Goal: Information Seeking & Learning: Learn about a topic

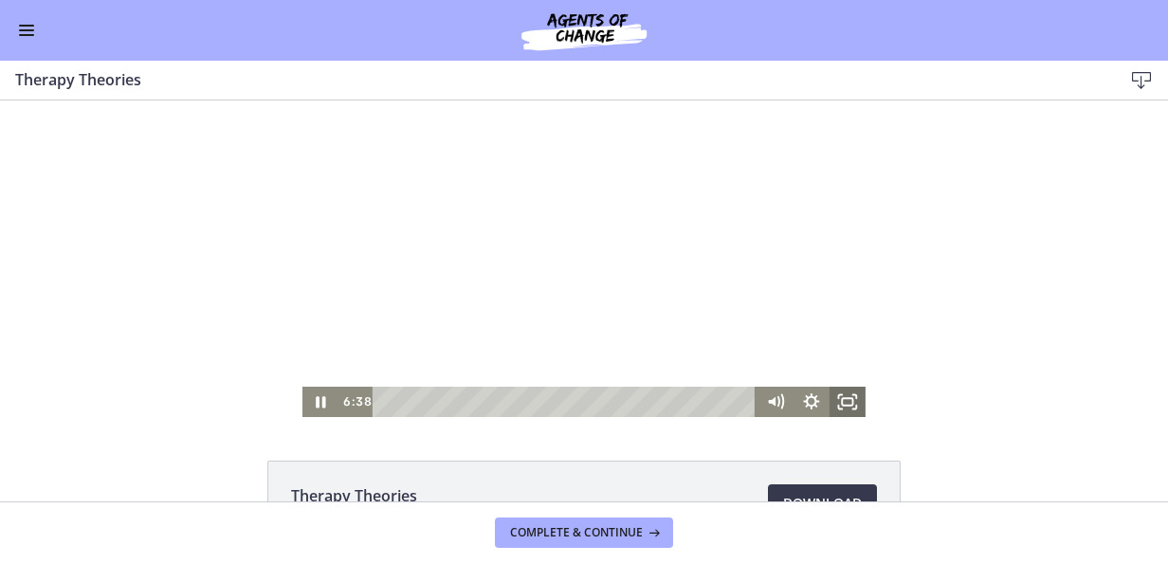
click at [842, 405] on rect "Fullscreen" at bounding box center [847, 402] width 10 height 8
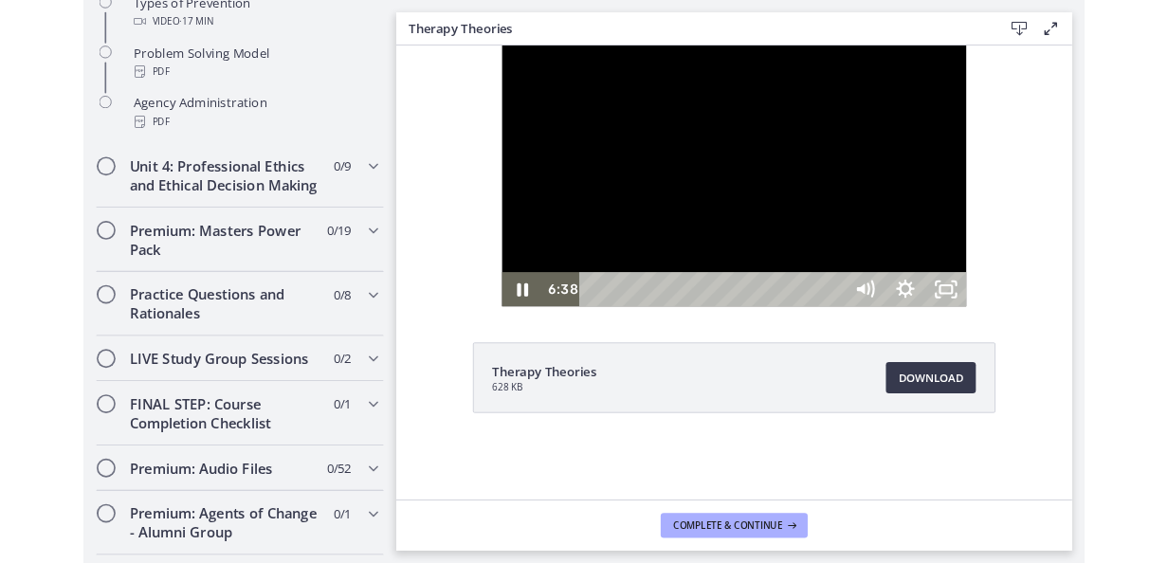
scroll to position [1399, 0]
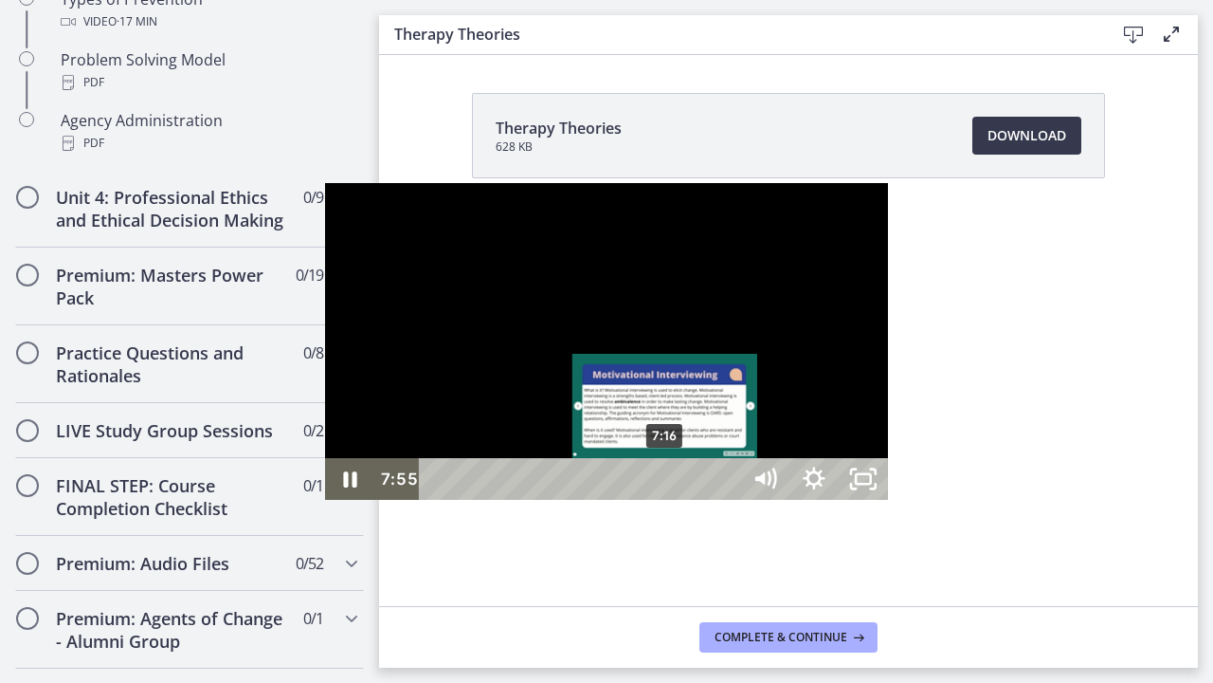
click at [437, 500] on div "7:16" at bounding box center [582, 479] width 291 height 42
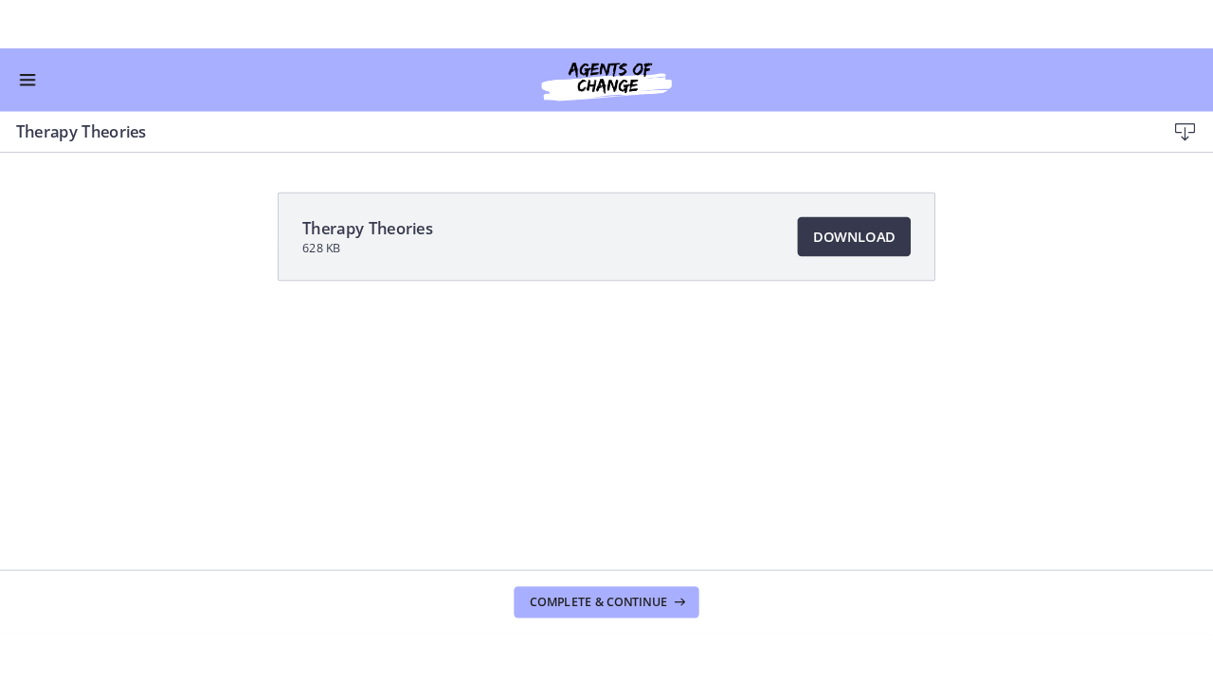
scroll to position [1395, 0]
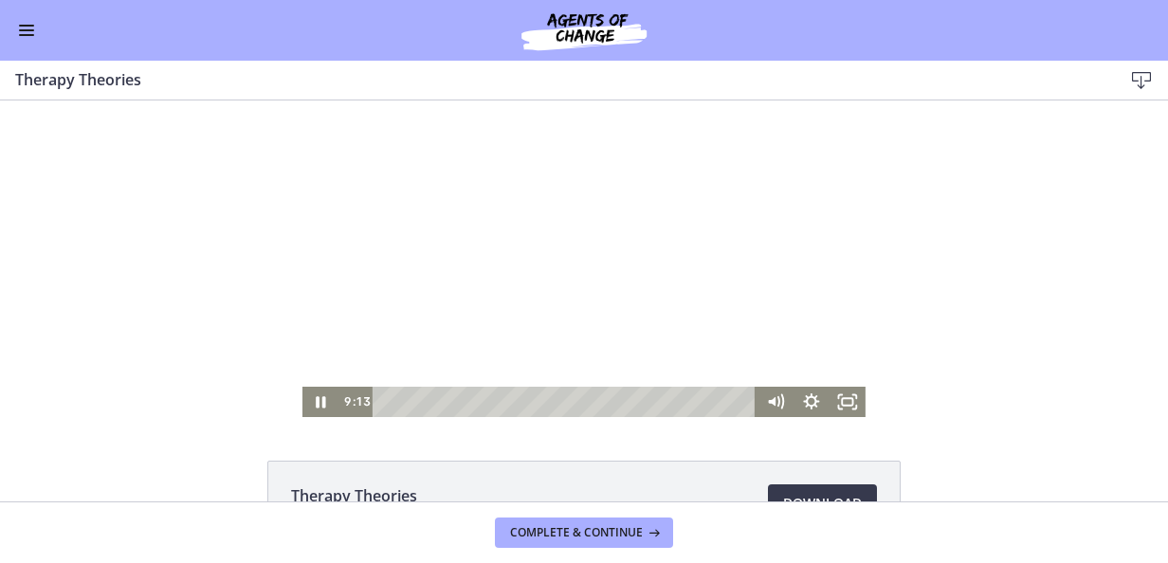
click at [558, 287] on div at bounding box center [583, 258] width 563 height 317
drag, startPoint x: 840, startPoint y: 406, endPoint x: 844, endPoint y: 576, distance: 170.7
click at [842, 406] on rect "Fullscreen" at bounding box center [847, 402] width 10 height 8
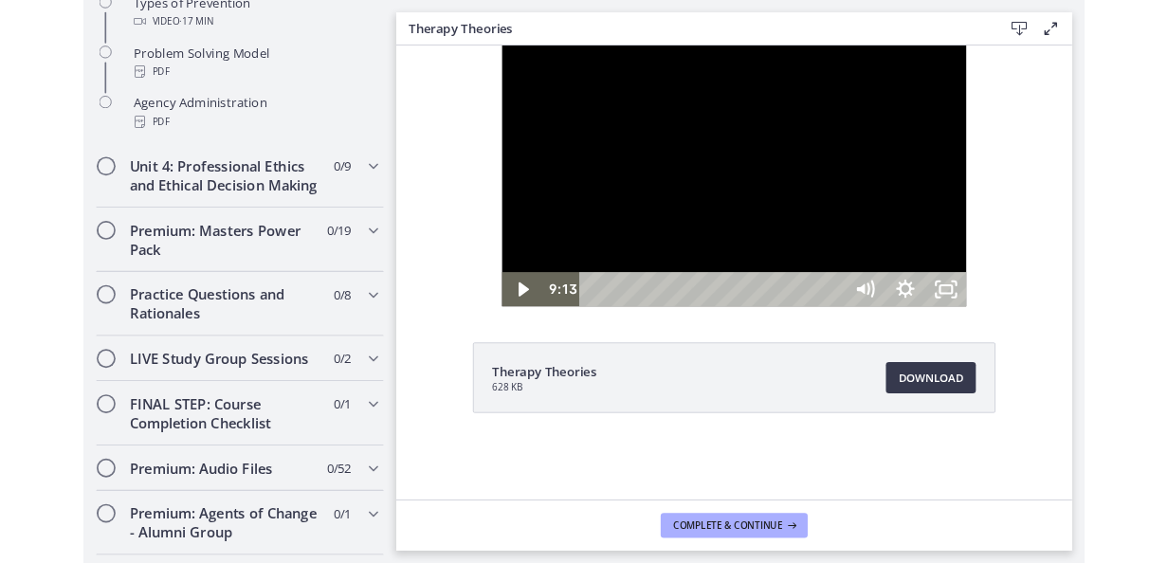
scroll to position [1399, 0]
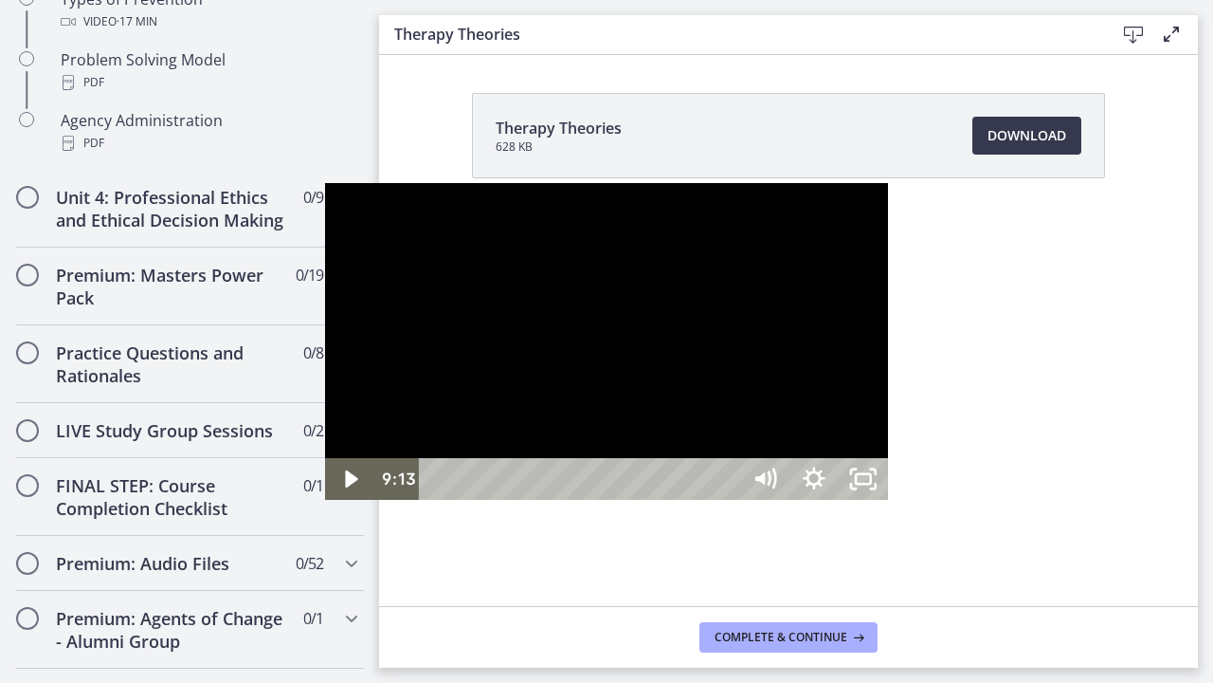
click at [603, 442] on div at bounding box center [606, 341] width 563 height 317
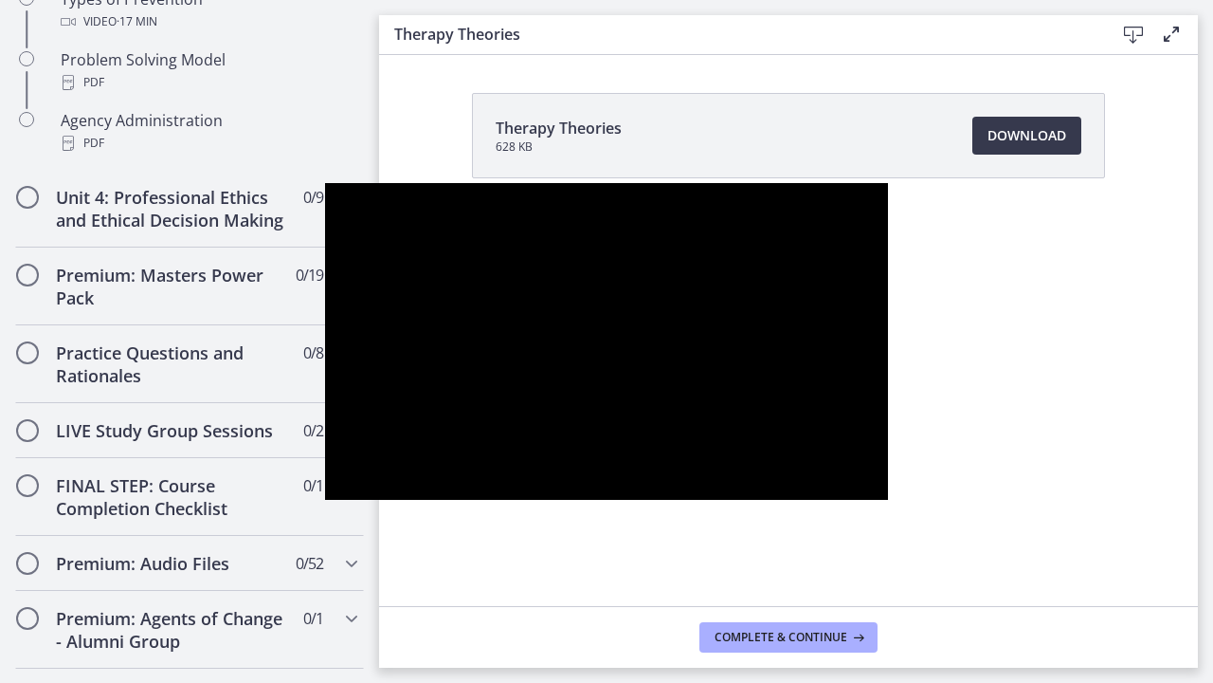
click at [325, 183] on button "Pause: cbe5iu9t4o1cl02sighg.mp4" at bounding box center [325, 183] width 1 height 1
click at [325, 183] on button "Play Video: cbe5iu9t4o1cl02sighg.mp4" at bounding box center [325, 183] width 1 height 1
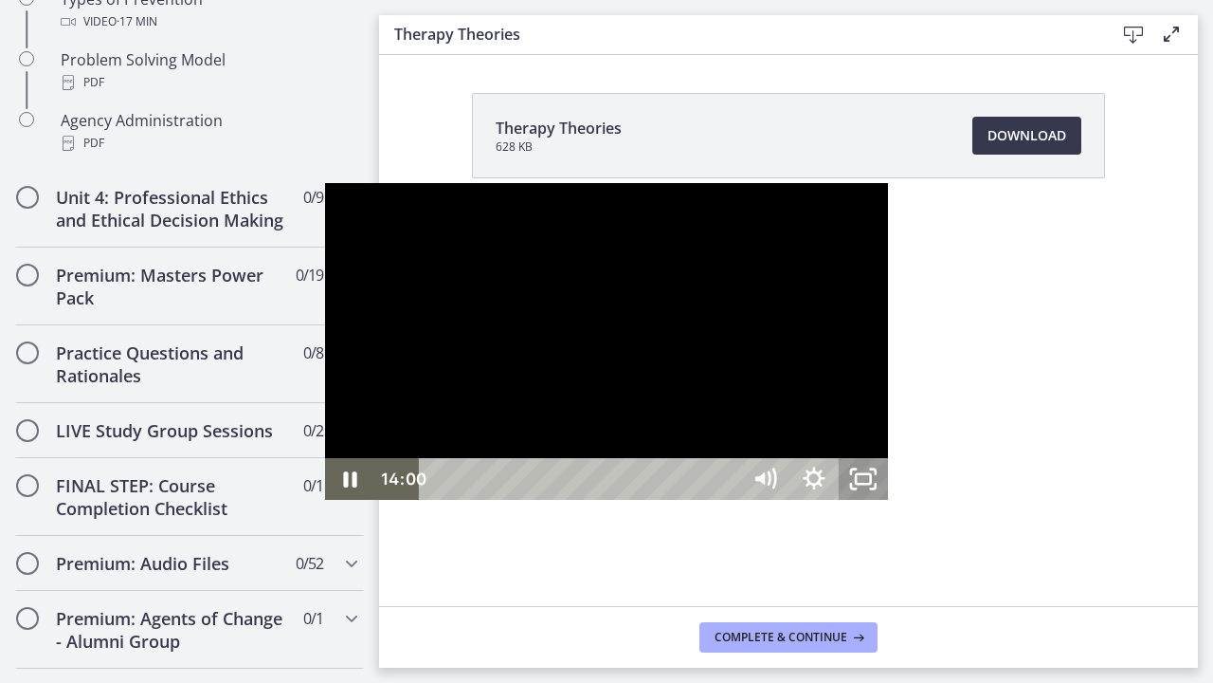
click at [325, 183] on button "Pause: cbe5iu9t4o1cl02sighg.mp4" at bounding box center [325, 183] width 1 height 1
click at [325, 183] on button "Play Video: cbe5iu9t4o1cl02sighg.mp4" at bounding box center [325, 183] width 1 height 1
click at [691, 500] on div "18:22" at bounding box center [582, 479] width 291 height 42
click at [755, 311] on div at bounding box center [606, 341] width 563 height 317
click at [432, 500] on div at bounding box center [606, 341] width 563 height 317
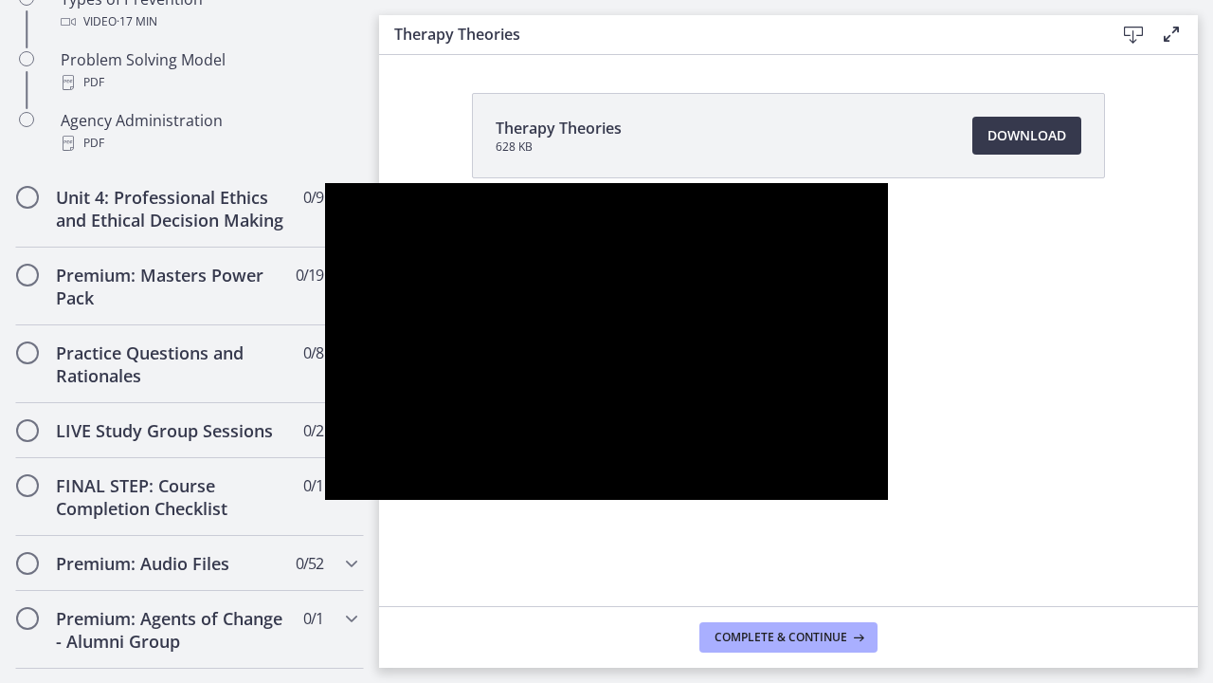
click at [325, 183] on button "Pause: cbe5iu9t4o1cl02sighg.mp4" at bounding box center [325, 183] width 1 height 1
click at [325, 183] on button "Play Video: cbe5iu9t4o1cl02sighg.mp4" at bounding box center [325, 183] width 1 height 1
click at [325, 183] on button "Pause: cbe5iu9t4o1cl02sighg.mp4" at bounding box center [325, 183] width 1 height 1
click at [325, 183] on button "Play Video: cbe5iu9t4o1cl02sighg.mp4" at bounding box center [325, 183] width 1 height 1
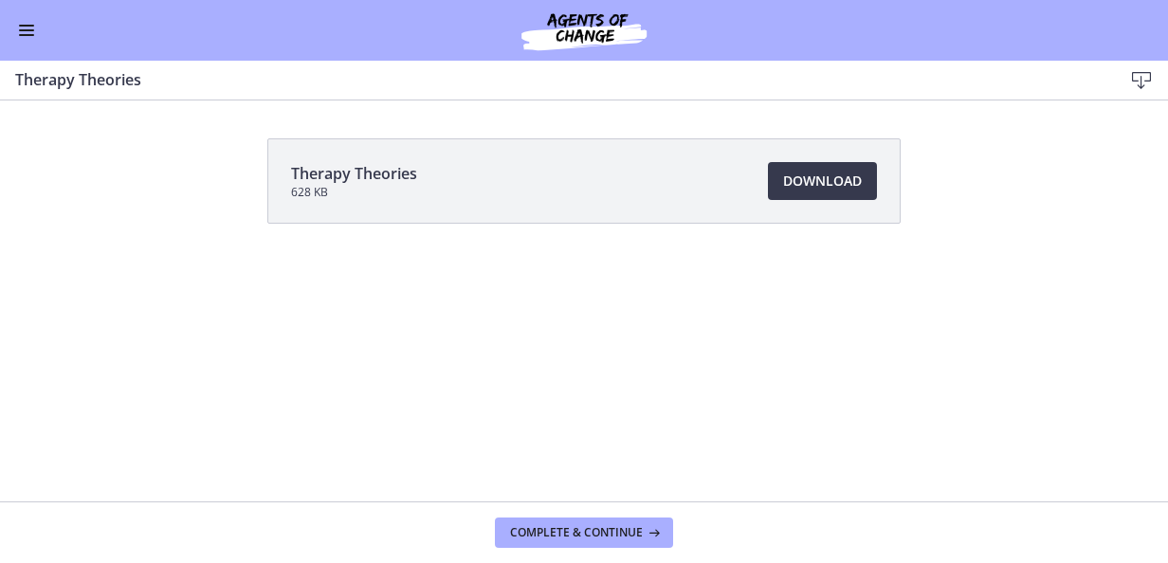
scroll to position [1395, 0]
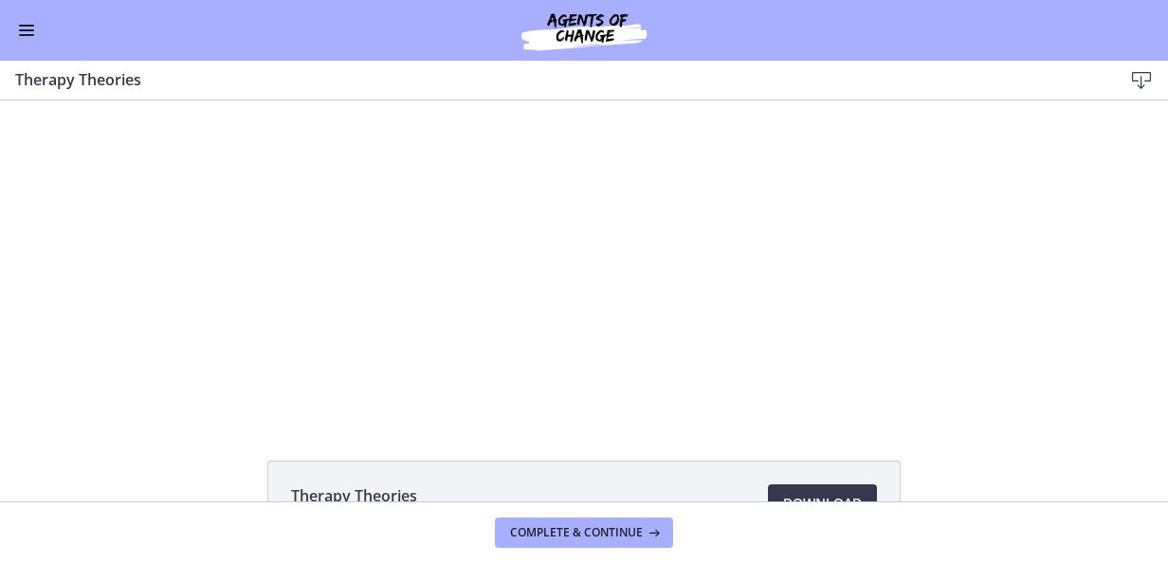
click at [605, 548] on footer "Complete & continue" at bounding box center [584, 533] width 1168 height 62
click at [598, 532] on span "Complete & continue" at bounding box center [576, 532] width 133 height 15
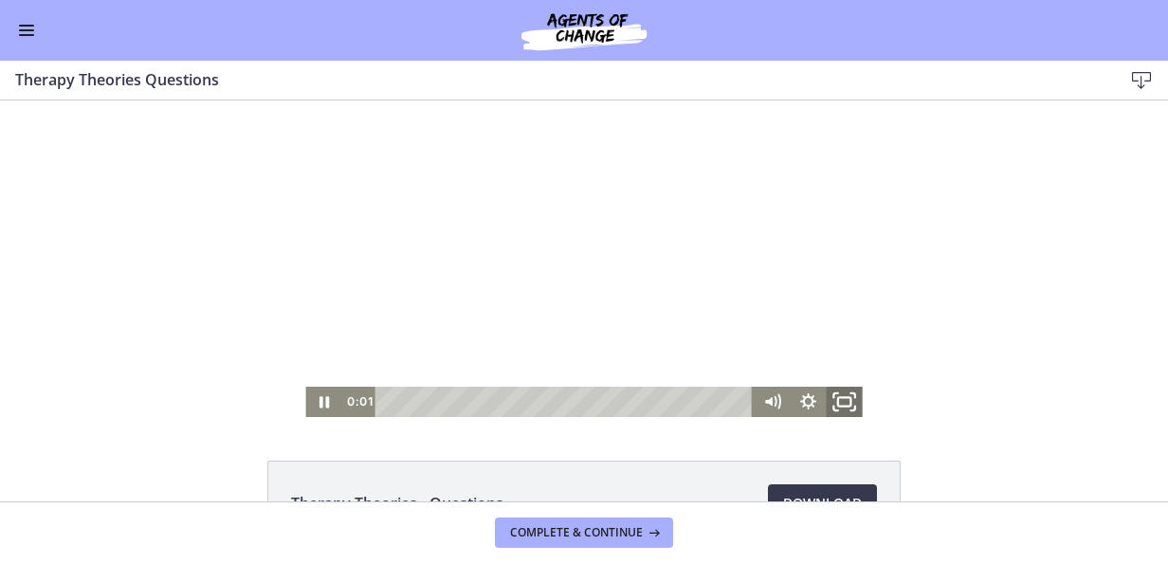
click at [834, 396] on icon "Fullscreen" at bounding box center [845, 402] width 44 height 36
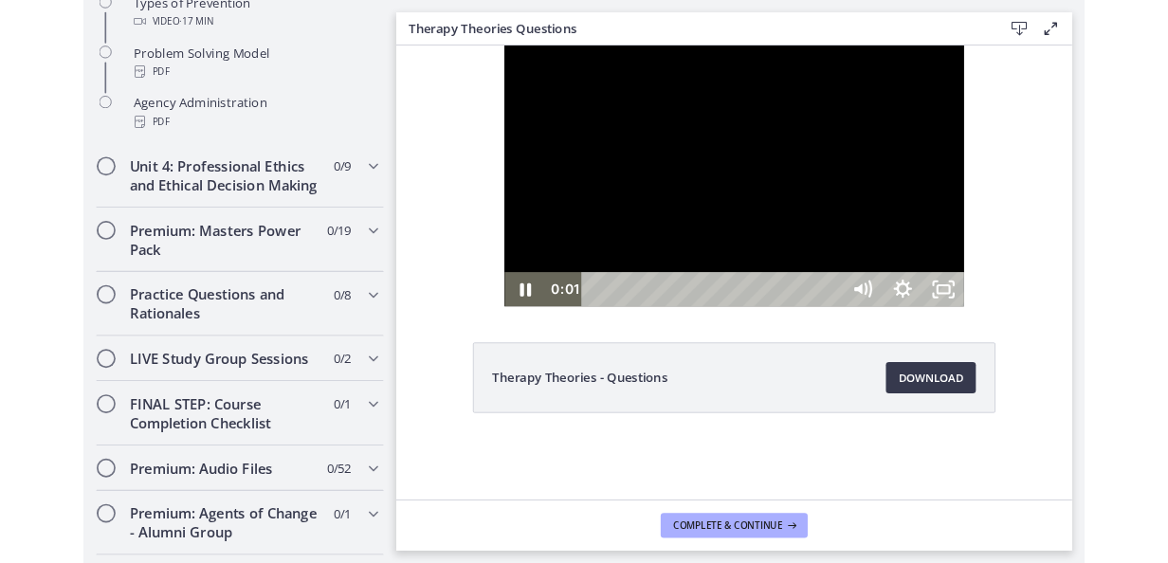
scroll to position [1399, 0]
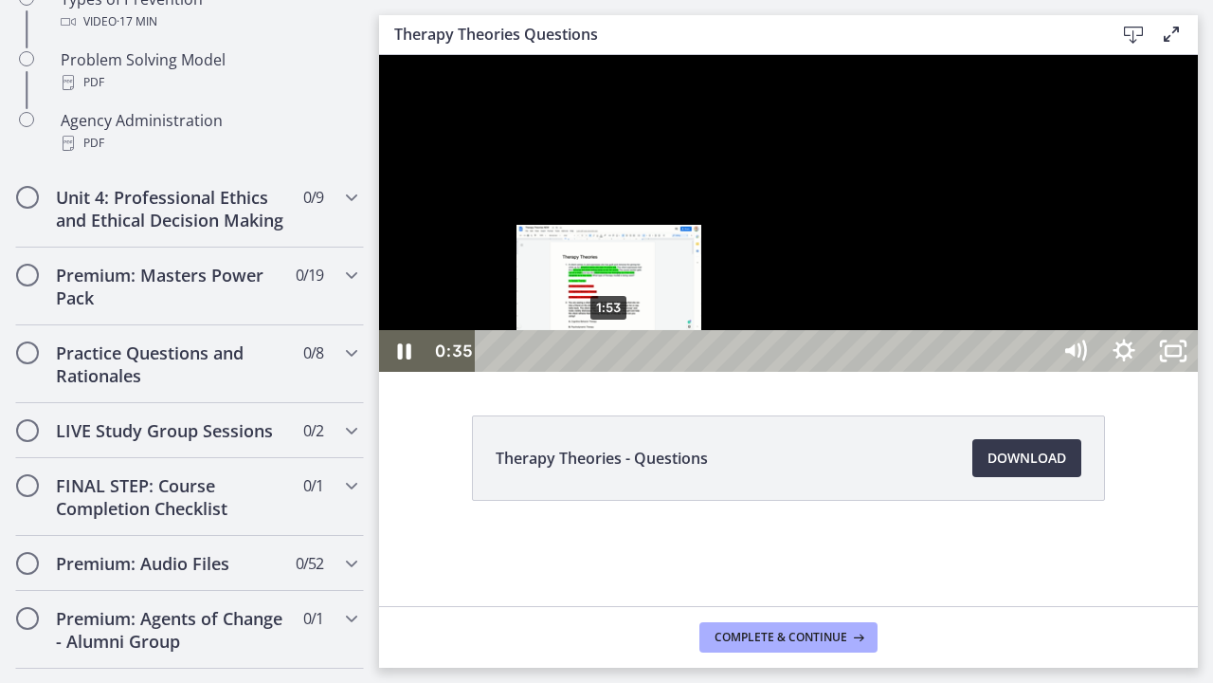
click at [611, 372] on div "1:53" at bounding box center [765, 351] width 545 height 42
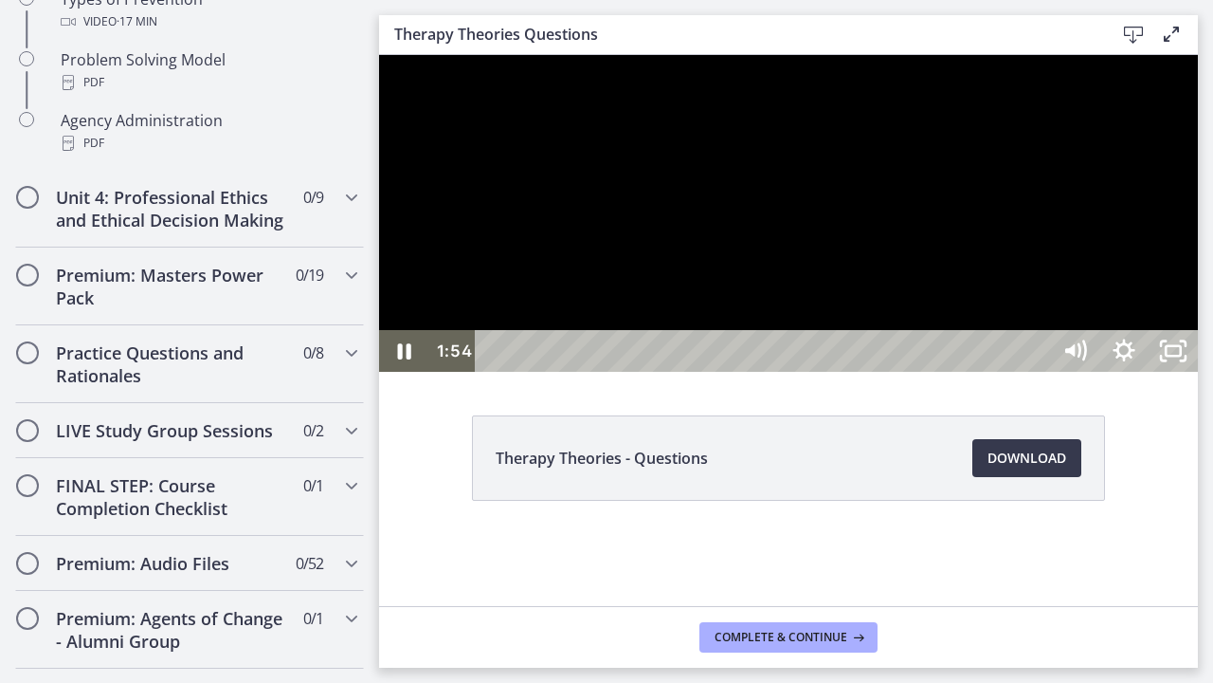
click at [1075, 372] on div at bounding box center [788, 213] width 819 height 317
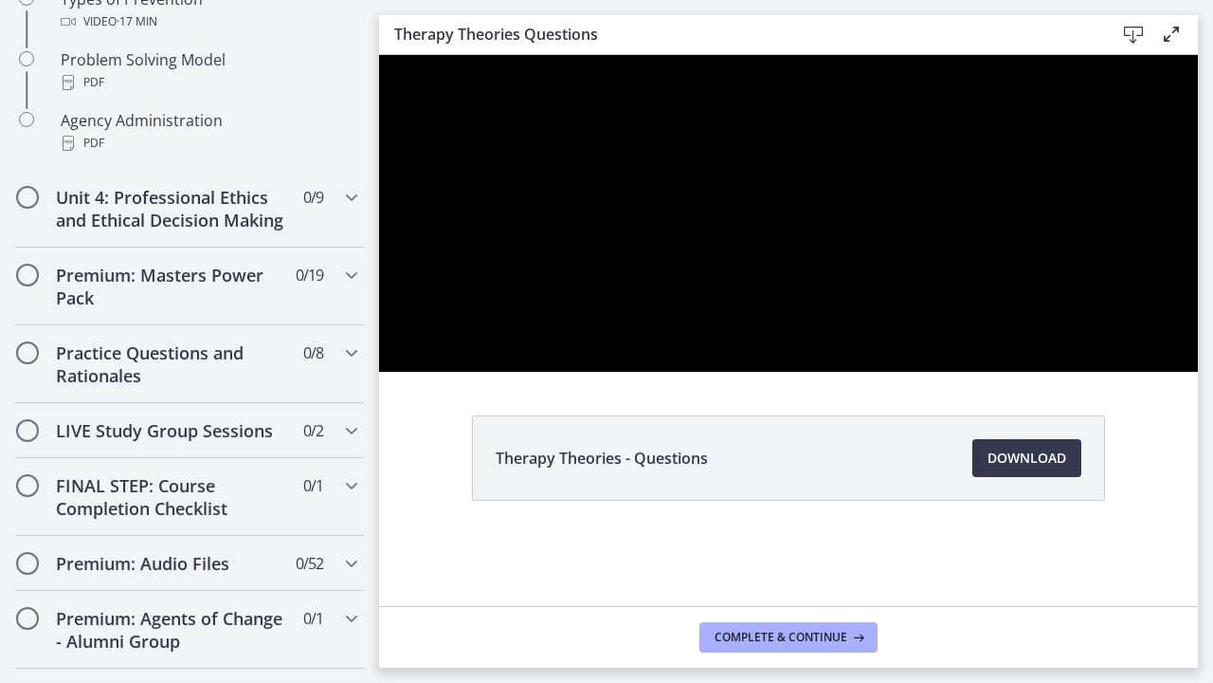
click at [379, 55] on button "Play Video: cbe5kl9t4o1cl02sigig.mp4" at bounding box center [379, 55] width 1 height 1
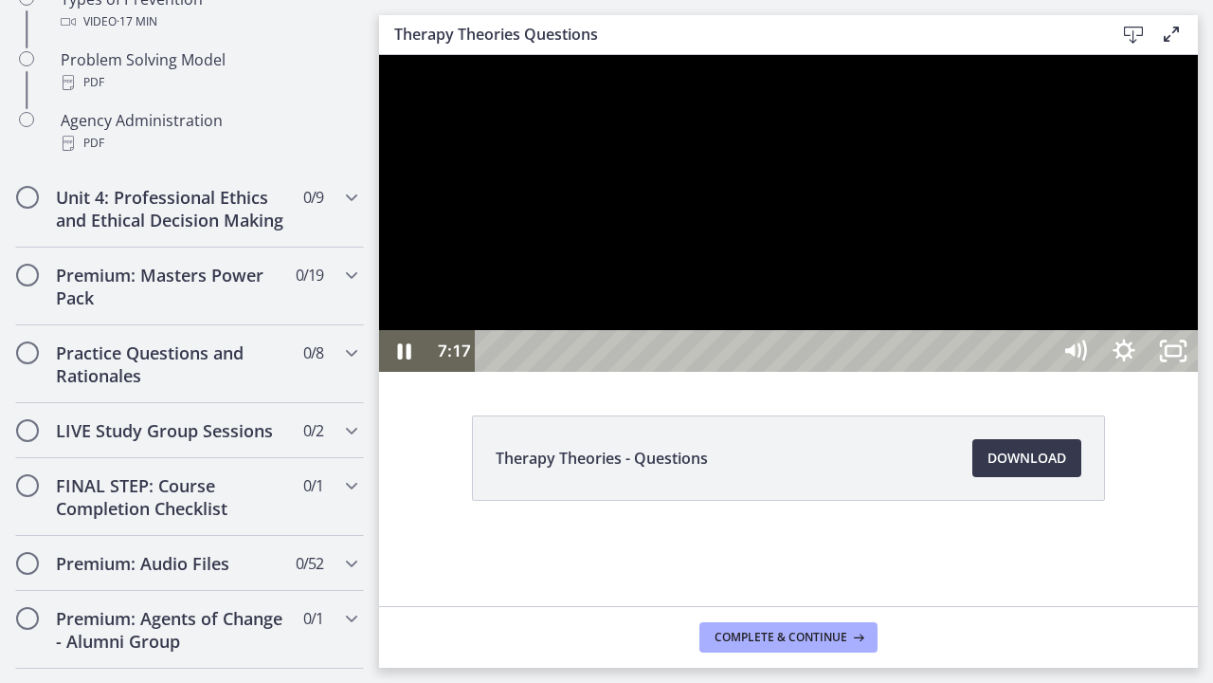
click at [939, 259] on div at bounding box center [788, 213] width 819 height 317
click at [879, 370] on div at bounding box center [788, 213] width 819 height 317
click at [1043, 360] on div at bounding box center [788, 213] width 819 height 317
click at [836, 372] on div at bounding box center [788, 213] width 819 height 317
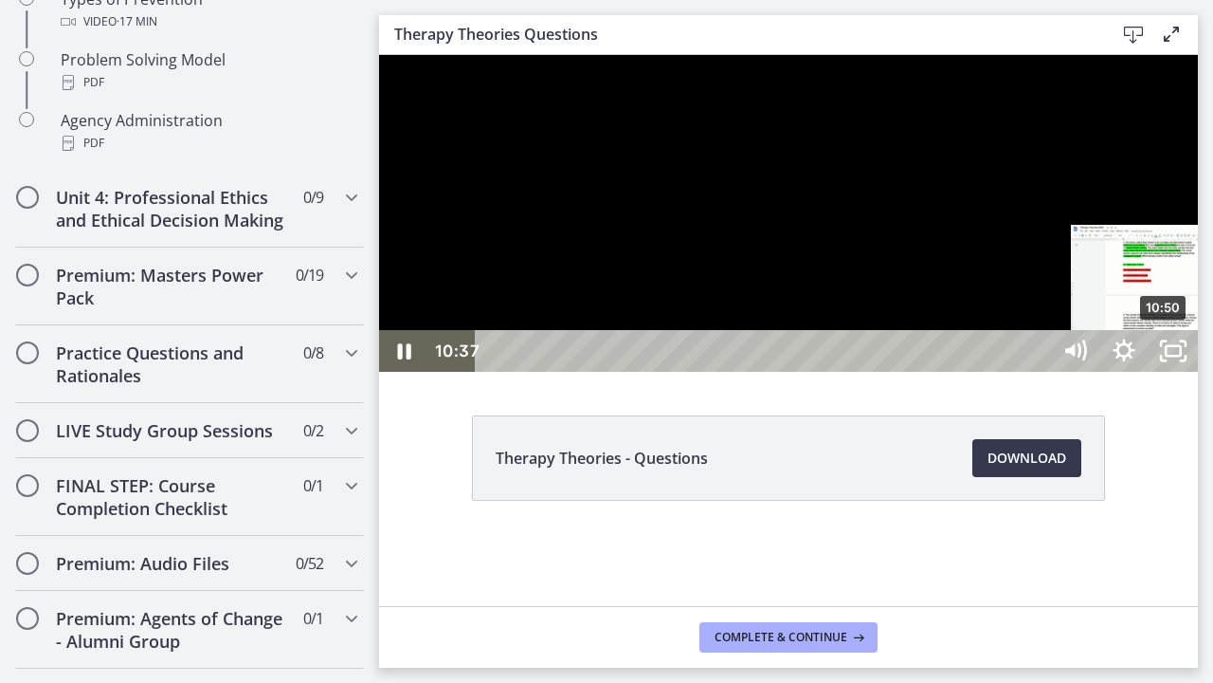
click at [1167, 372] on div at bounding box center [788, 213] width 819 height 317
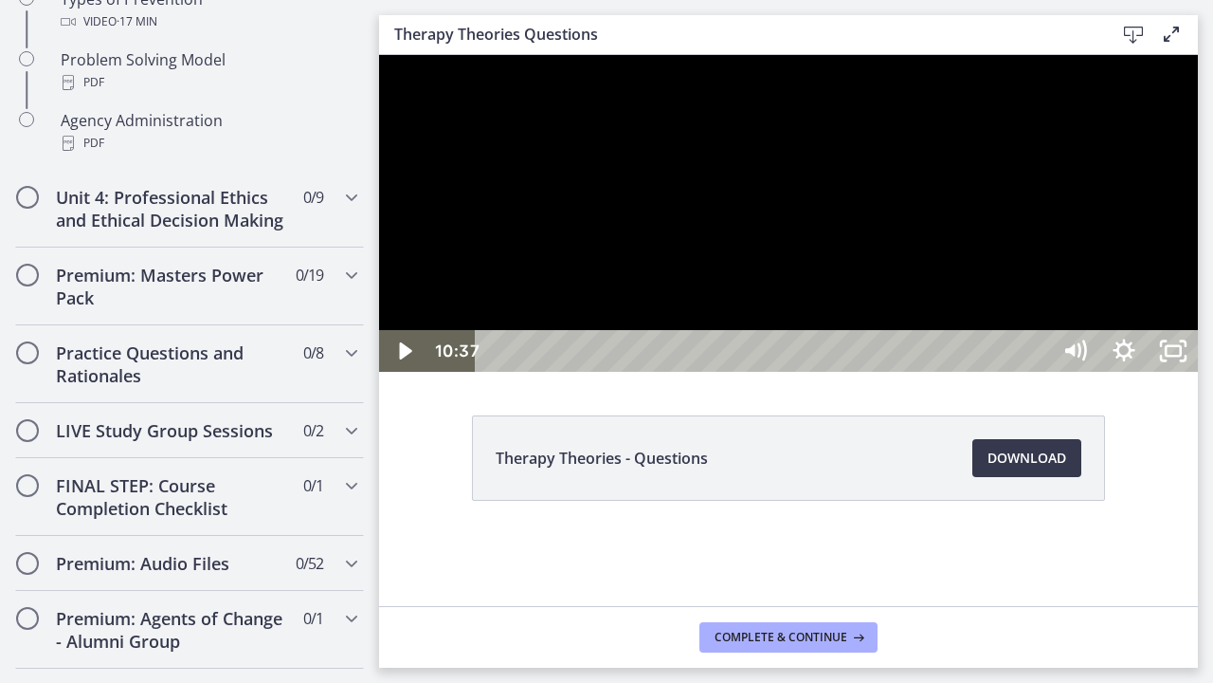
click at [1167, 372] on div at bounding box center [788, 213] width 819 height 317
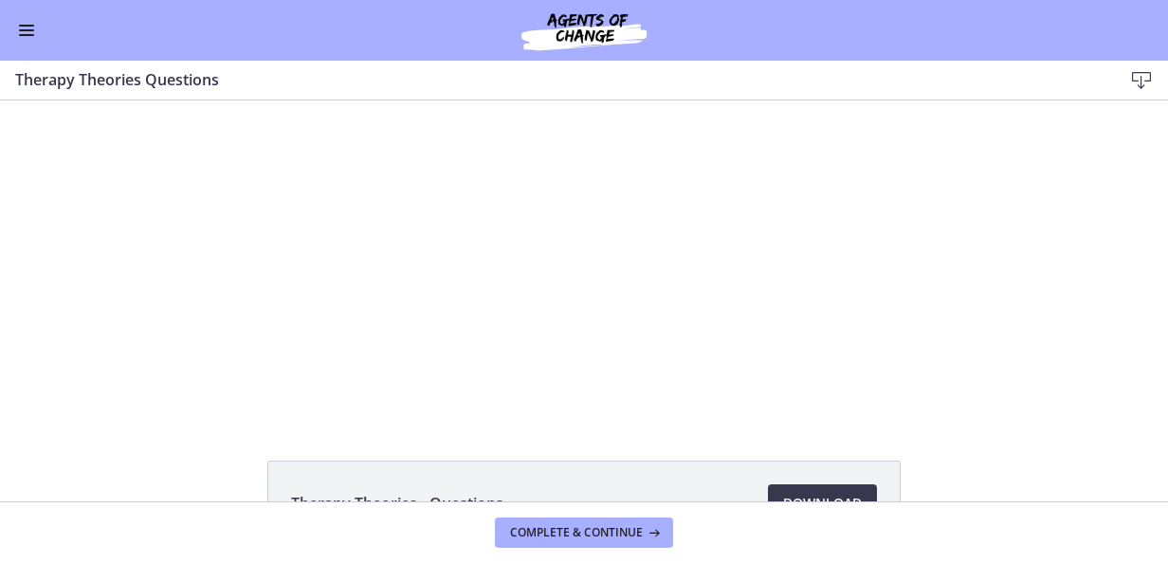
scroll to position [1395, 0]
click at [620, 546] on button "Complete & continue" at bounding box center [584, 533] width 178 height 30
click at [36, 34] on button "Enable menu" at bounding box center [26, 30] width 23 height 23
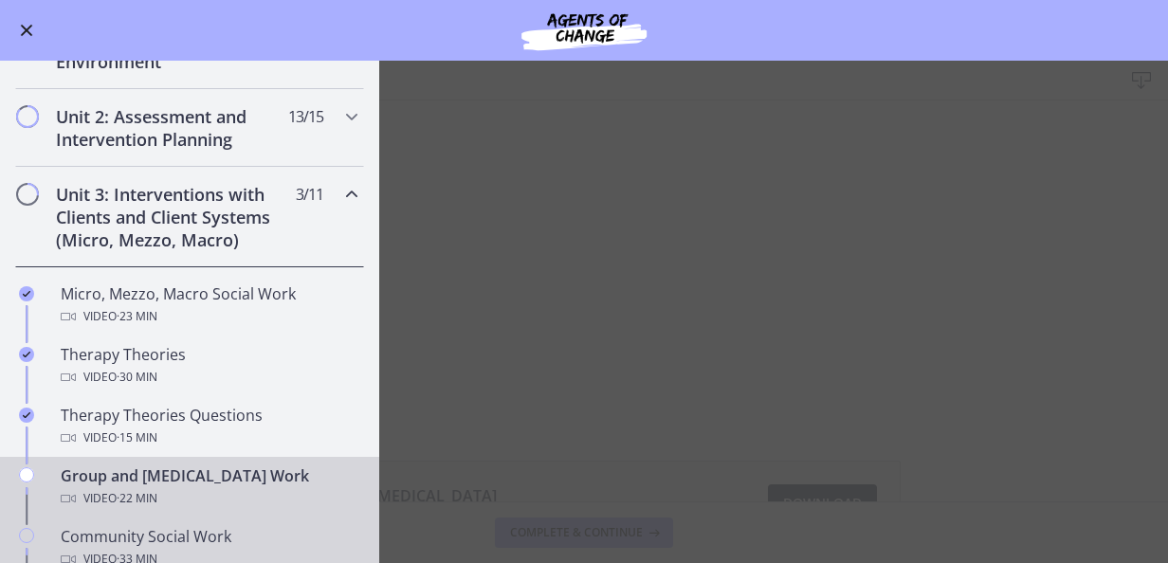
scroll to position [447, 0]
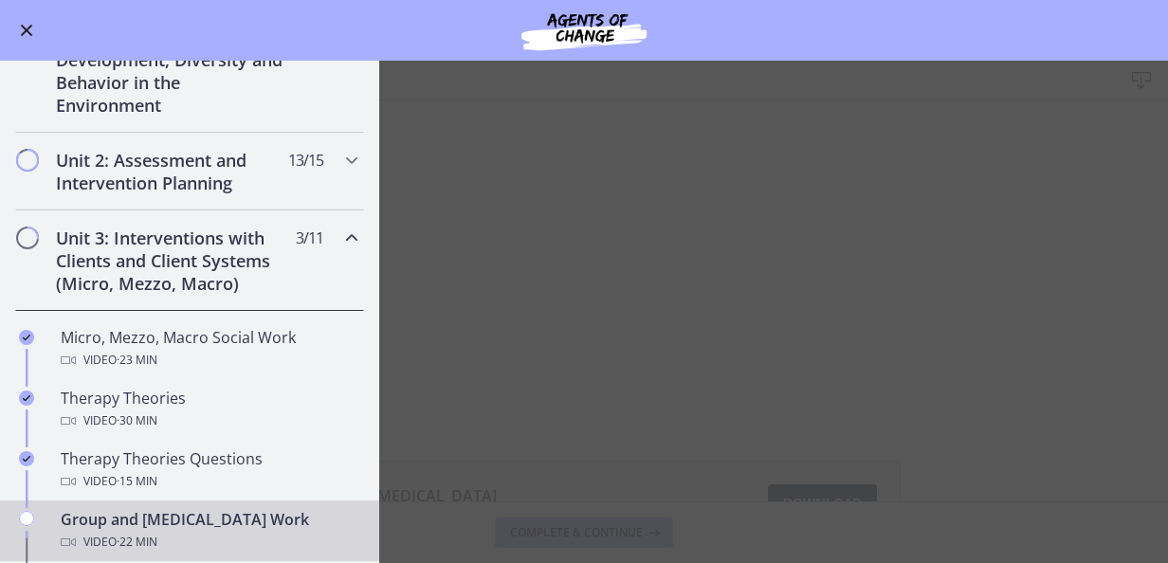
click at [340, 227] on icon "Chapters" at bounding box center [351, 238] width 23 height 23
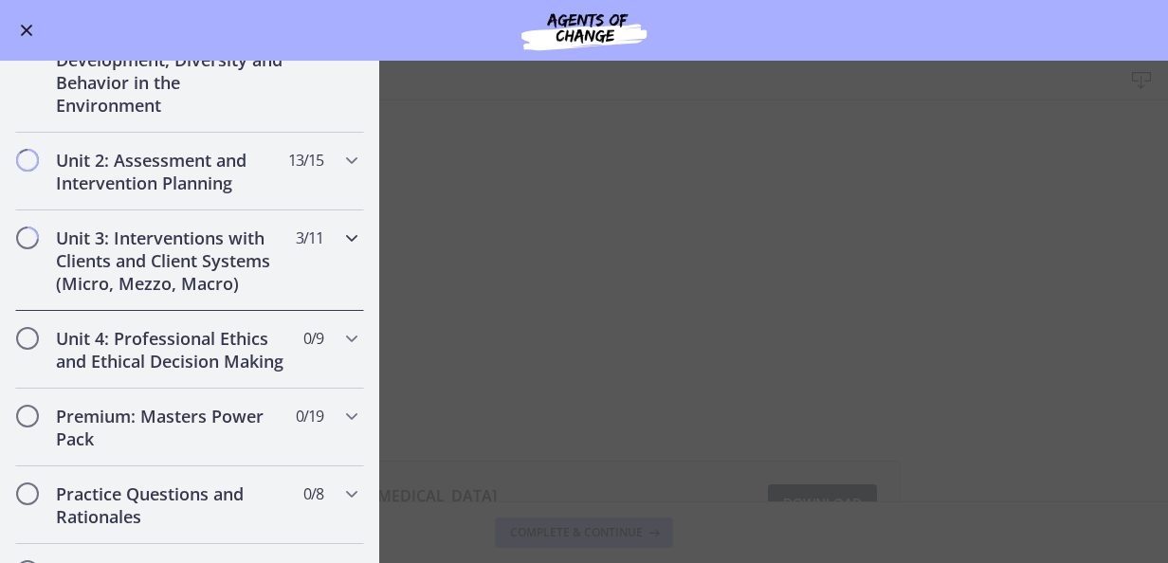
click at [340, 227] on icon "Chapters" at bounding box center [351, 238] width 23 height 23
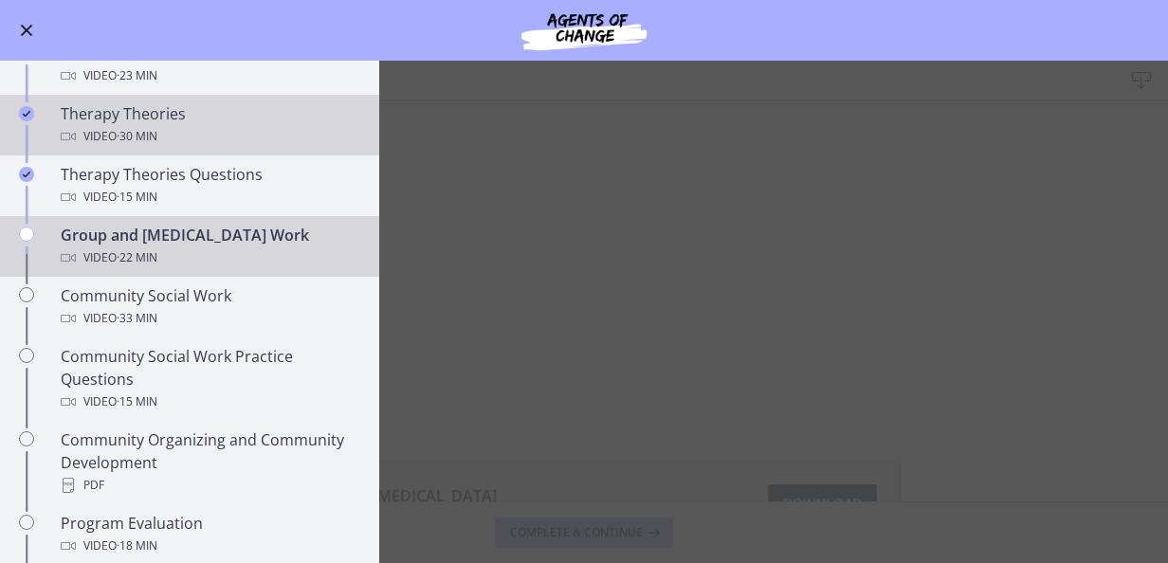
scroll to position [921, 0]
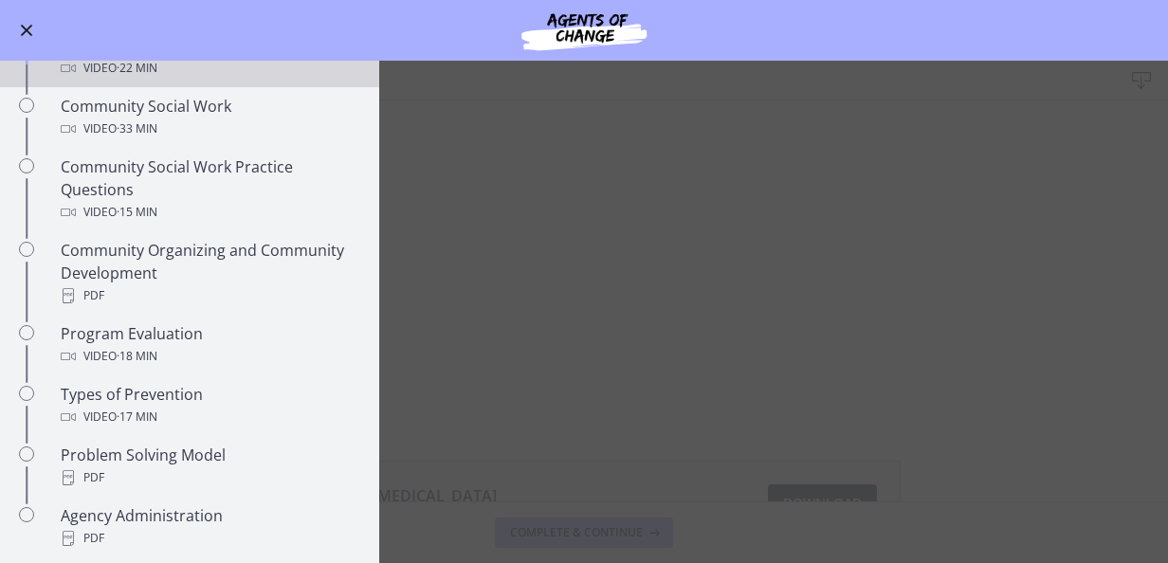
click at [22, 32] on button "Enable menu" at bounding box center [26, 30] width 23 height 23
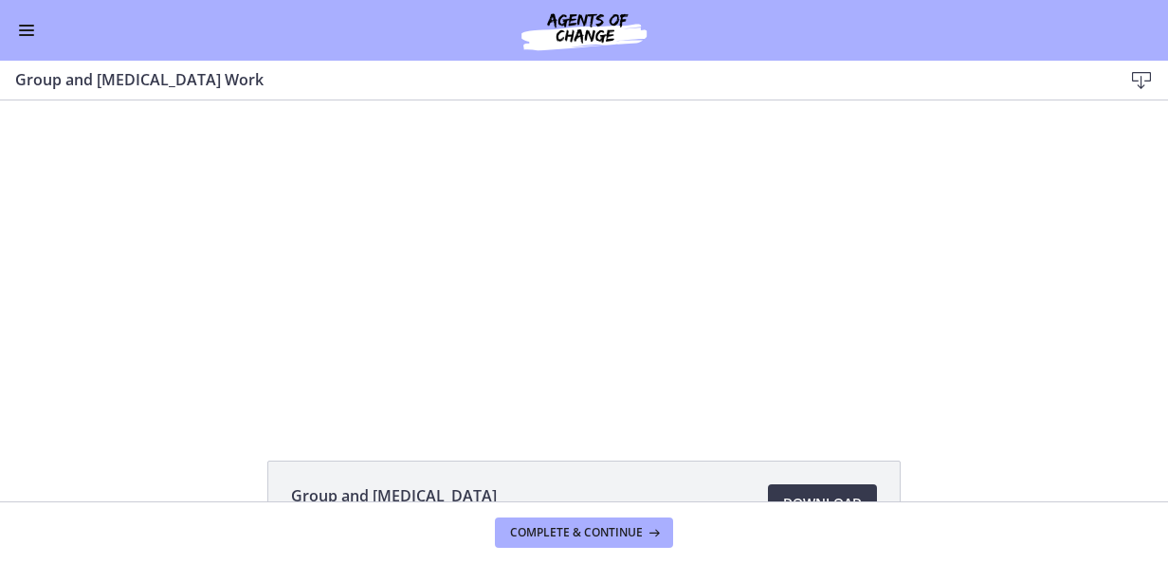
click at [23, 29] on span "Enable menu" at bounding box center [26, 30] width 15 height 2
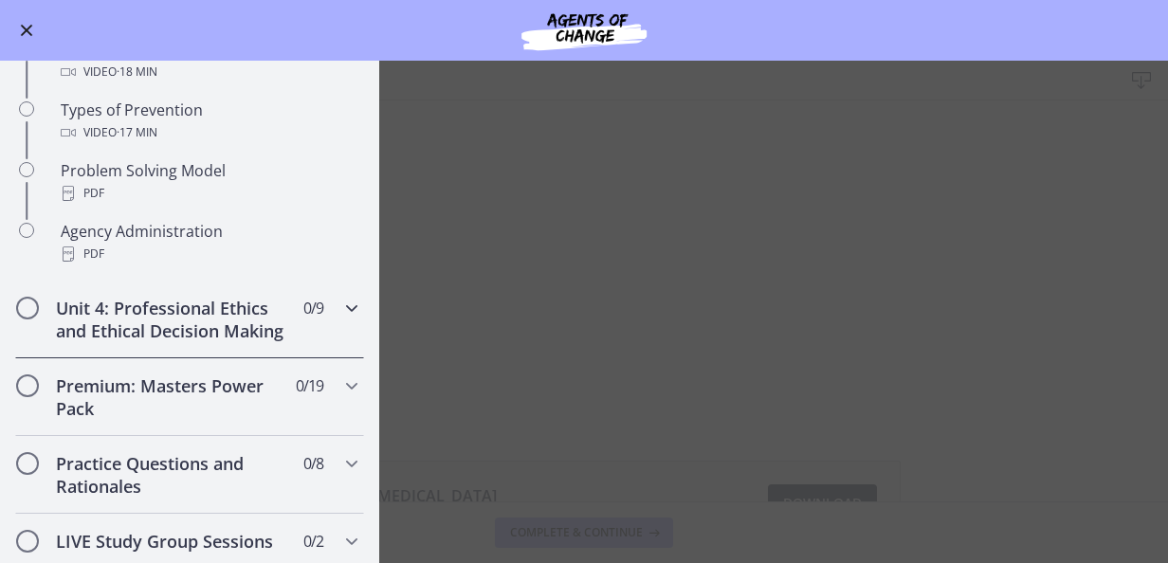
scroll to position [1300, 0]
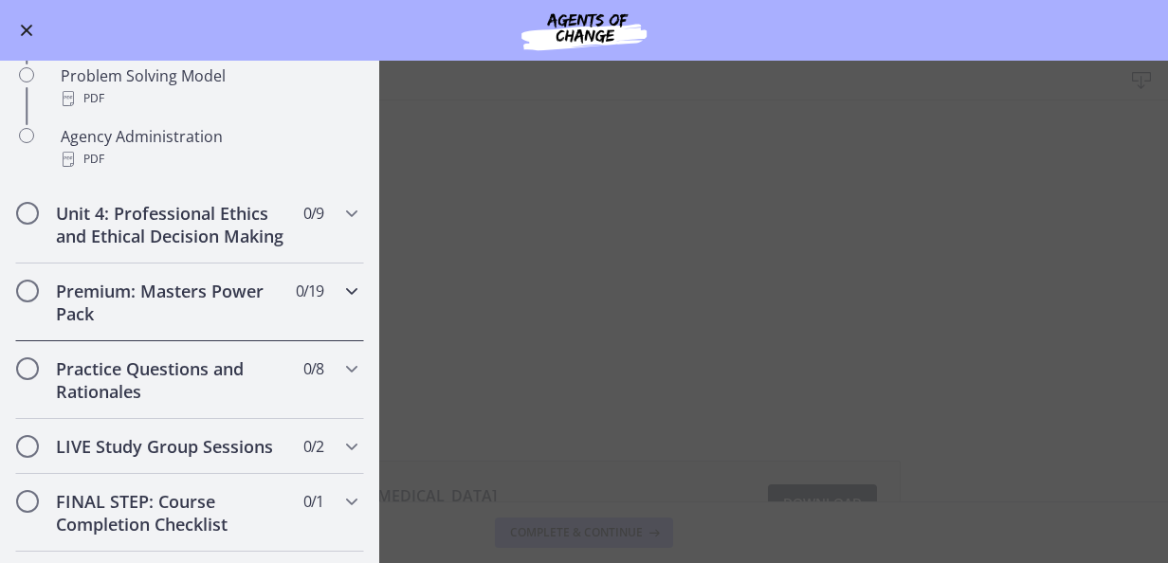
click at [340, 302] on icon "Chapters" at bounding box center [351, 291] width 23 height 23
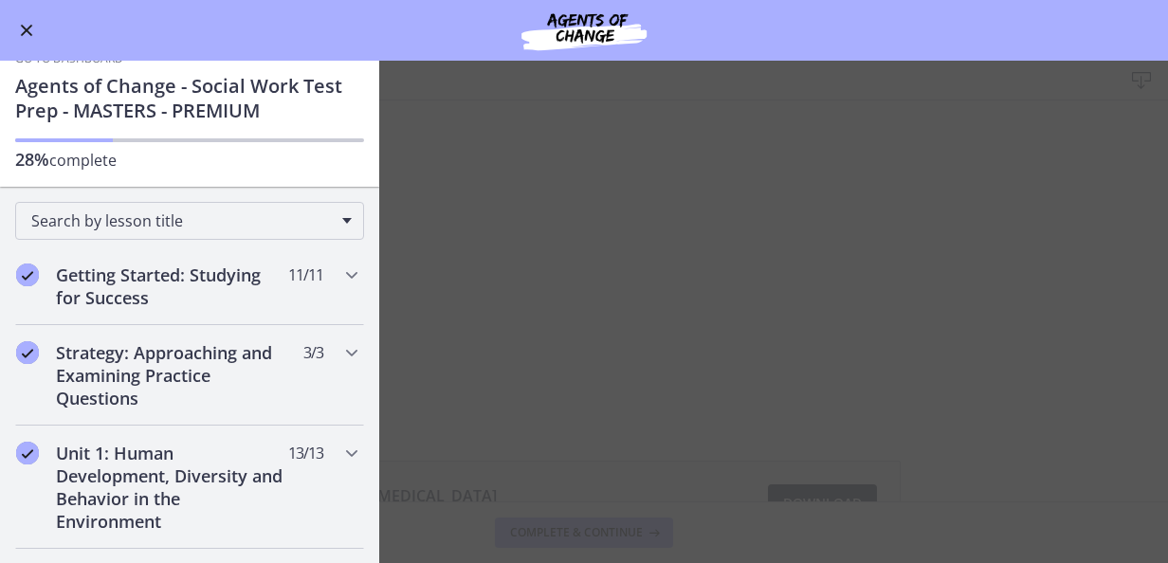
scroll to position [0, 0]
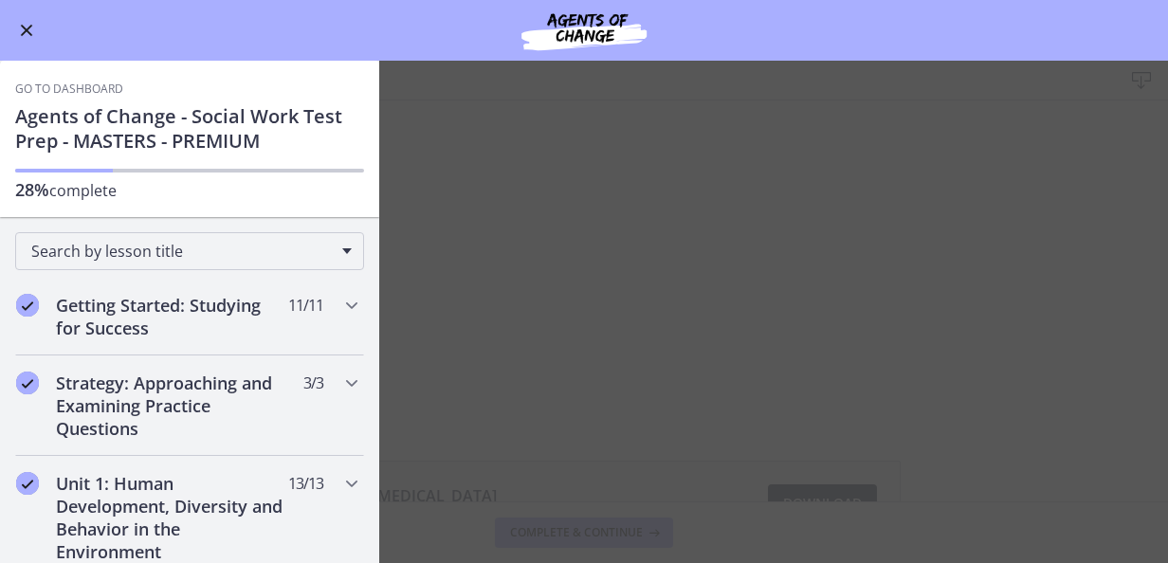
click at [27, 23] on button "Enable menu" at bounding box center [26, 30] width 23 height 23
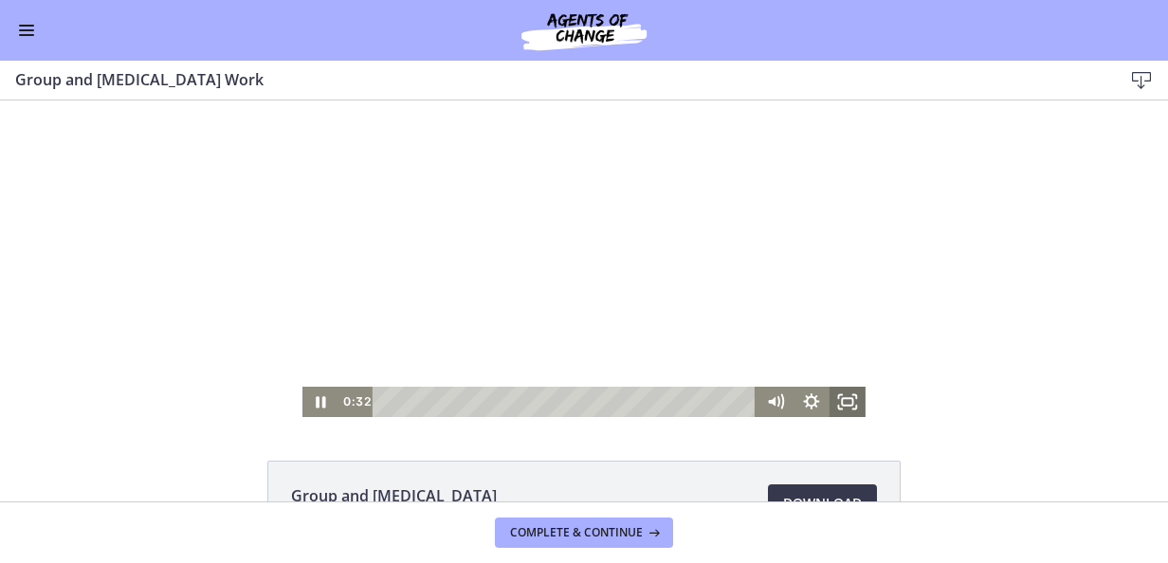
click at [847, 400] on icon "Fullscreen" at bounding box center [848, 402] width 36 height 30
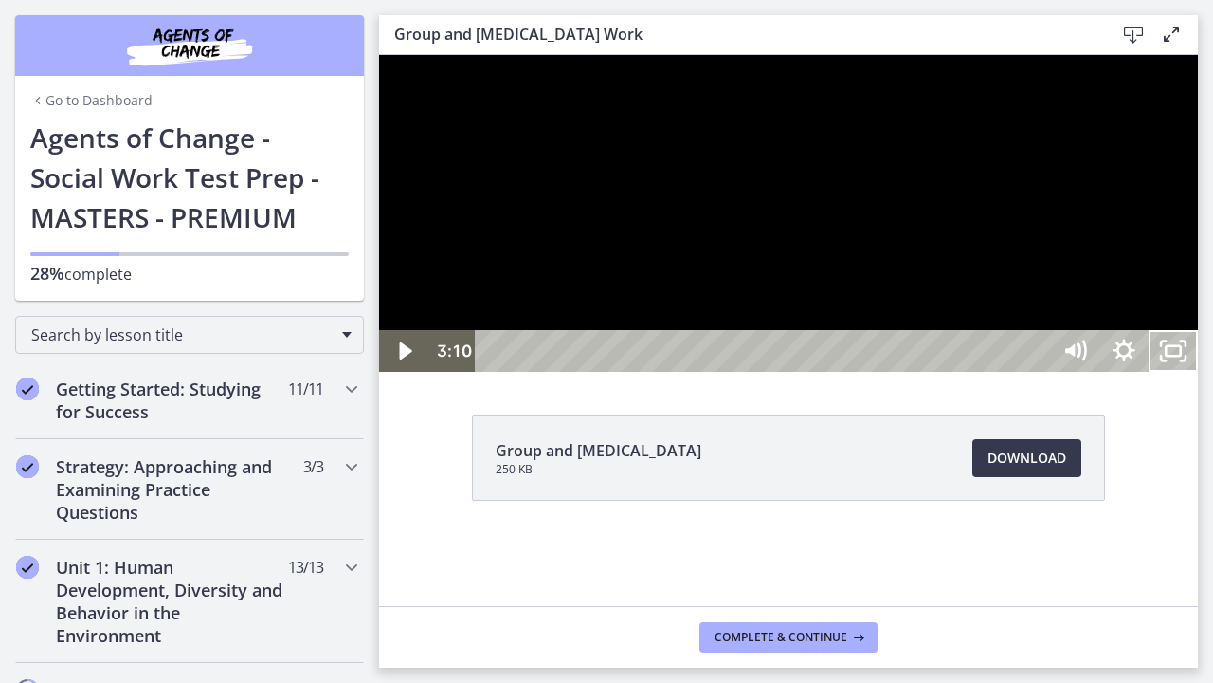
click at [1149, 330] on button "Unfullscreen" at bounding box center [1173, 351] width 49 height 42
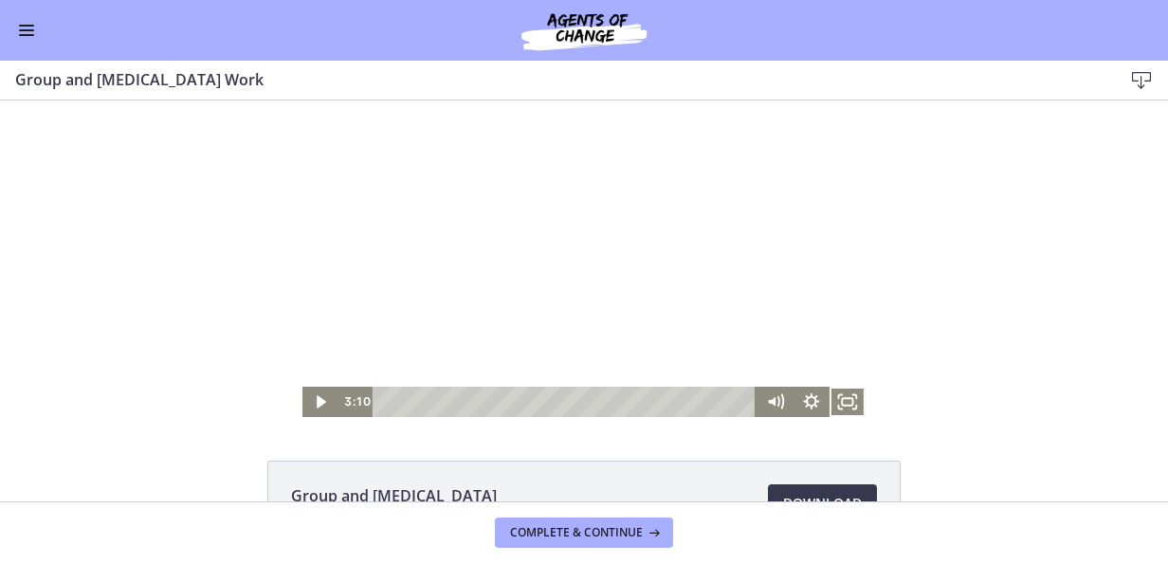
click at [679, 301] on div at bounding box center [583, 258] width 563 height 317
drag, startPoint x: 842, startPoint y: 397, endPoint x: 836, endPoint y: 562, distance: 165.1
click at [843, 398] on rect "Fullscreen" at bounding box center [847, 402] width 10 height 8
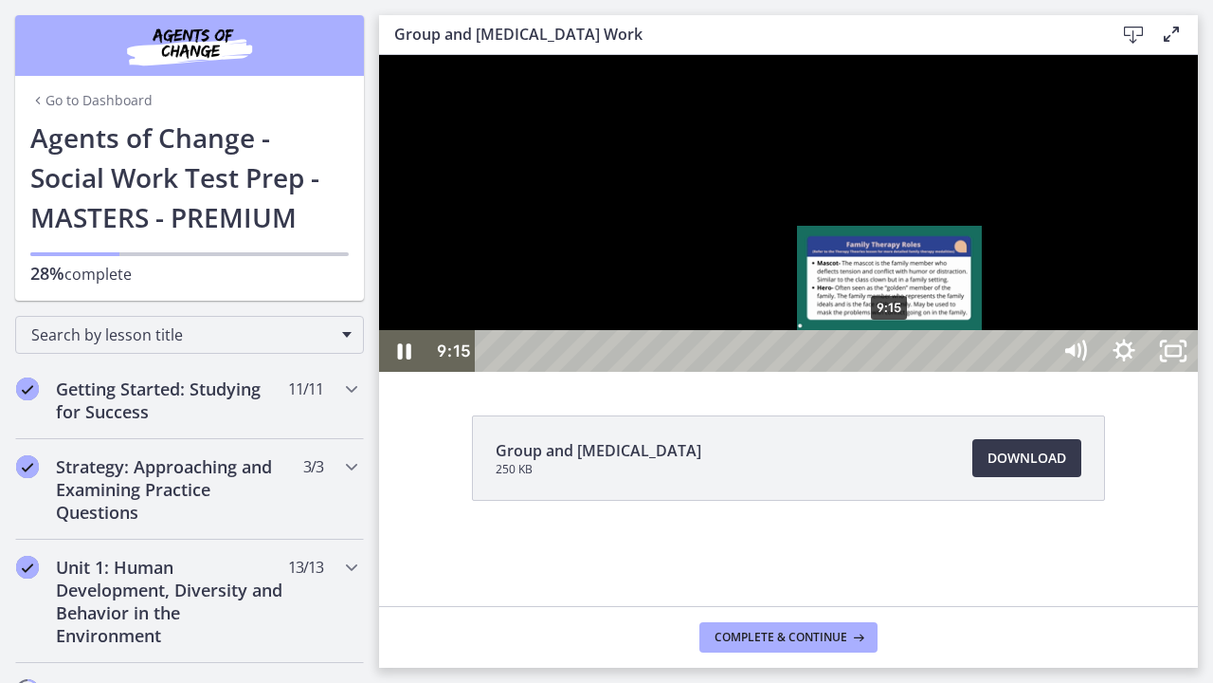
click at [891, 372] on div "9:15" at bounding box center [765, 351] width 545 height 42
click at [917, 372] on div "9:32" at bounding box center [765, 351] width 545 height 42
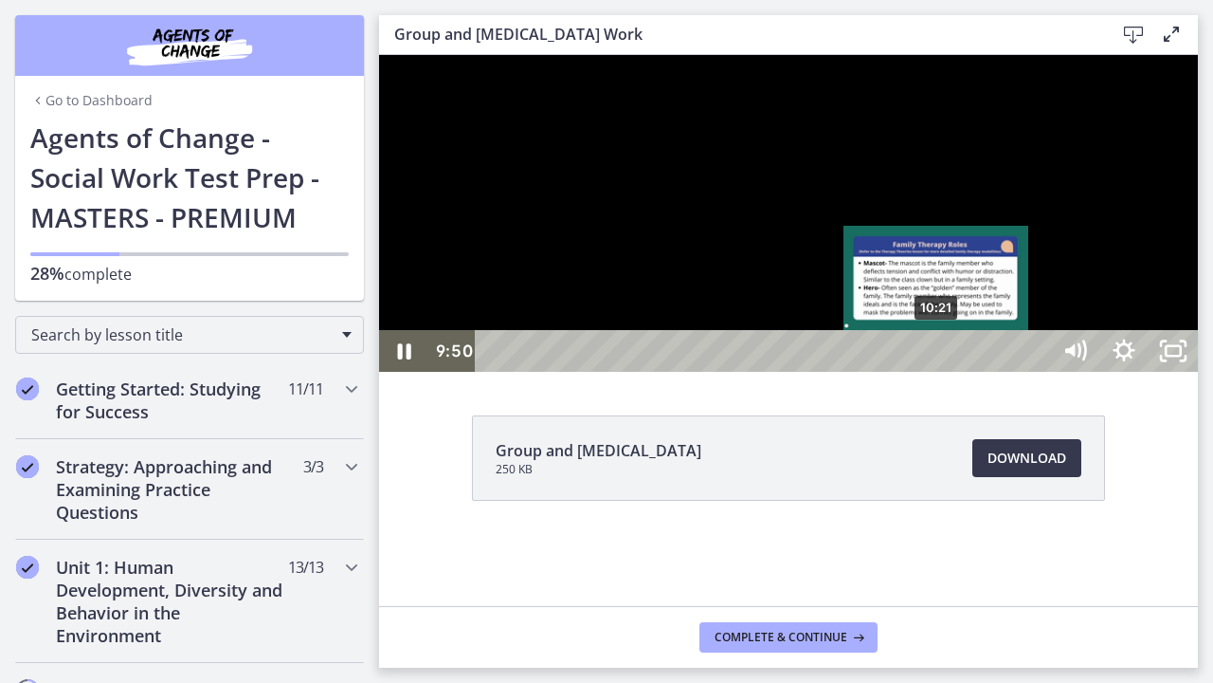
click at [946, 372] on div "10:21" at bounding box center [765, 351] width 545 height 42
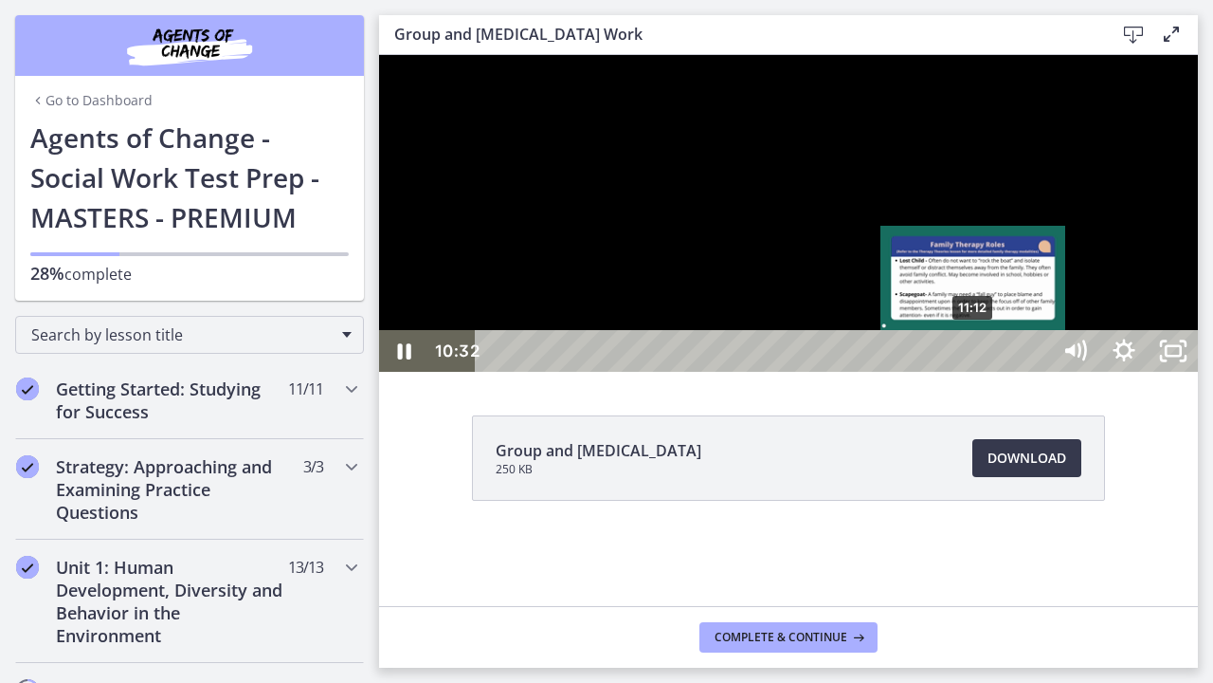
click at [976, 372] on div "11:12" at bounding box center [765, 351] width 545 height 42
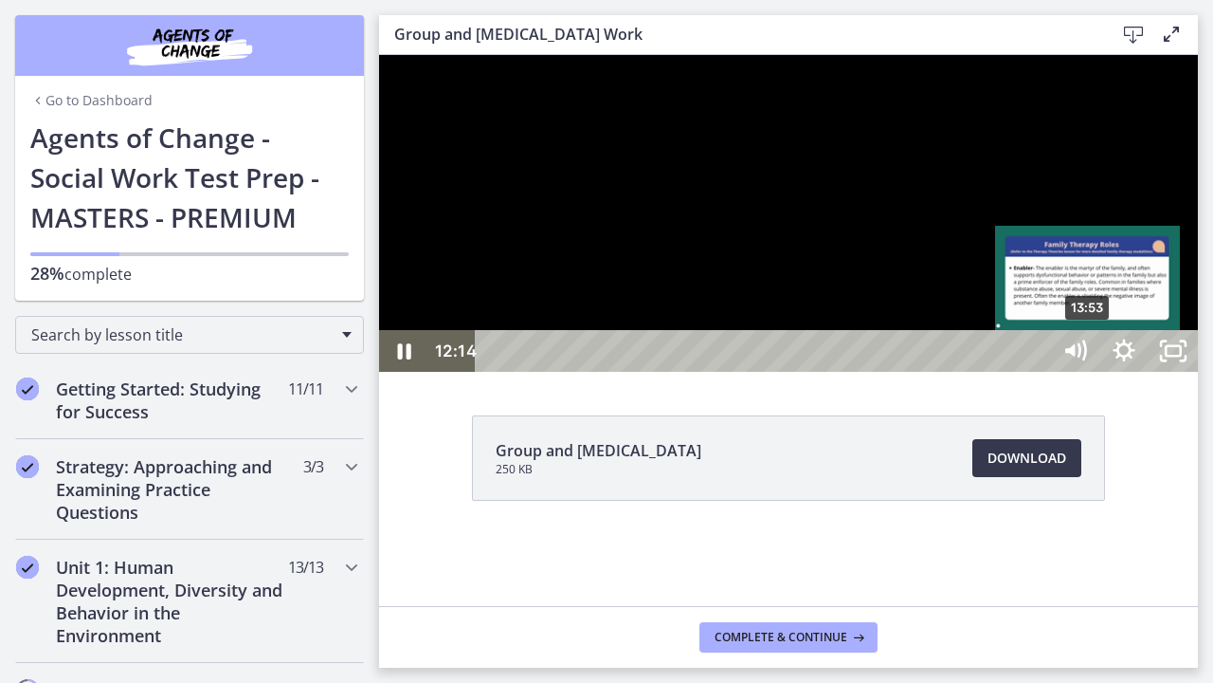
click at [1038, 372] on div "13:53" at bounding box center [765, 351] width 545 height 42
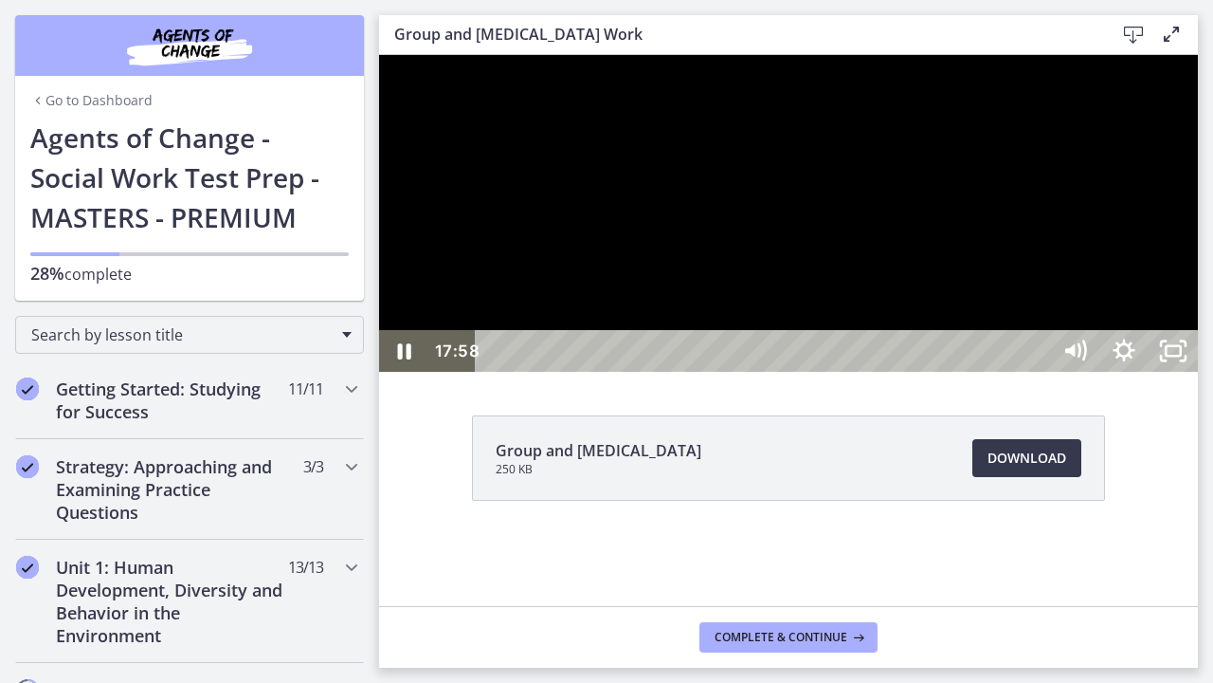
click at [1038, 372] on div "19:31" at bounding box center [765, 351] width 545 height 42
click at [1038, 372] on div "20:22" at bounding box center [765, 351] width 545 height 42
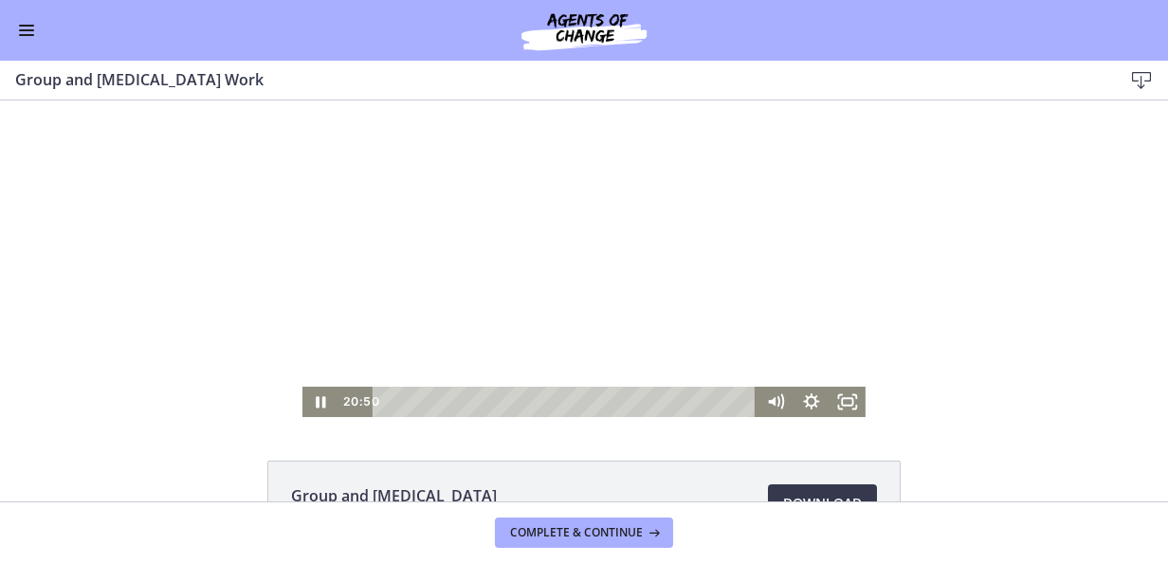
click at [554, 339] on div at bounding box center [583, 258] width 563 height 317
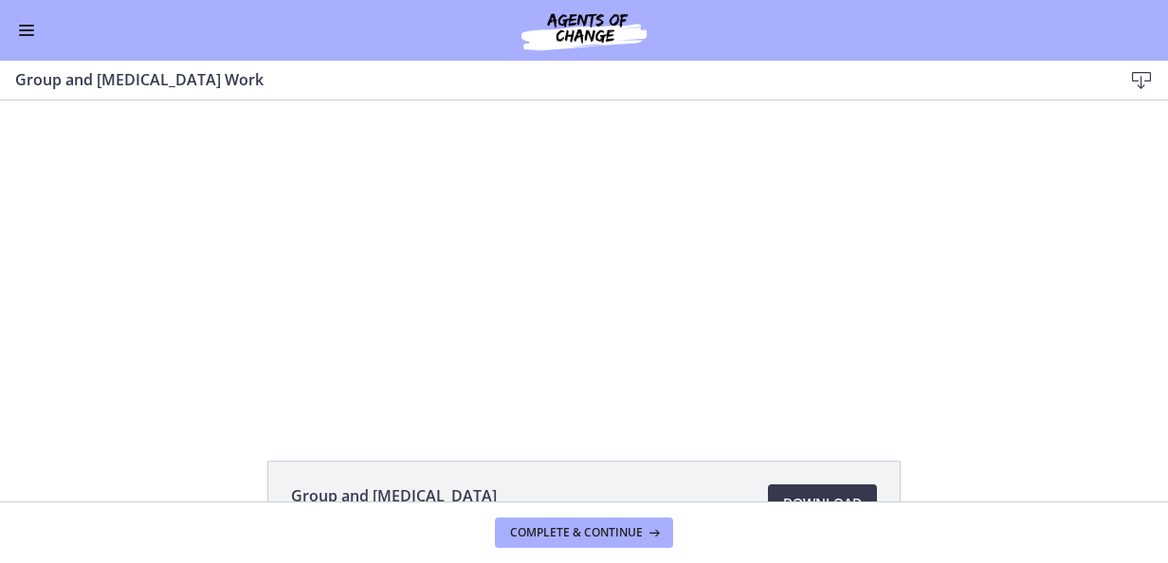
click at [32, 35] on span "Enable menu" at bounding box center [26, 35] width 15 height 2
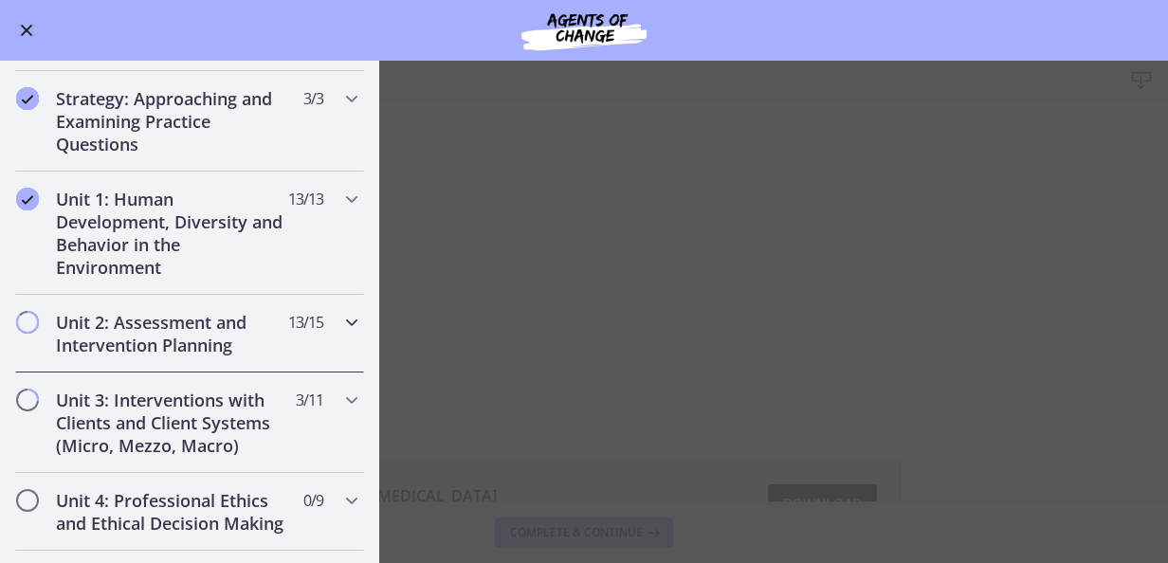
scroll to position [569, 0]
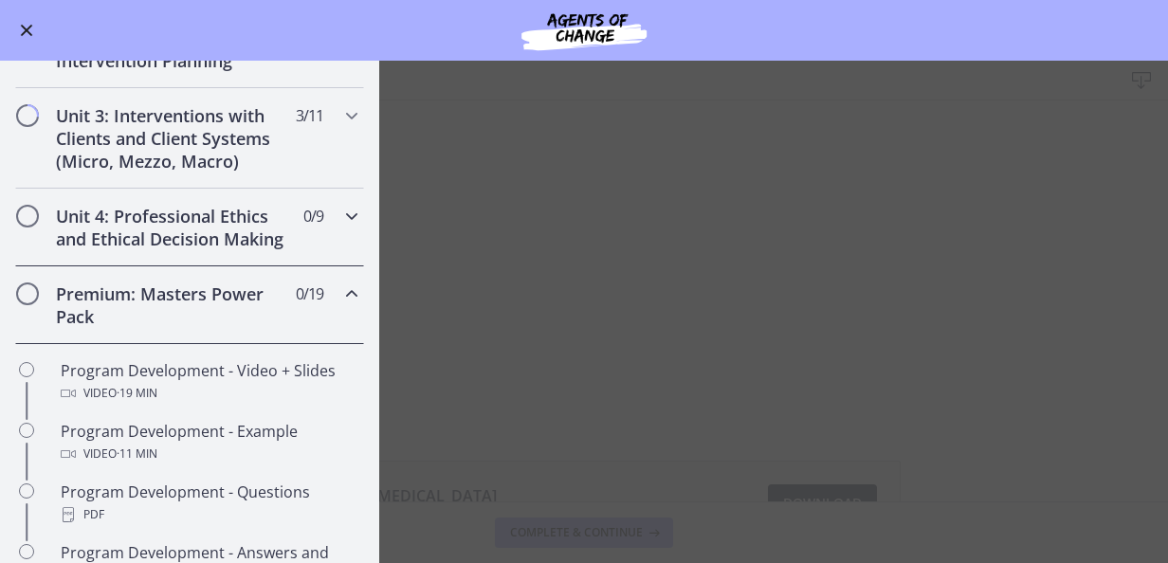
drag, startPoint x: 341, startPoint y: 306, endPoint x: 361, endPoint y: 276, distance: 36.3
click at [341, 305] on icon "Chapters" at bounding box center [351, 294] width 23 height 23
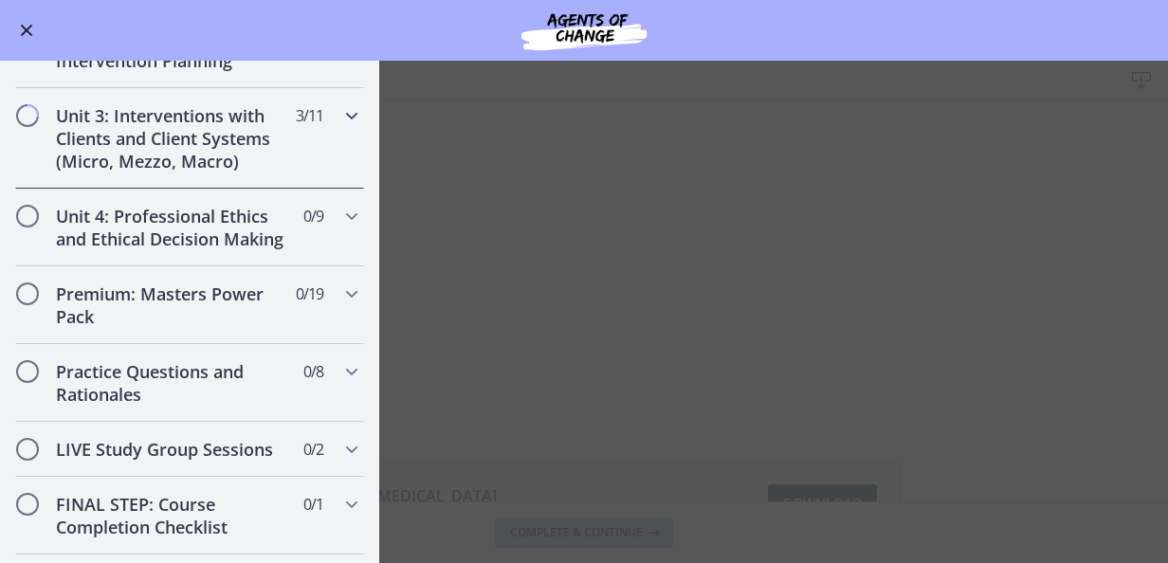
click at [345, 116] on icon "Chapters" at bounding box center [351, 115] width 23 height 23
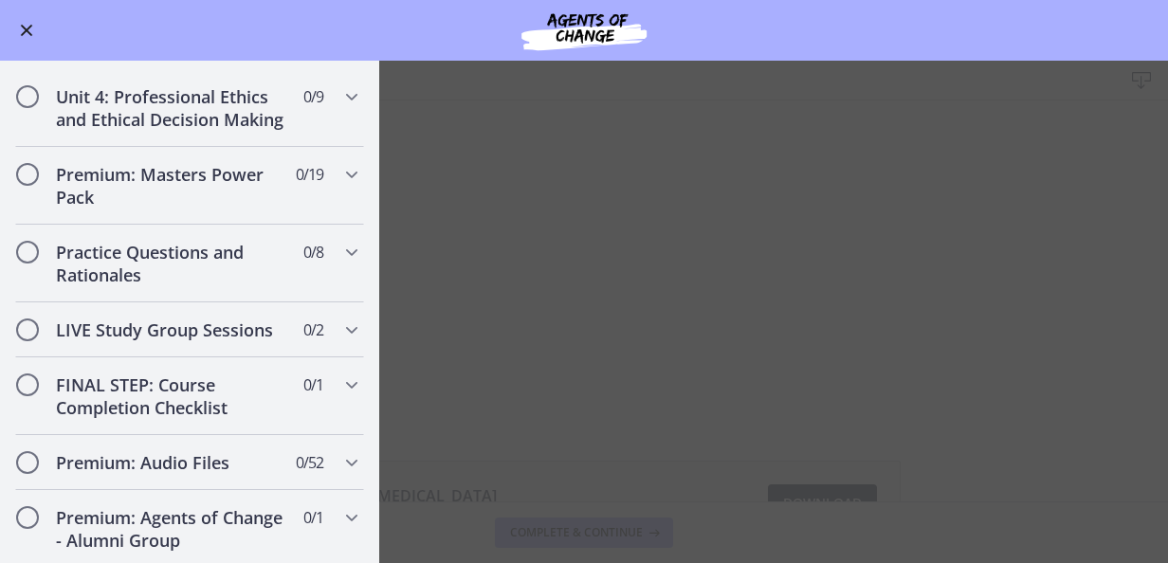
scroll to position [1422, 0]
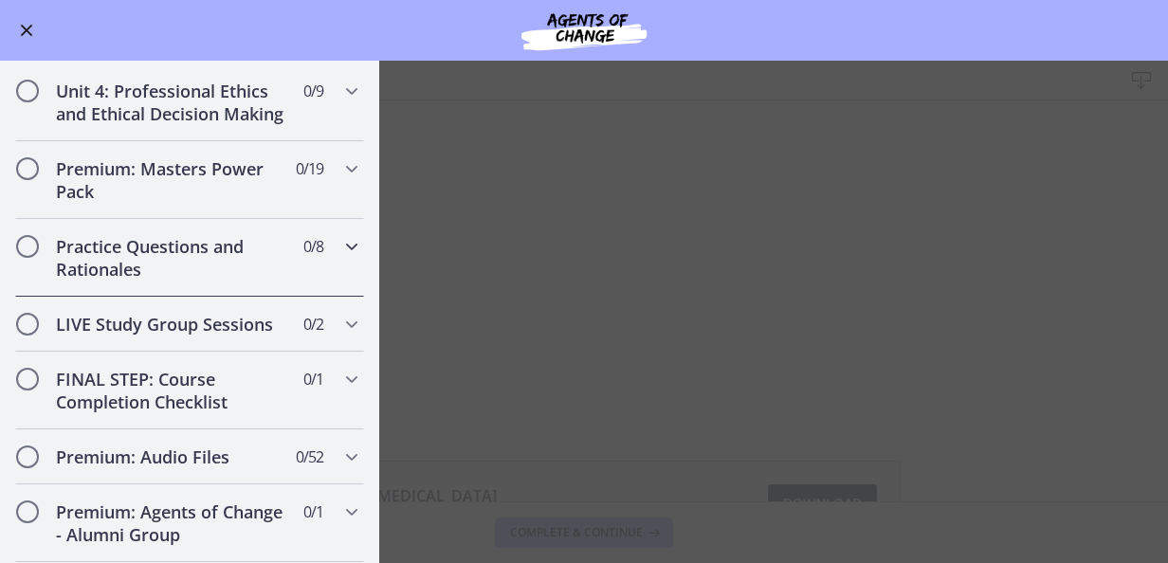
click at [341, 258] on icon "Chapters" at bounding box center [351, 246] width 23 height 23
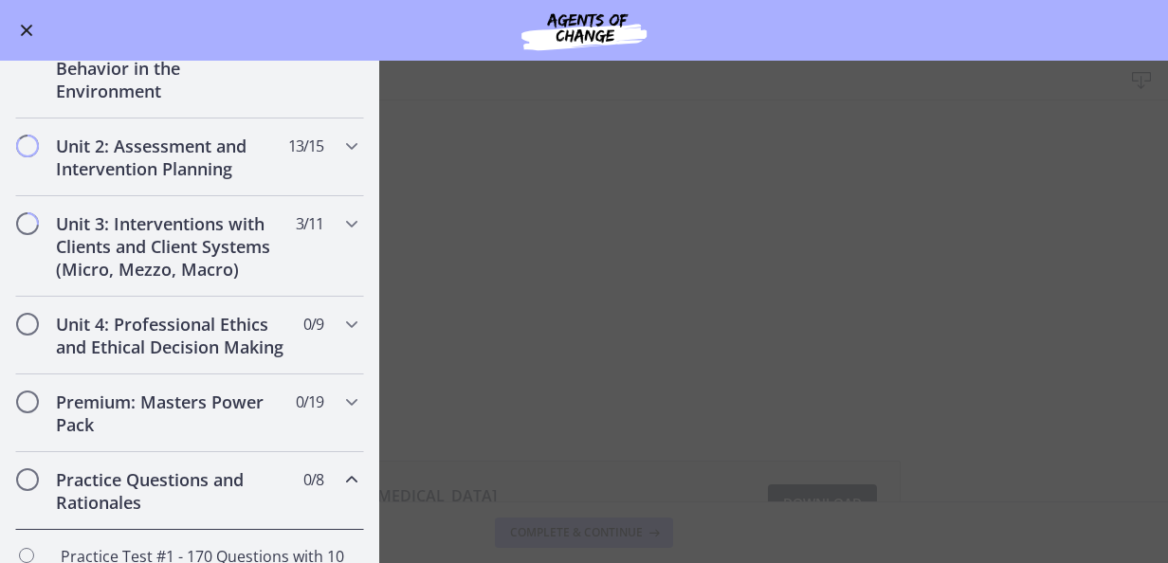
scroll to position [504, 0]
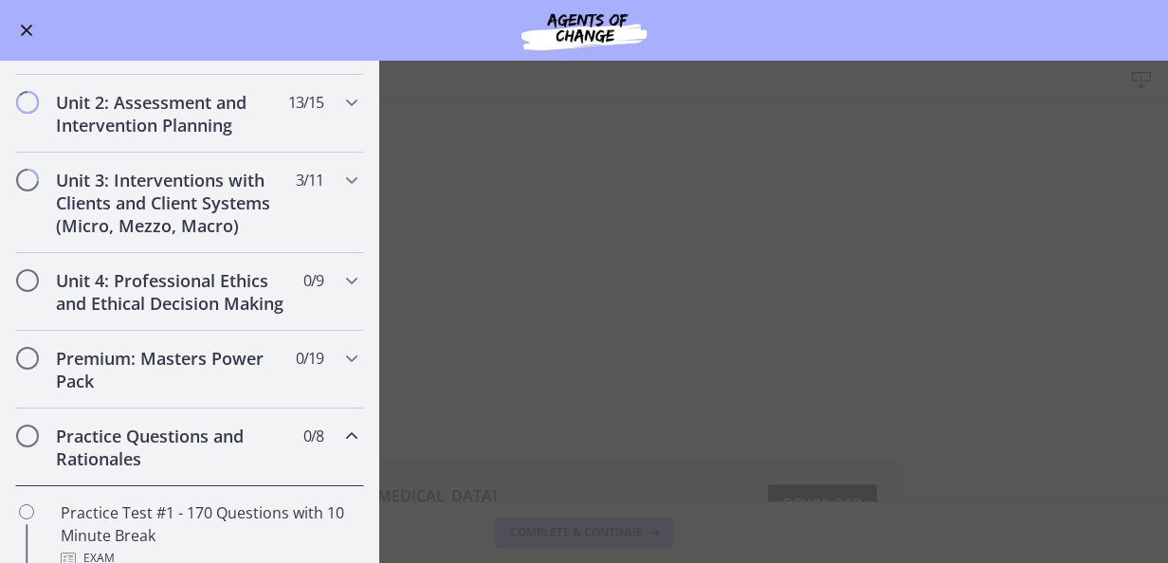
click at [340, 447] on icon "Chapters" at bounding box center [351, 436] width 23 height 23
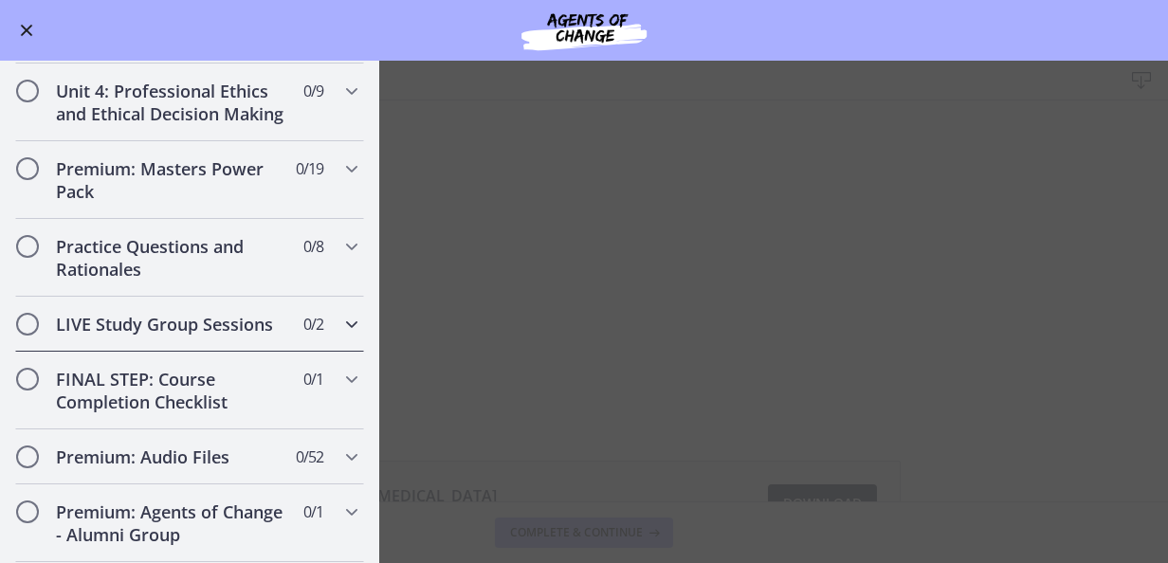
click at [340, 335] on icon "Chapters" at bounding box center [351, 324] width 23 height 23
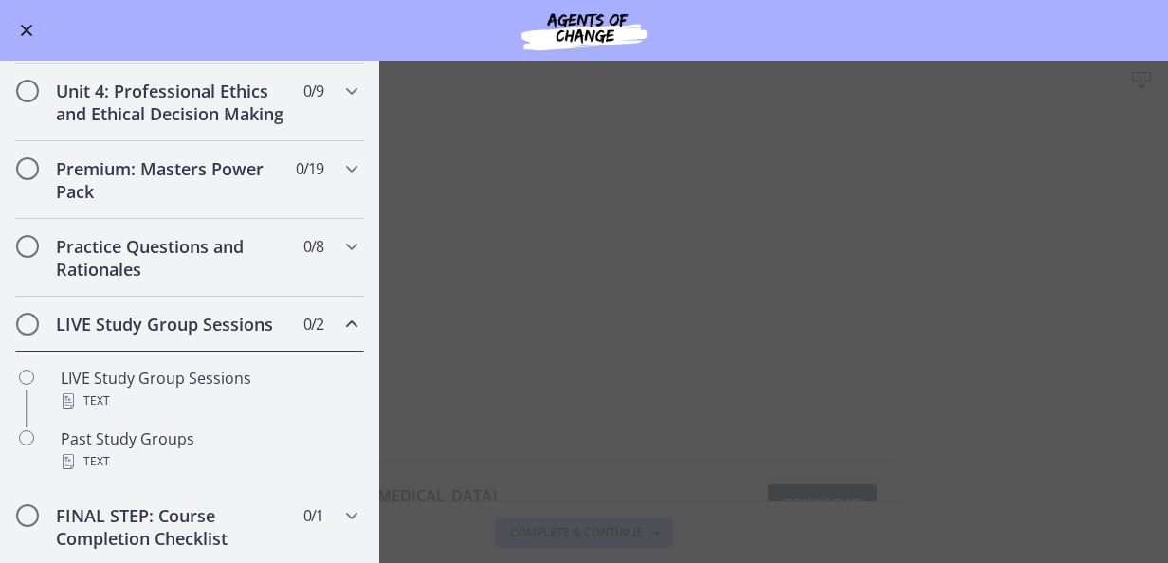
click at [342, 336] on icon "Chapters" at bounding box center [351, 324] width 23 height 23
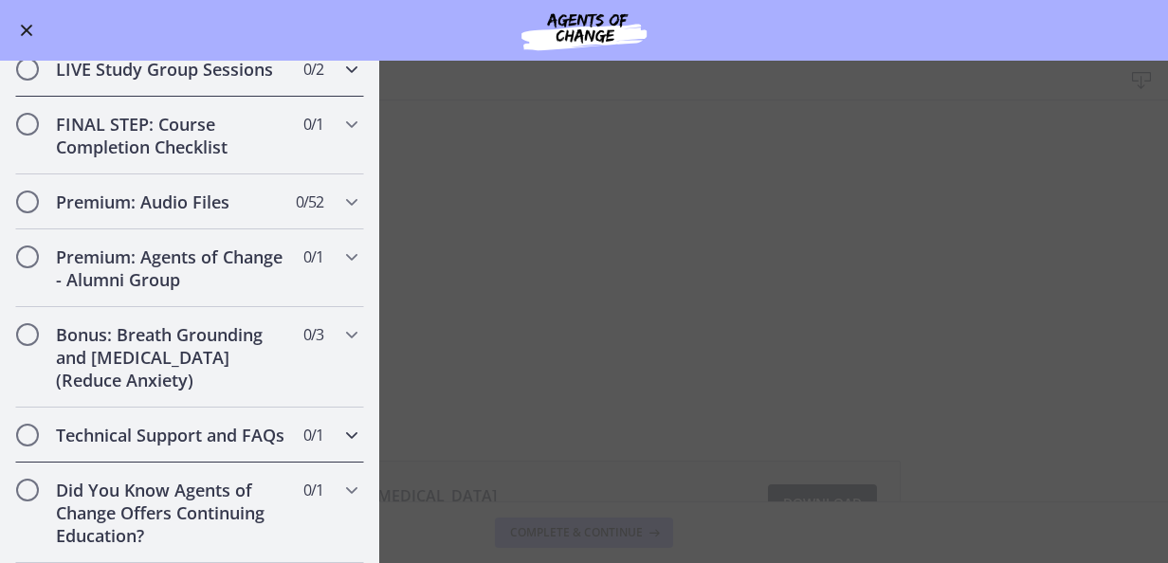
scroll to position [984, 0]
click at [340, 424] on icon "Chapters" at bounding box center [351, 435] width 23 height 23
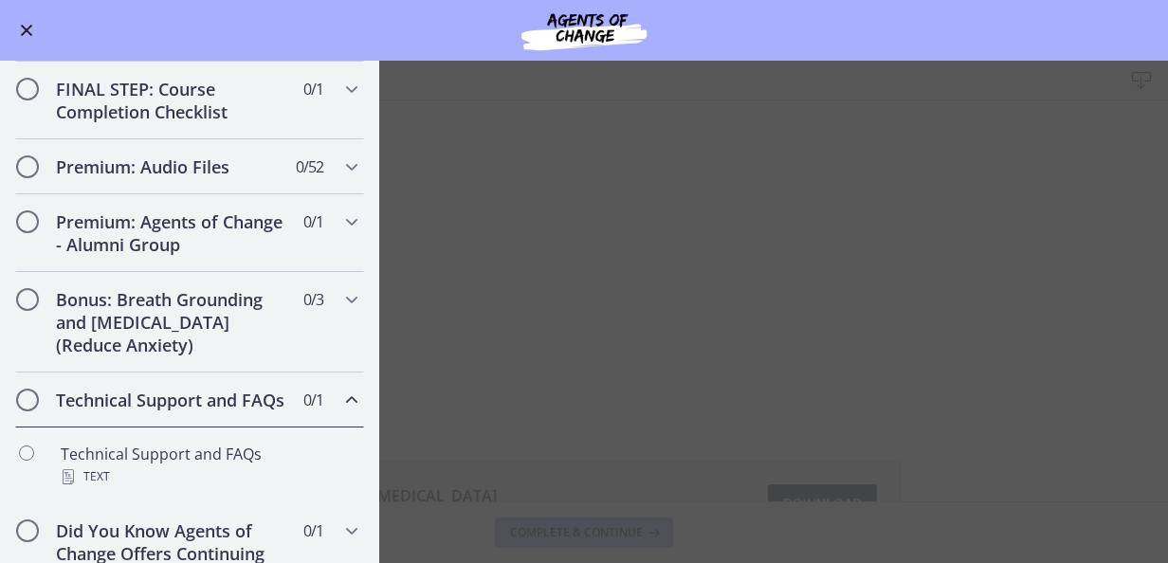
click at [19, 410] on span "Chapters" at bounding box center [27, 400] width 19 height 19
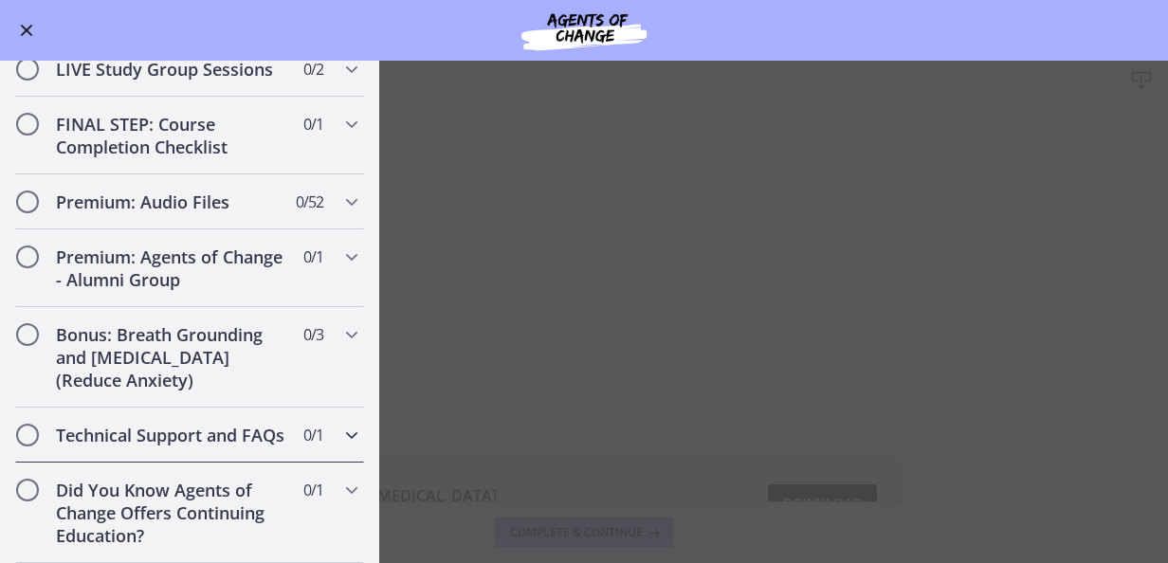
click at [157, 428] on h2 "Technical Support and FAQs" at bounding box center [171, 435] width 231 height 23
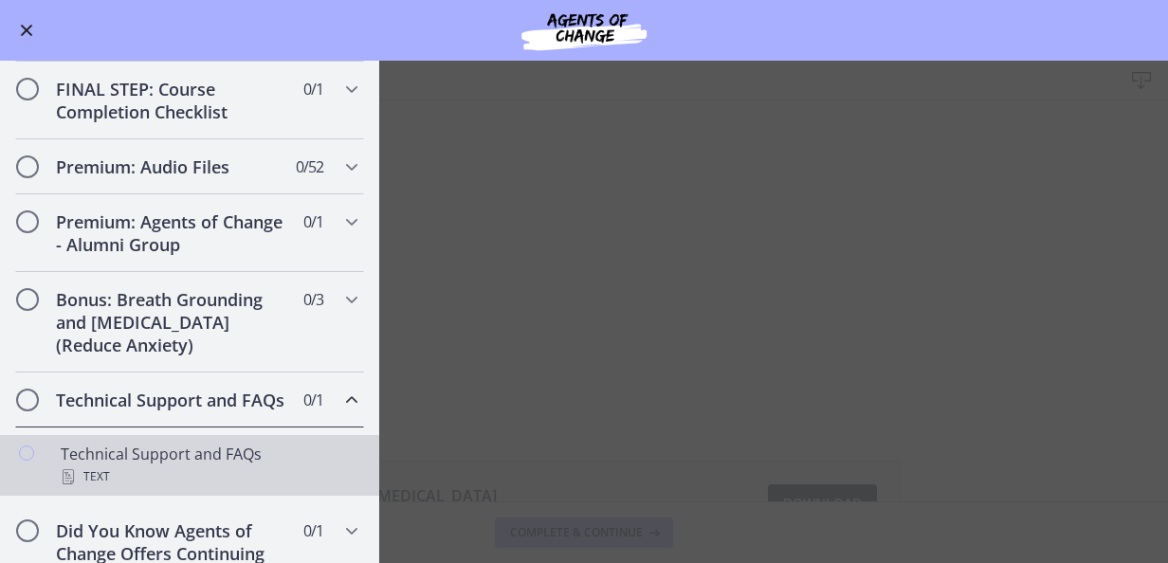
click at [114, 488] on div "Technical Support and FAQs Text" at bounding box center [209, 466] width 296 height 46
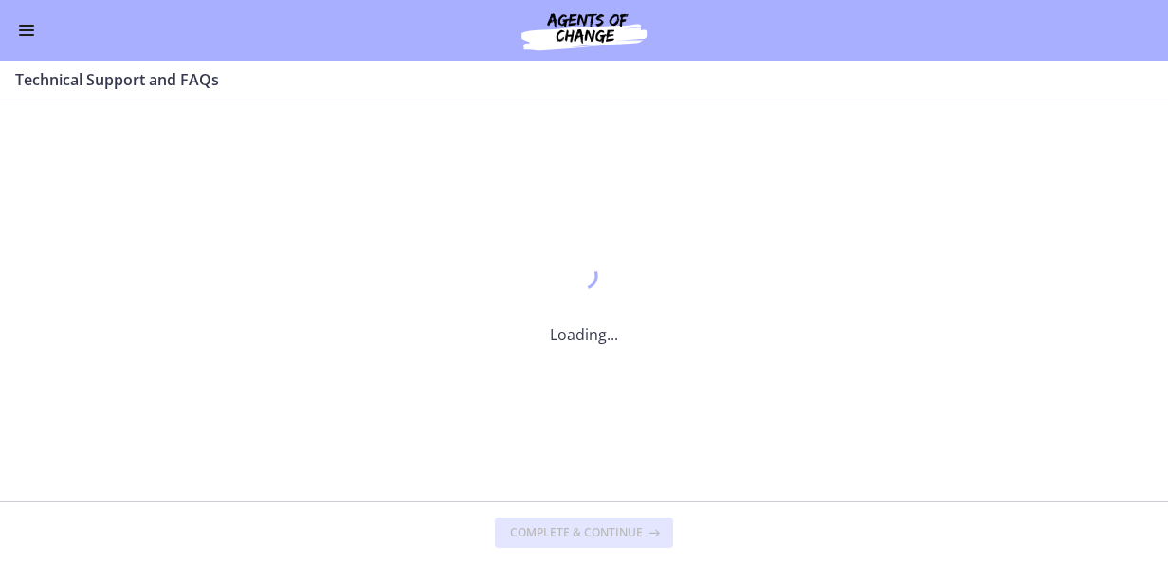
click at [9, 45] on div "Go to Dashboard" at bounding box center [584, 30] width 1168 height 61
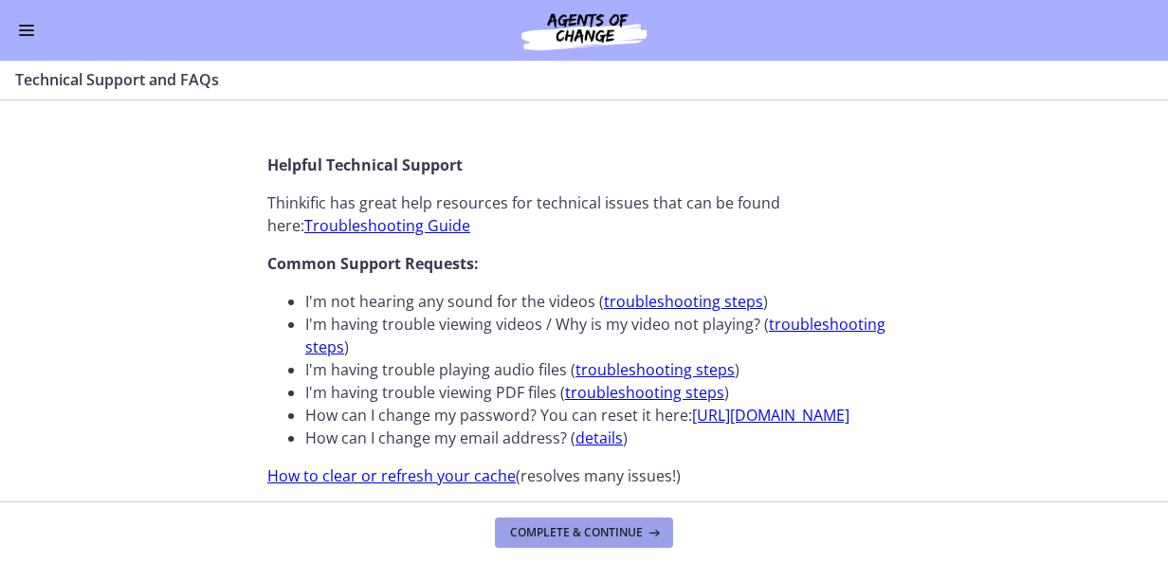
click at [624, 527] on span "Complete & continue" at bounding box center [576, 532] width 133 height 15
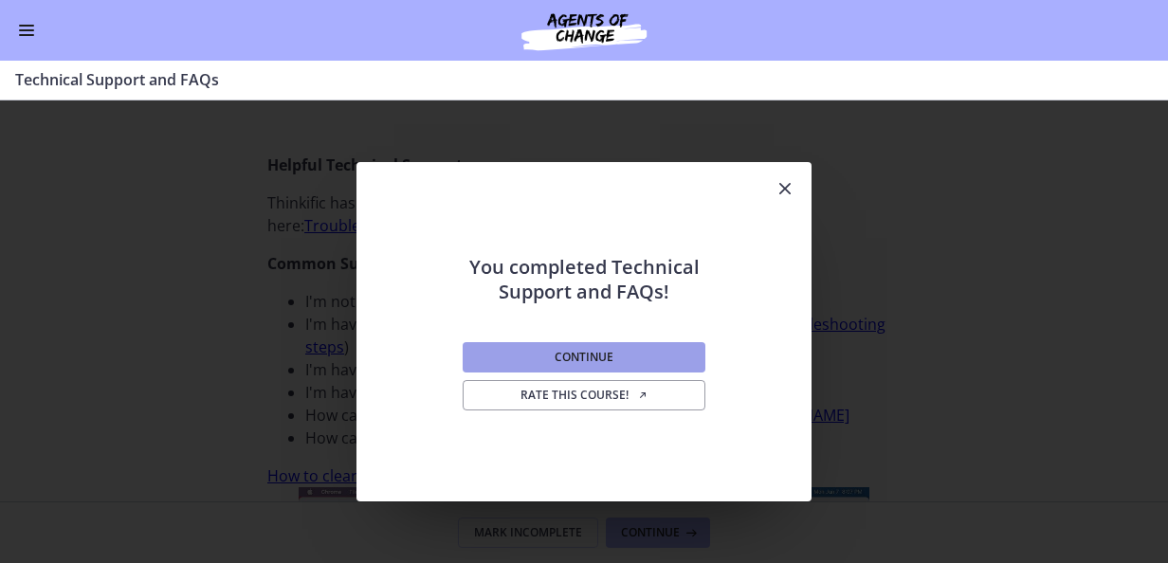
click at [540, 347] on button "Continue" at bounding box center [584, 357] width 243 height 30
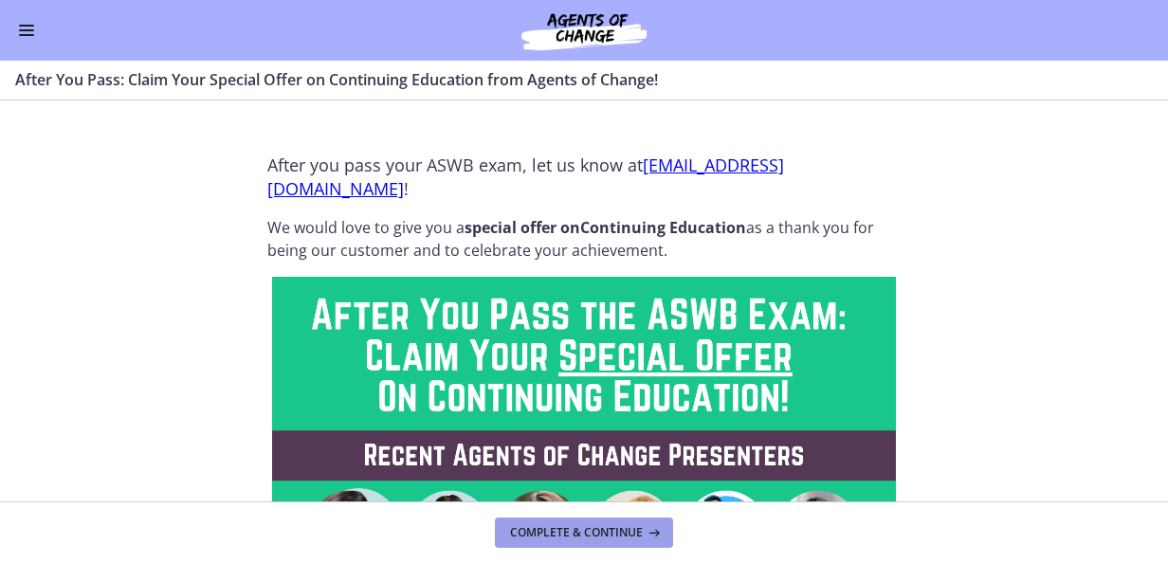
drag, startPoint x: 604, startPoint y: 542, endPoint x: 603, endPoint y: 525, distance: 17.1
click at [604, 542] on button "Complete & continue" at bounding box center [584, 533] width 178 height 30
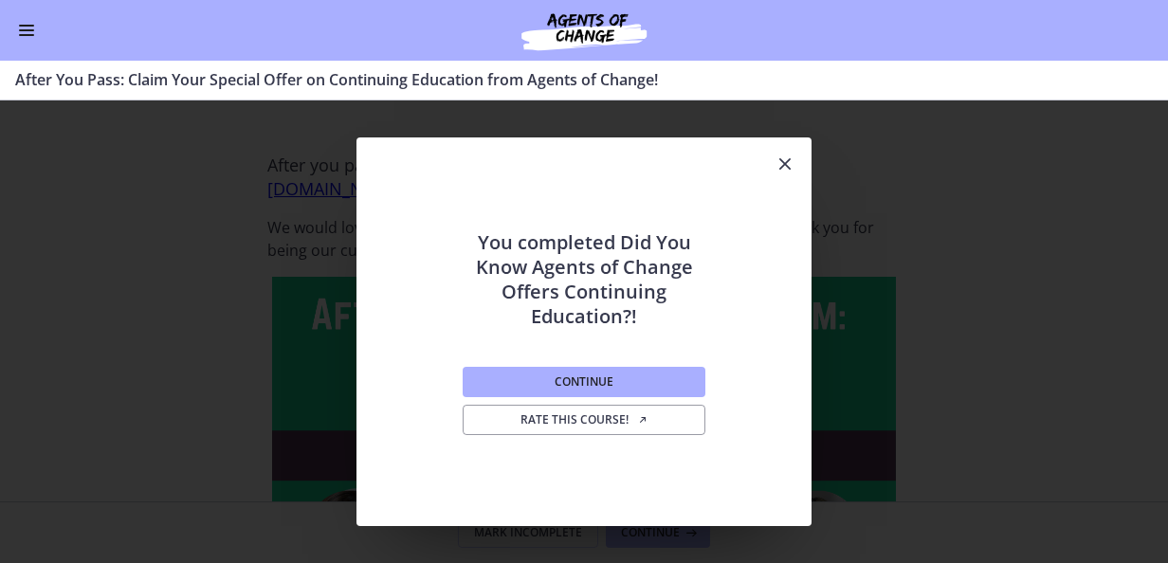
click at [787, 164] on icon "Close" at bounding box center [785, 164] width 23 height 23
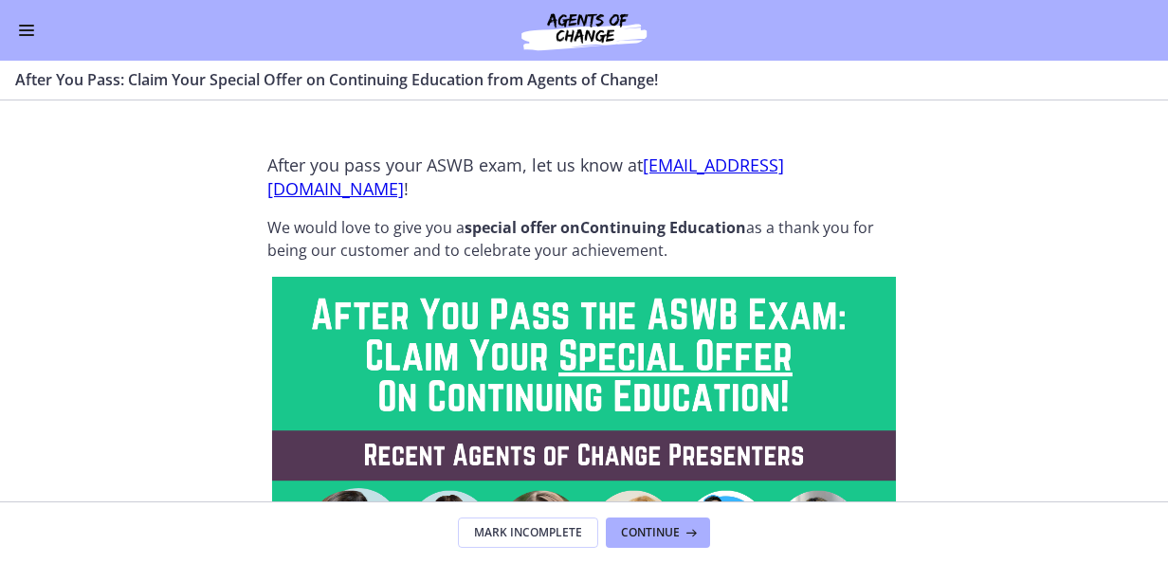
click at [25, 30] on span "Enable menu" at bounding box center [26, 30] width 15 height 2
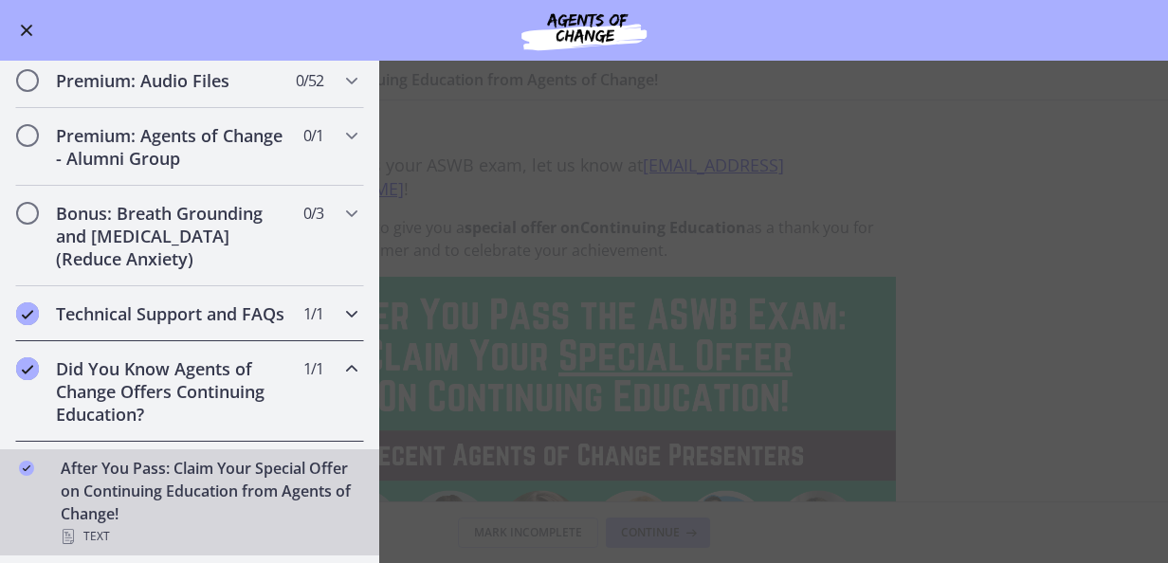
scroll to position [1105, 0]
click at [323, 190] on div "Bonus: Breath Grounding and [MEDICAL_DATA] (Reduce Anxiety) 0 / 3 Completed" at bounding box center [189, 236] width 349 height 100
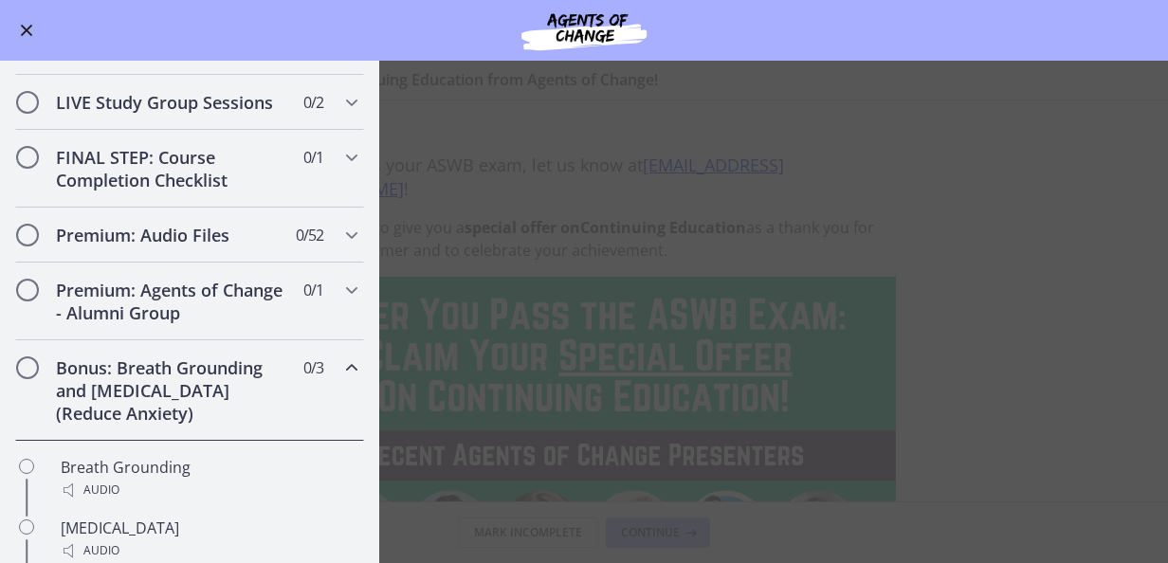
click at [340, 379] on icon "Chapters" at bounding box center [351, 367] width 23 height 23
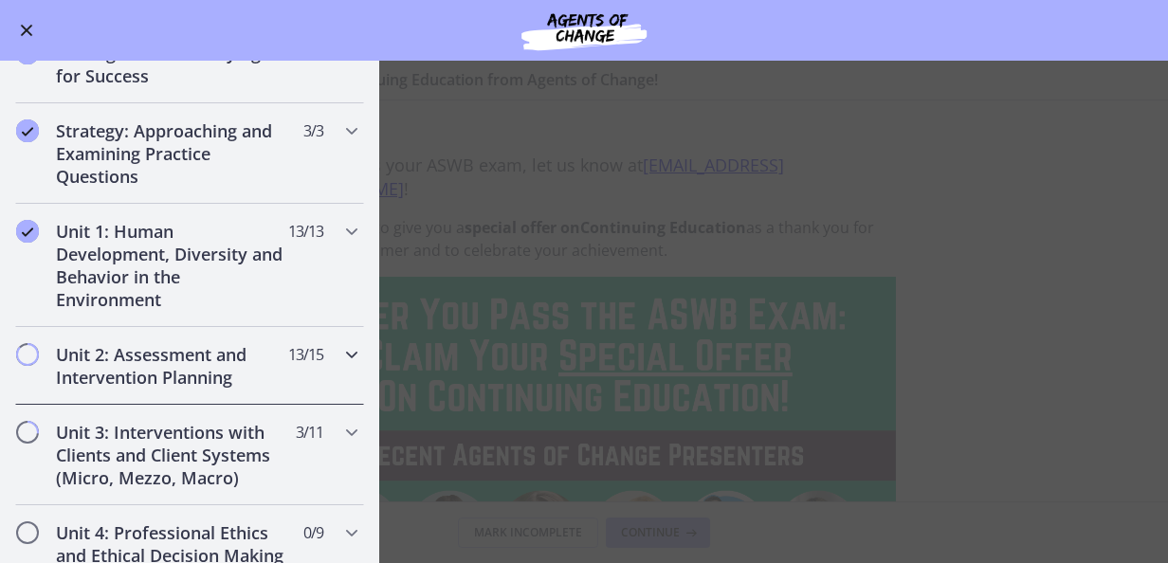
scroll to position [284, 0]
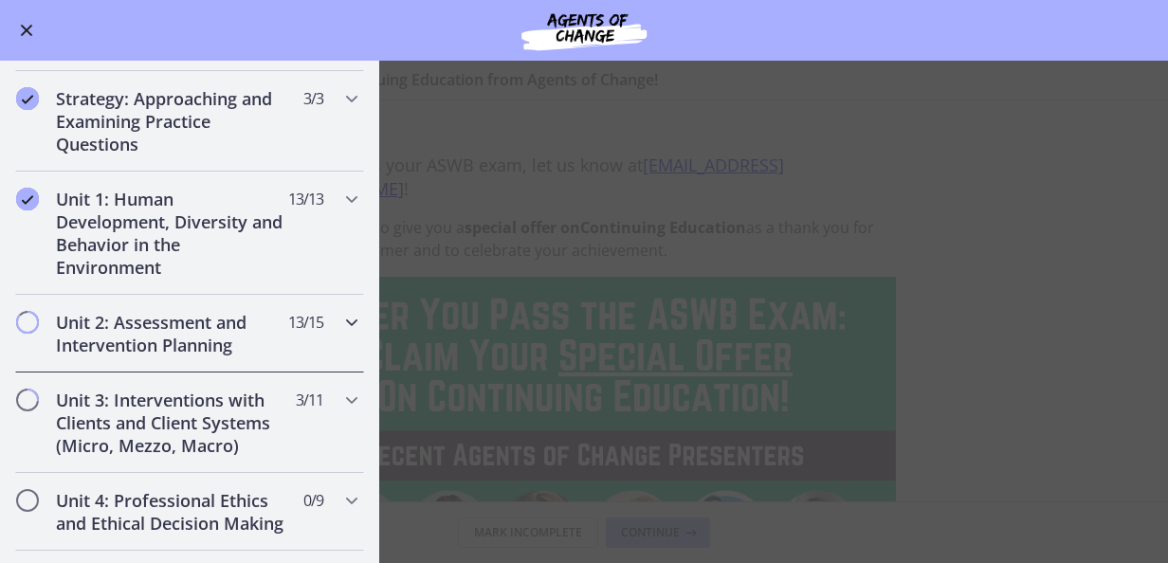
click at [340, 324] on icon "Chapters" at bounding box center [351, 322] width 23 height 23
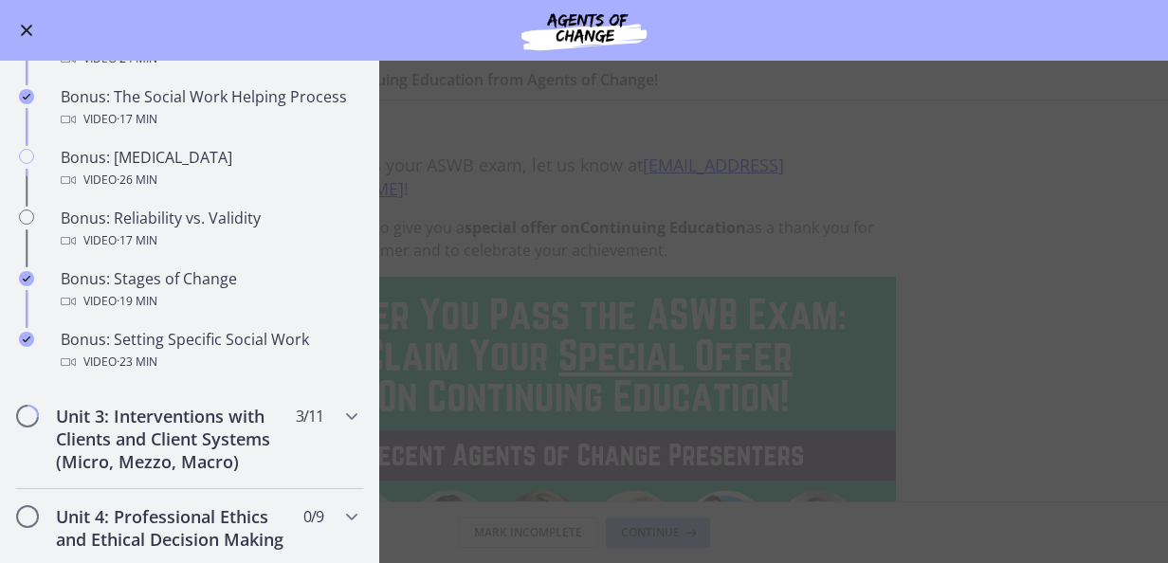
scroll to position [1422, 0]
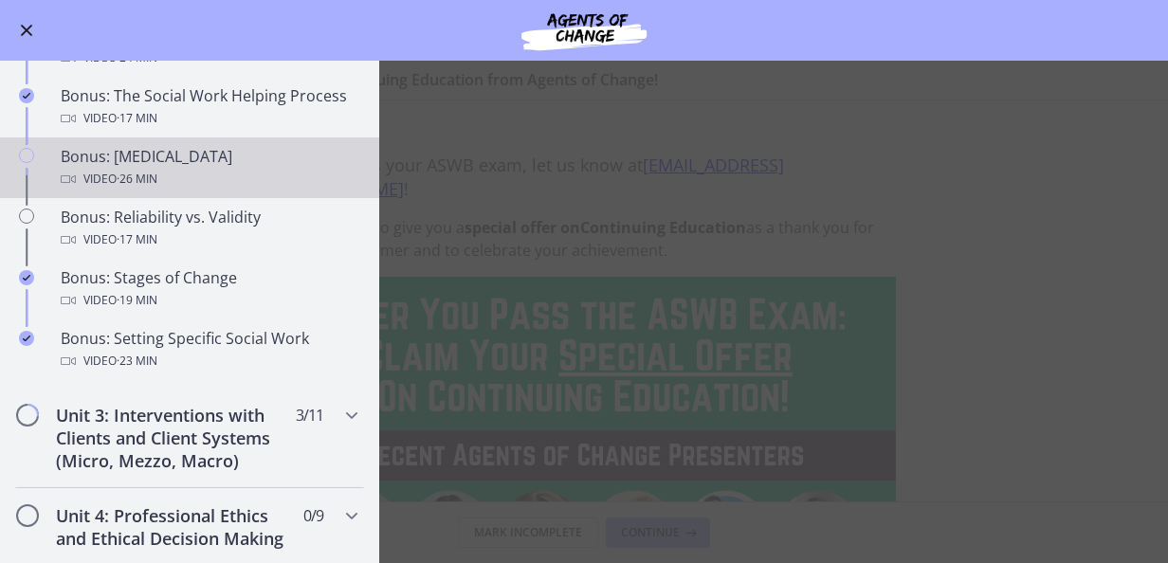
click at [203, 188] on div "Video · 26 min" at bounding box center [209, 179] width 296 height 23
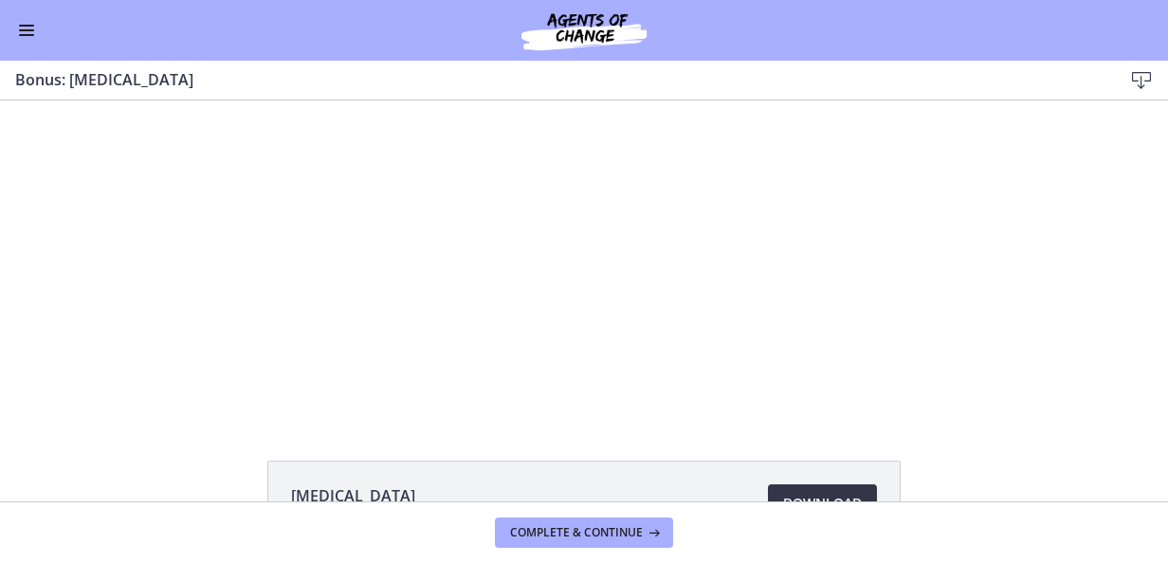
click at [793, 487] on link "Download Opens in a new window" at bounding box center [822, 503] width 109 height 38
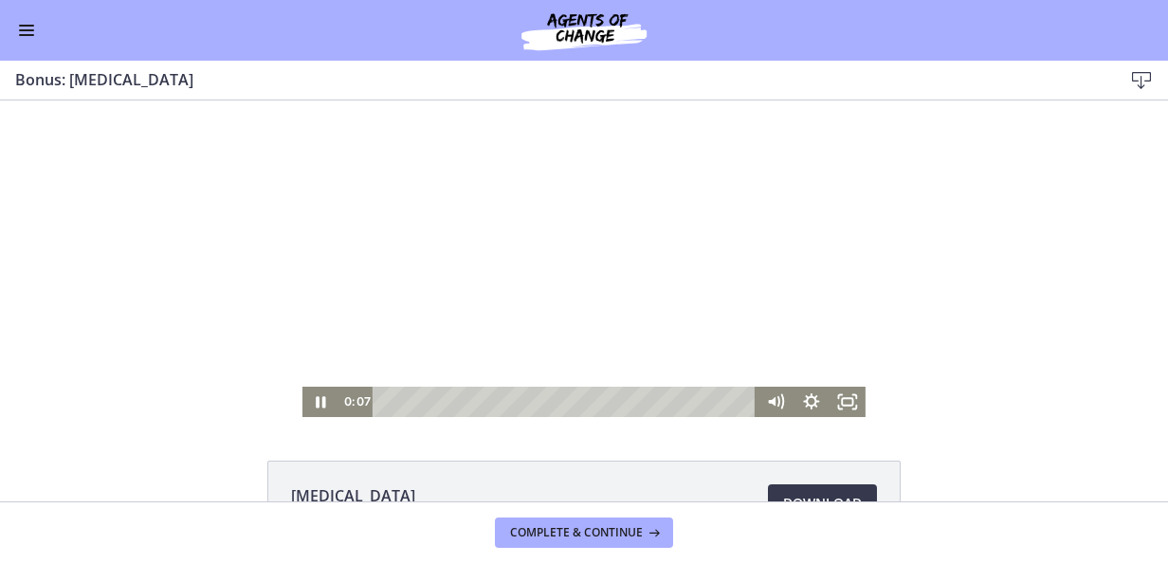
click at [513, 253] on div at bounding box center [583, 258] width 563 height 317
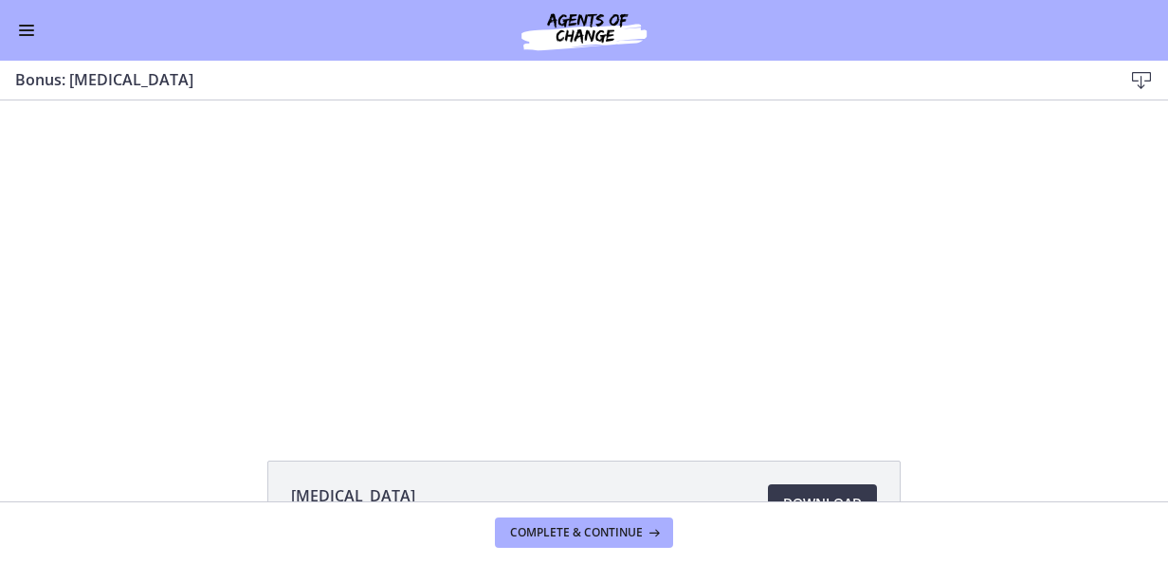
click at [604, 516] on footer "Complete & continue" at bounding box center [584, 533] width 1168 height 62
drag, startPoint x: 601, startPoint y: 518, endPoint x: 592, endPoint y: 509, distance: 12.8
click at [601, 517] on footer "Complete & continue" at bounding box center [584, 533] width 1168 height 62
click at [626, 534] on span "Complete & continue" at bounding box center [576, 532] width 133 height 15
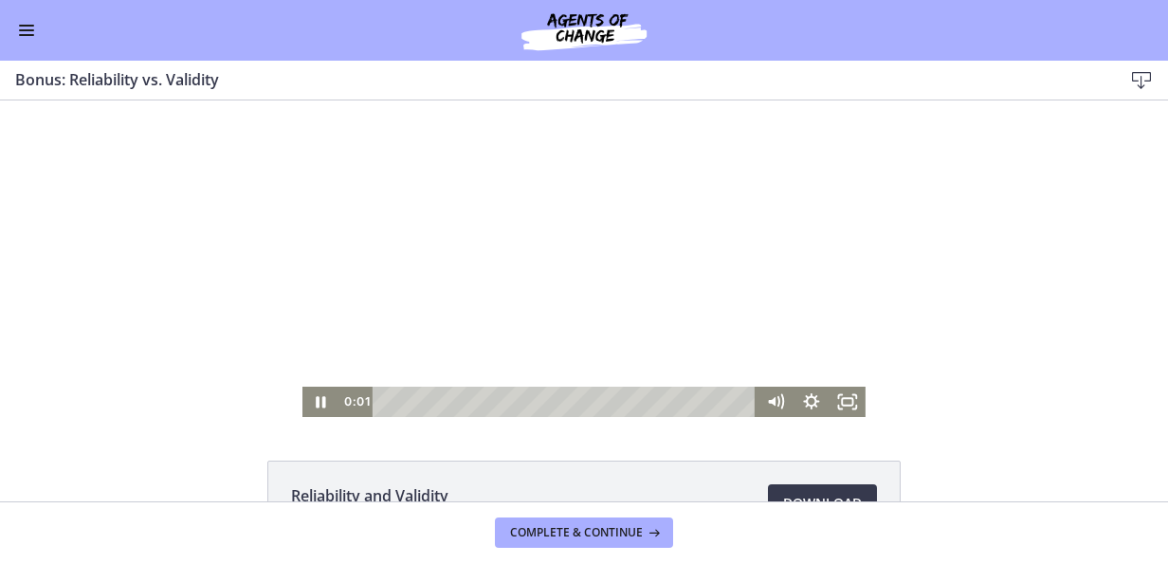
click at [529, 303] on div at bounding box center [583, 258] width 563 height 317
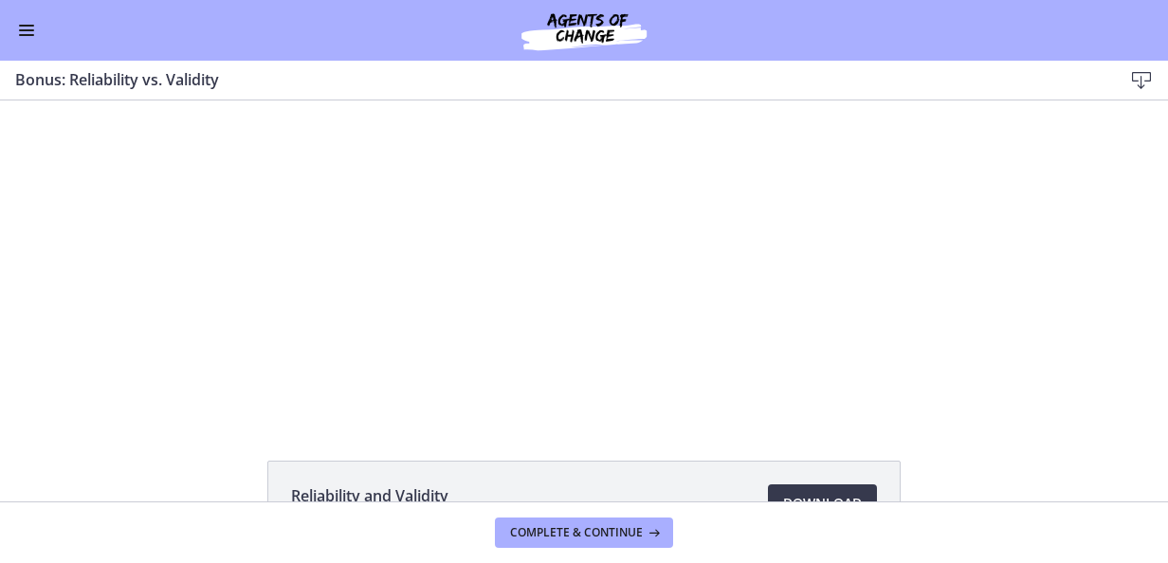
click at [25, 32] on button "Enable menu" at bounding box center [26, 30] width 23 height 23
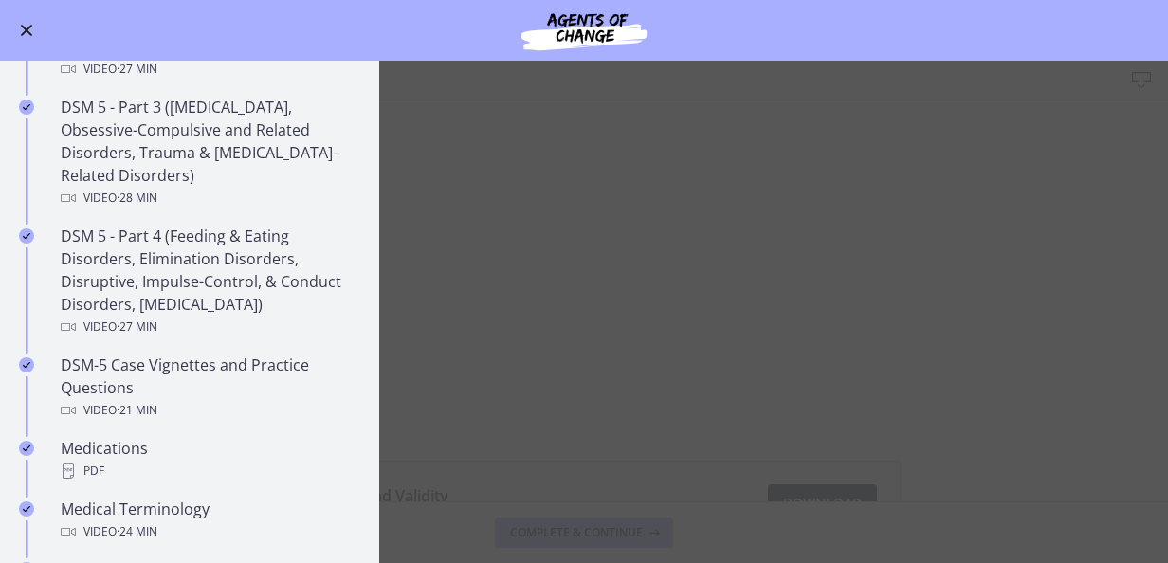
scroll to position [948, 0]
click at [472, 245] on main "Bonus: Reliability vs. Validity Download Enable fullscreen Reliability and Vali…" at bounding box center [584, 312] width 1168 height 502
click at [758, 540] on main "Bonus: Reliability vs. Validity Download Enable fullscreen Reliability and Vali…" at bounding box center [584, 312] width 1168 height 502
drag, startPoint x: 22, startPoint y: 30, endPoint x: 78, endPoint y: 82, distance: 75.8
click at [21, 29] on span "Enable menu" at bounding box center [26, 30] width 15 height 2
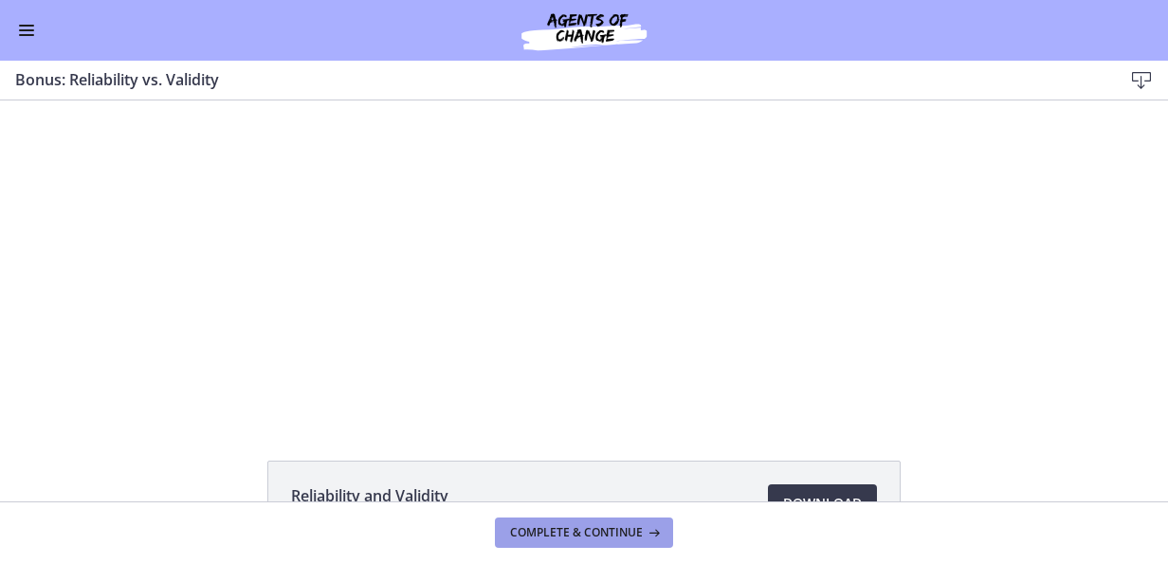
click at [652, 523] on button "Complete & continue" at bounding box center [584, 533] width 178 height 30
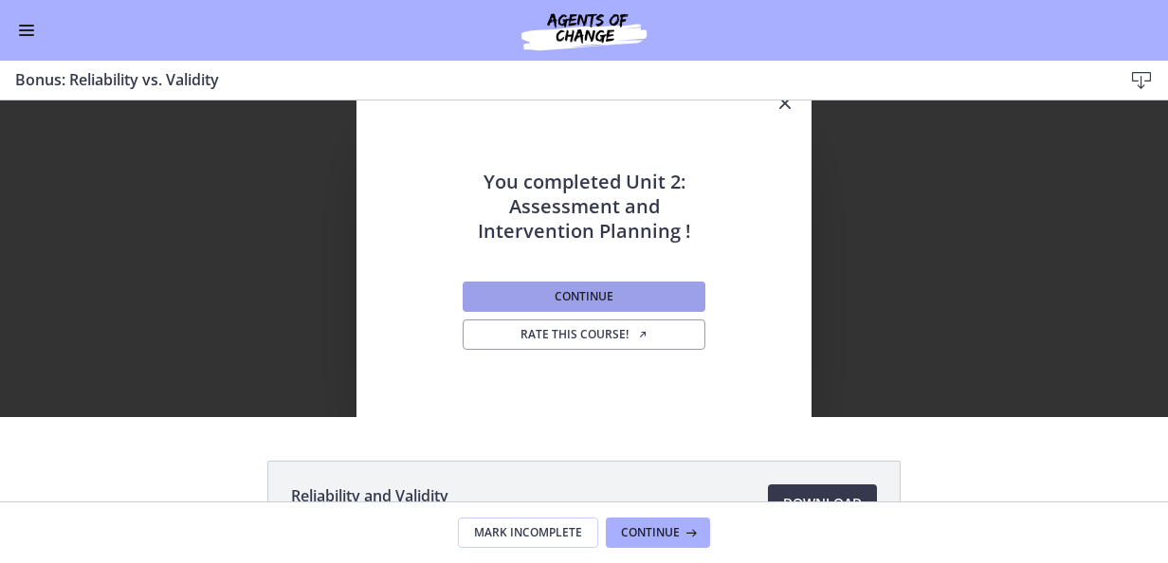
click at [538, 295] on button "Continue" at bounding box center [584, 297] width 243 height 30
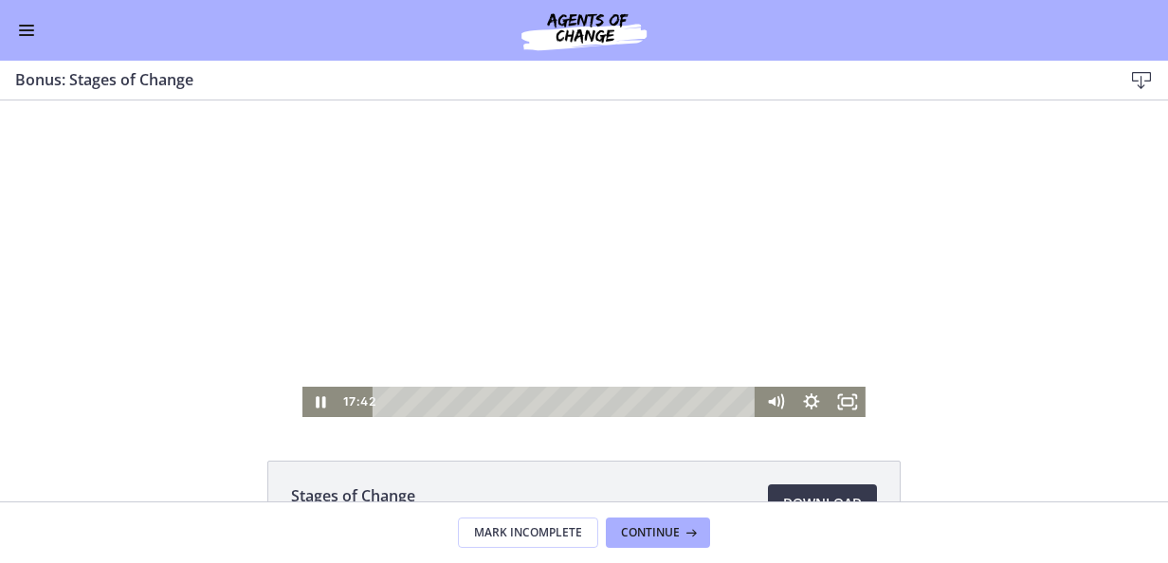
click at [442, 210] on div at bounding box center [583, 258] width 563 height 317
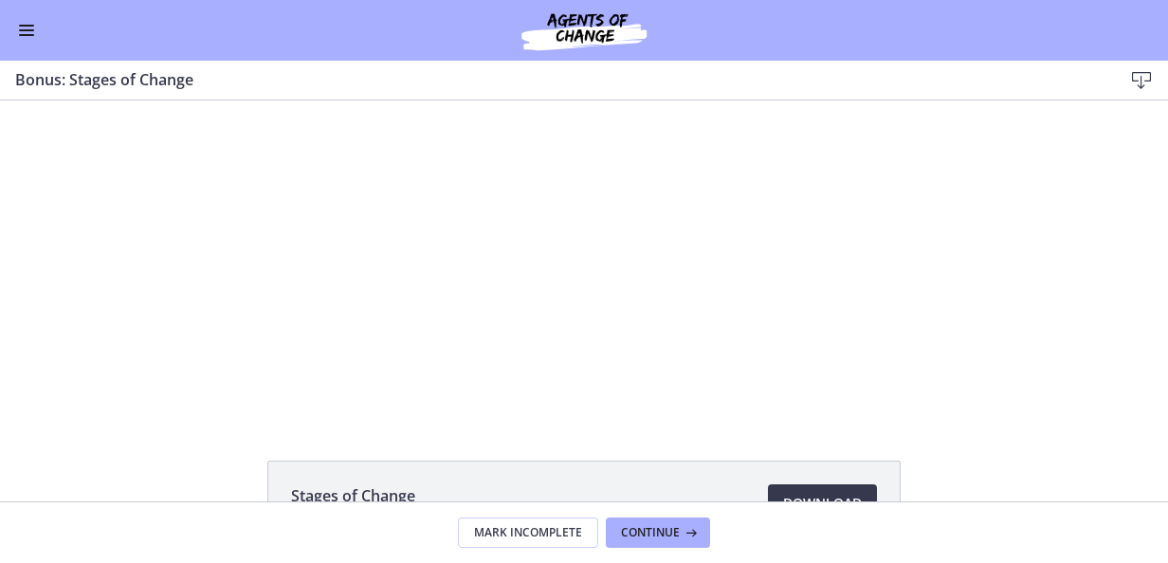
click at [20, 32] on button "Enable menu" at bounding box center [26, 30] width 23 height 23
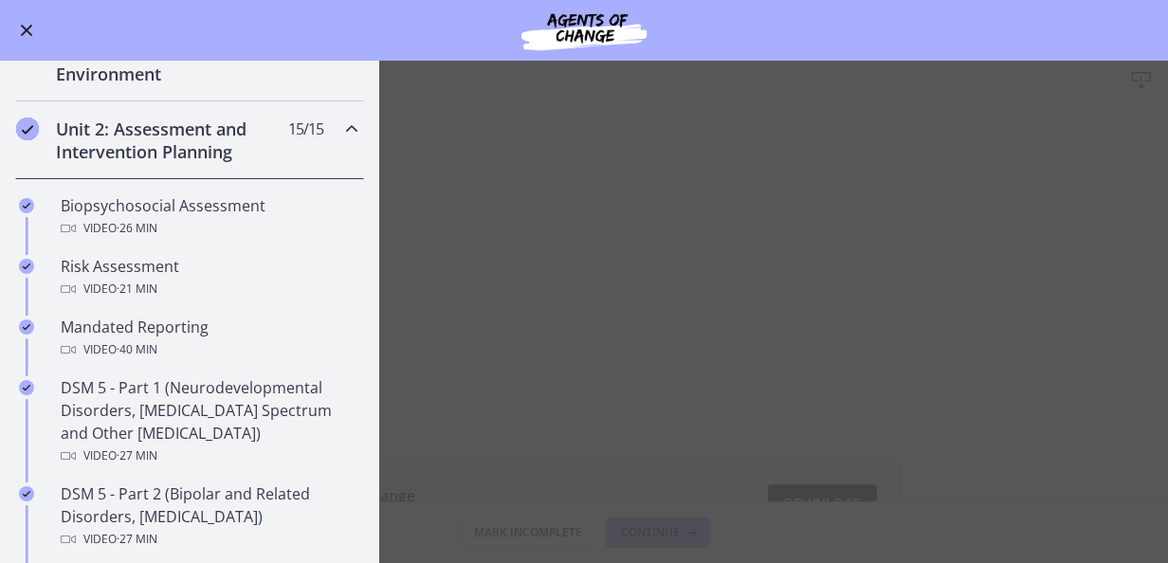
scroll to position [379, 0]
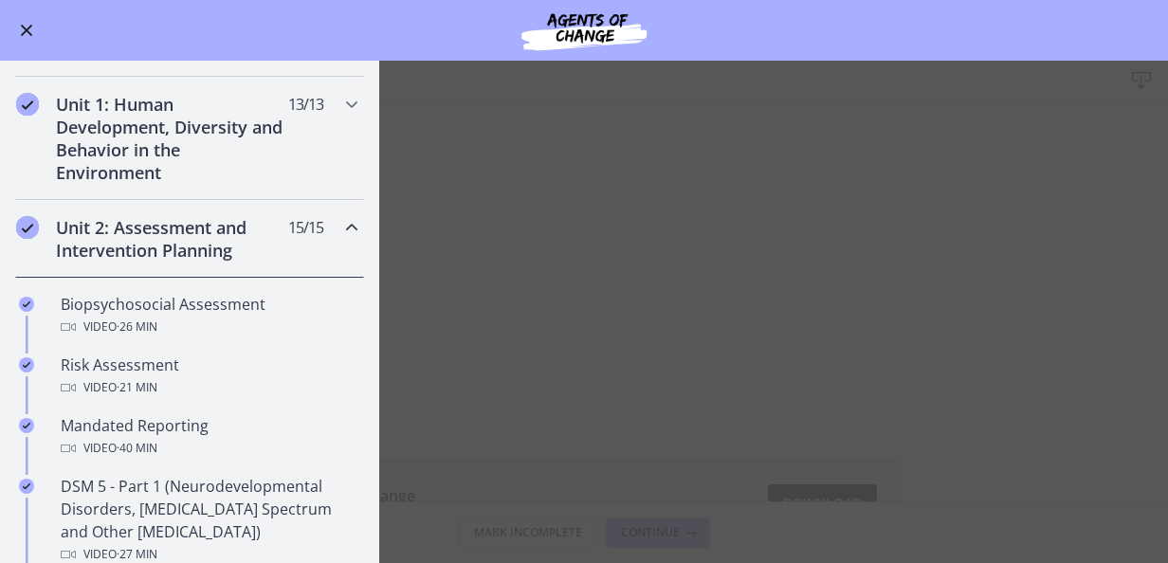
click at [346, 220] on icon "Chapters" at bounding box center [351, 227] width 23 height 23
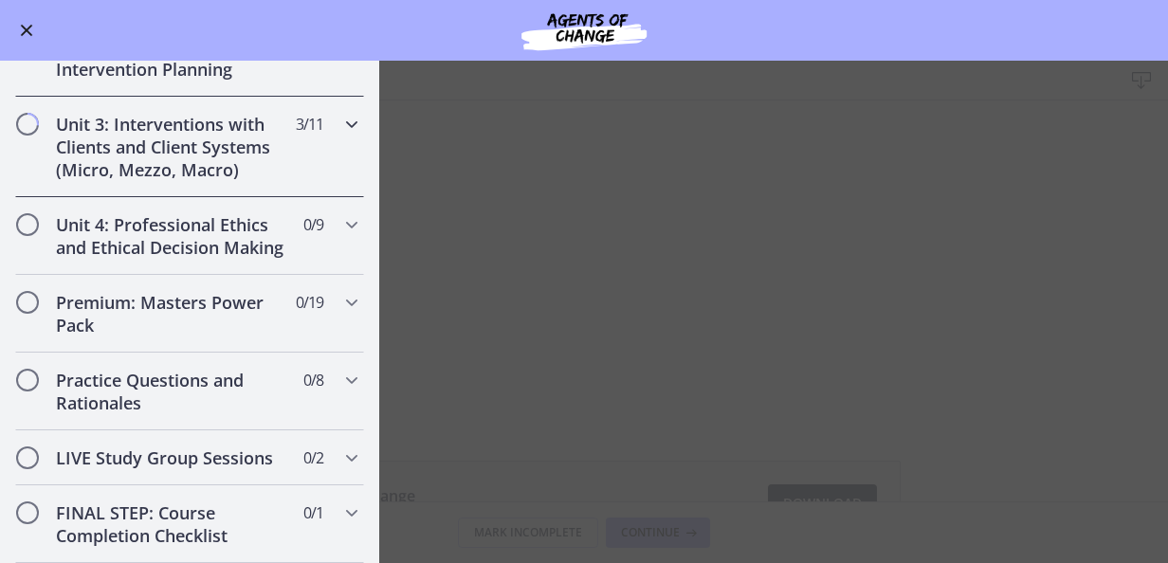
scroll to position [664, 0]
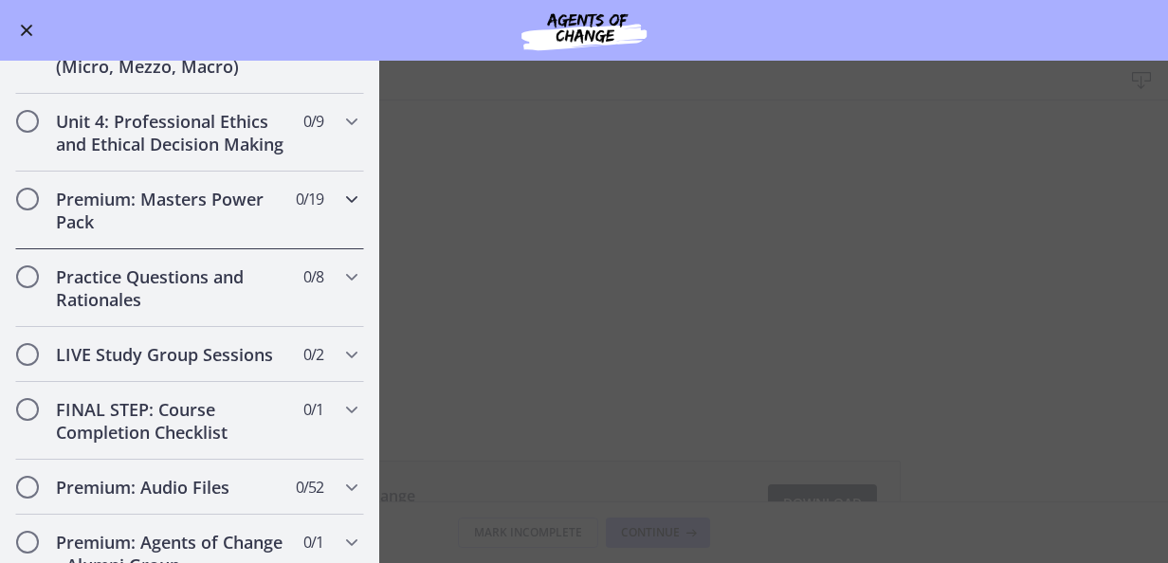
click at [340, 210] on span "Chapters" at bounding box center [351, 199] width 23 height 23
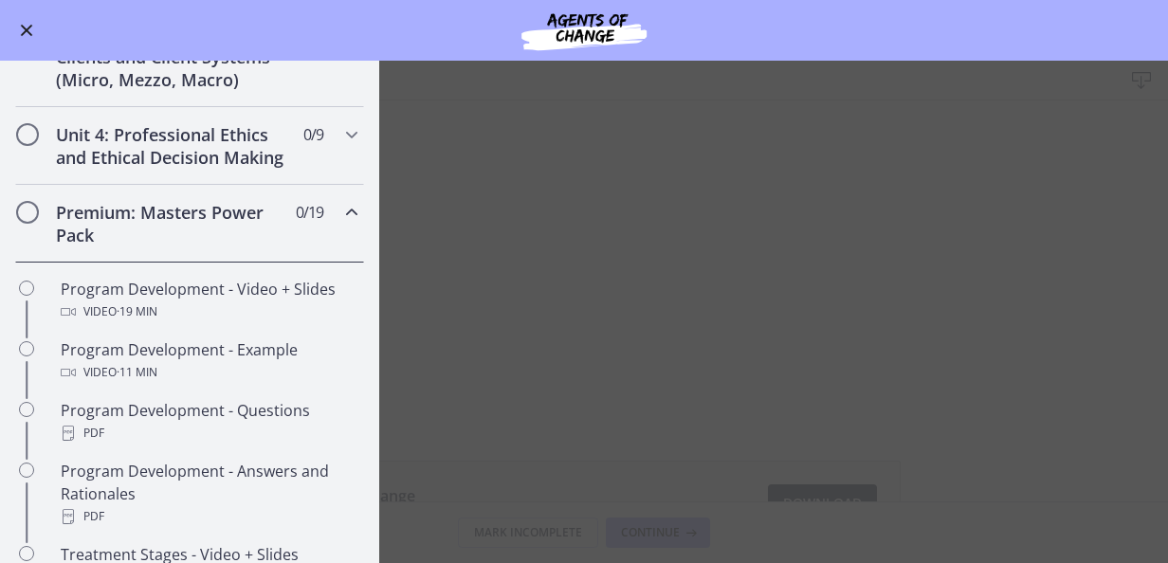
scroll to position [569, 0]
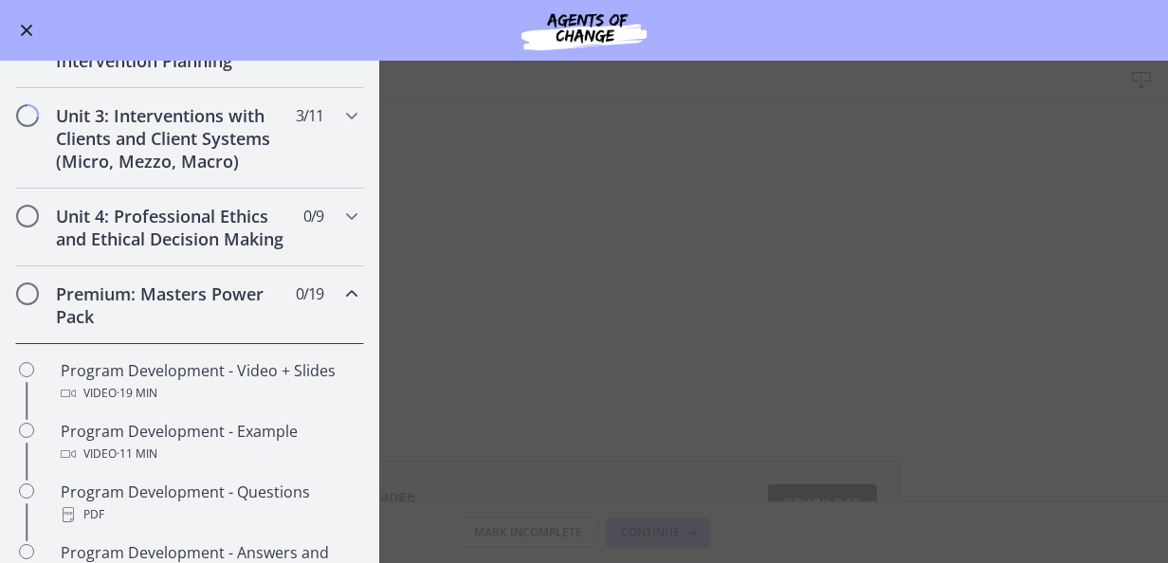
click at [332, 292] on div "Premium: Masters Power Pack 0 / 19 Completed" at bounding box center [189, 305] width 349 height 78
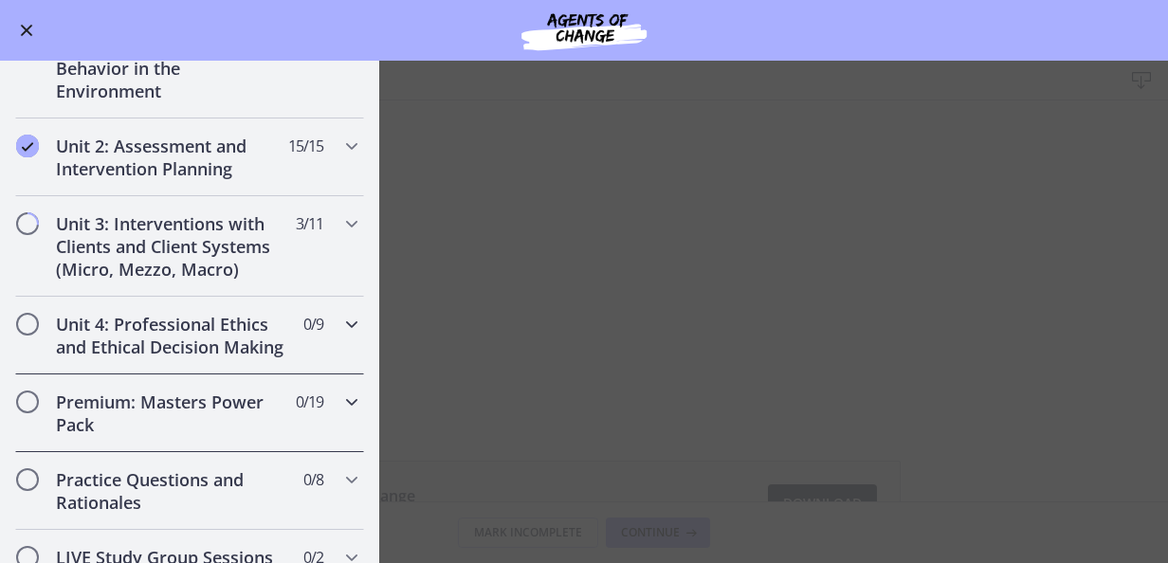
scroll to position [379, 0]
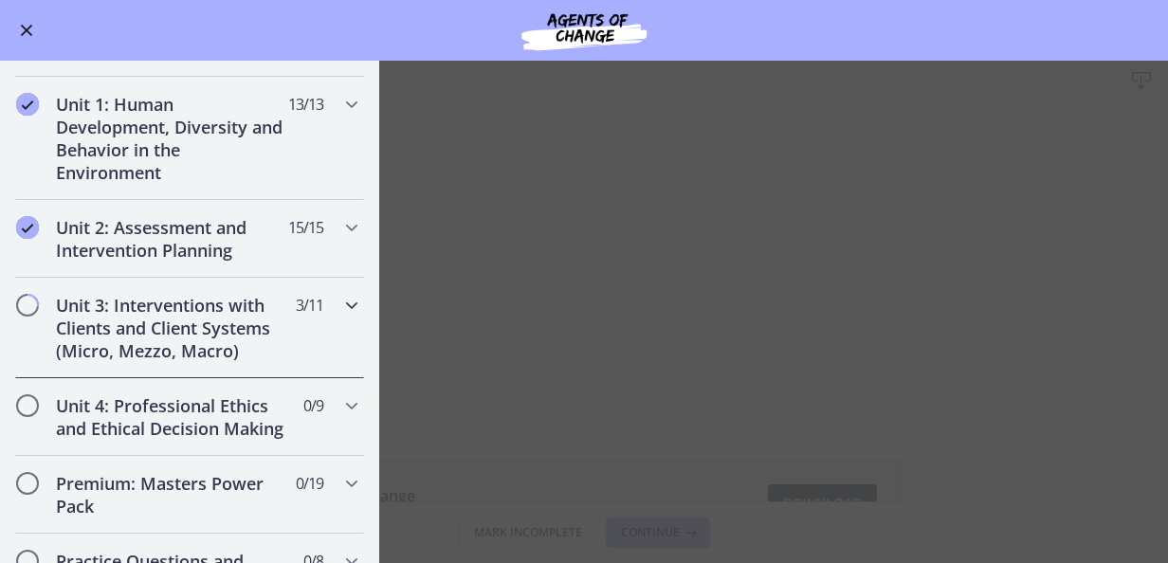
click at [340, 301] on icon "Chapters" at bounding box center [351, 305] width 23 height 23
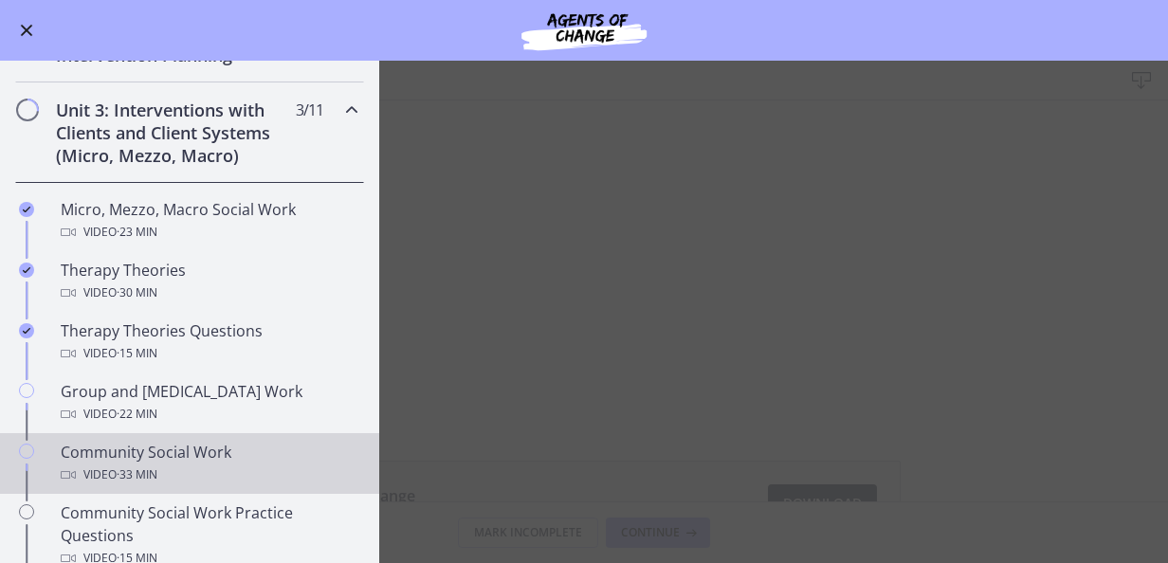
scroll to position [758, 0]
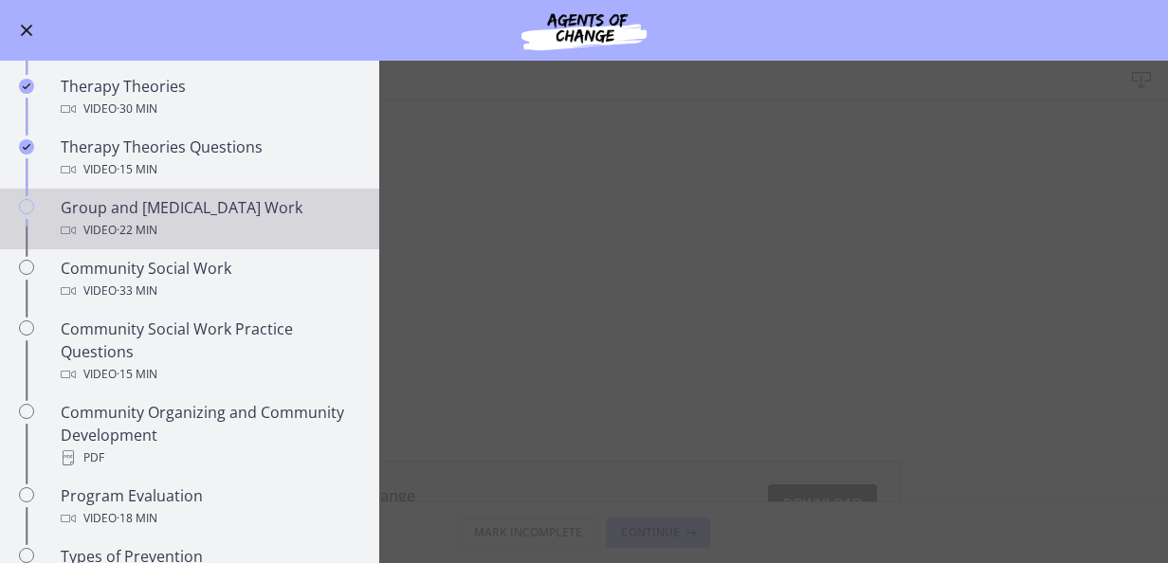
click at [157, 214] on div "Group and [MEDICAL_DATA] Work Video · 22 min" at bounding box center [209, 219] width 296 height 46
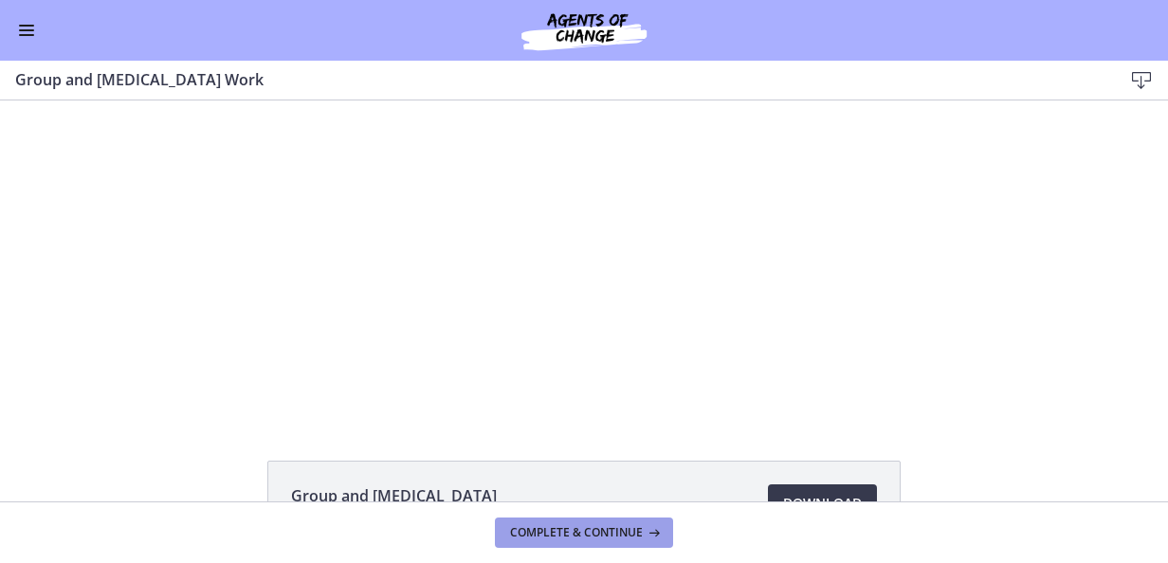
click at [582, 531] on span "Complete & continue" at bounding box center [576, 532] width 133 height 15
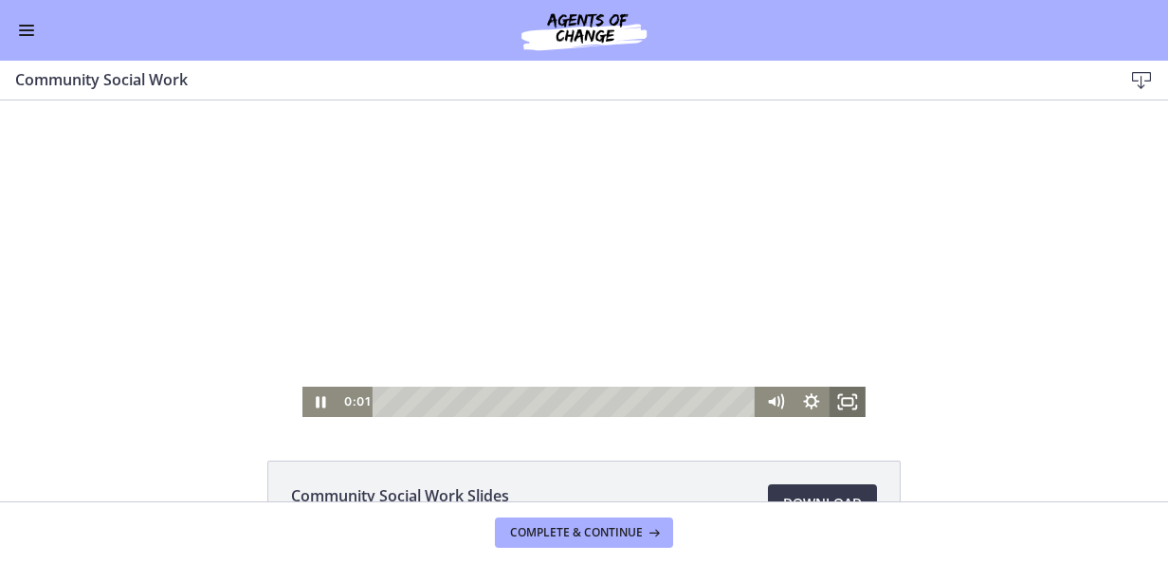
click at [830, 394] on icon "Fullscreen" at bounding box center [848, 402] width 36 height 30
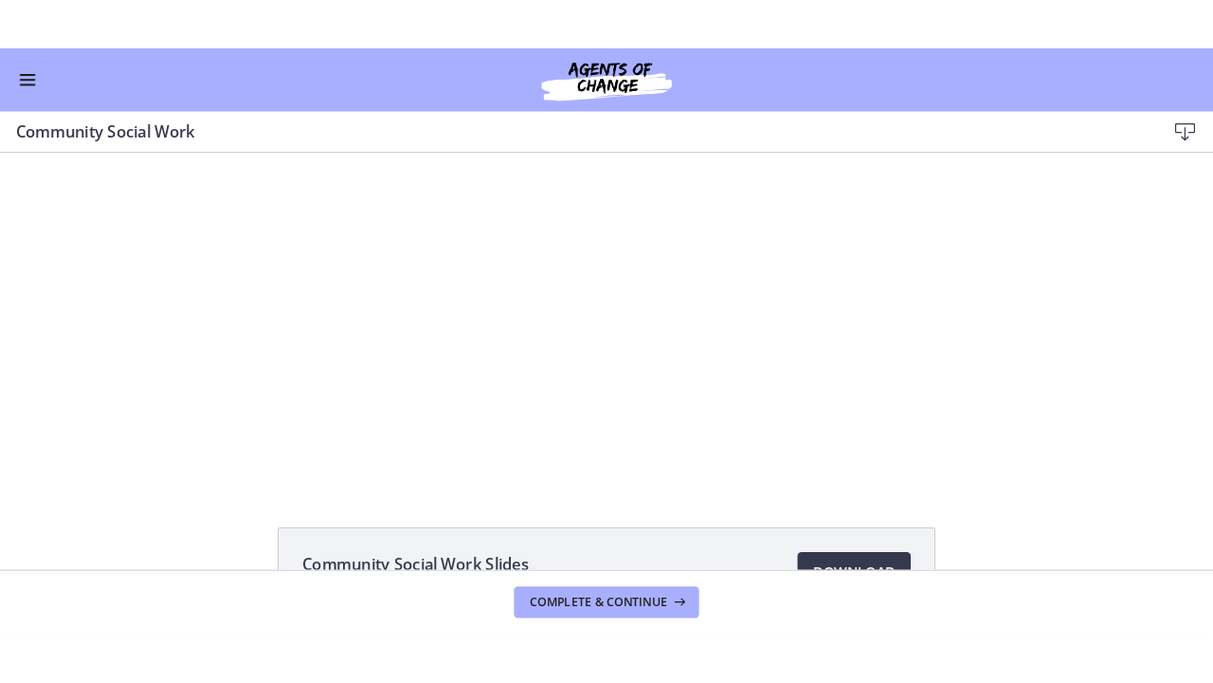
scroll to position [757, 0]
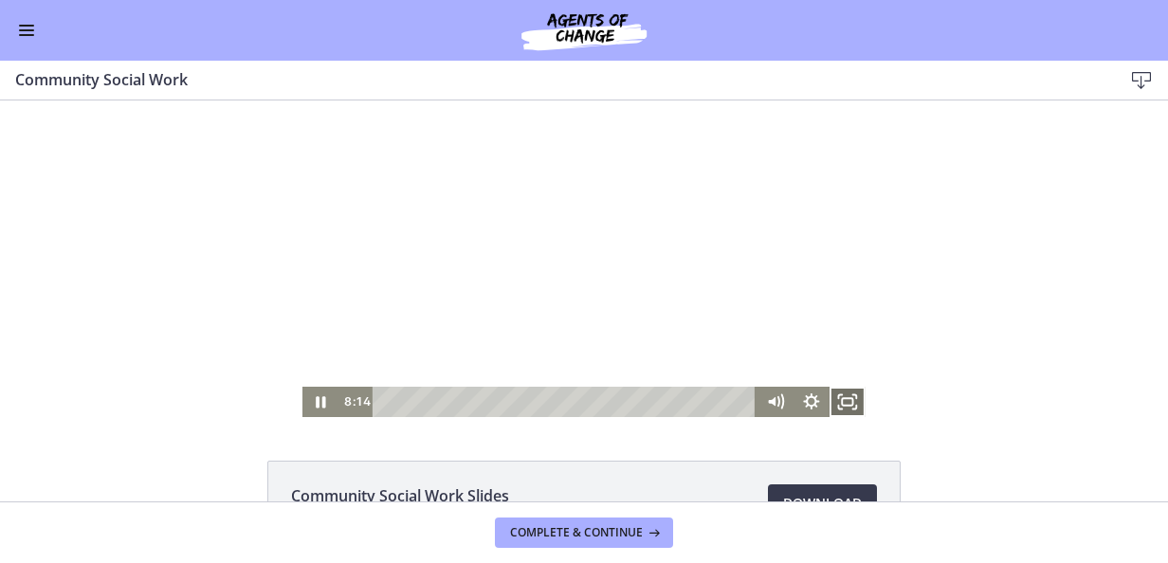
click at [833, 396] on icon "Fullscreen" at bounding box center [848, 402] width 36 height 30
drag, startPoint x: 493, startPoint y: 148, endPoint x: 502, endPoint y: 195, distance: 48.3
click at [497, 153] on div at bounding box center [583, 258] width 563 height 317
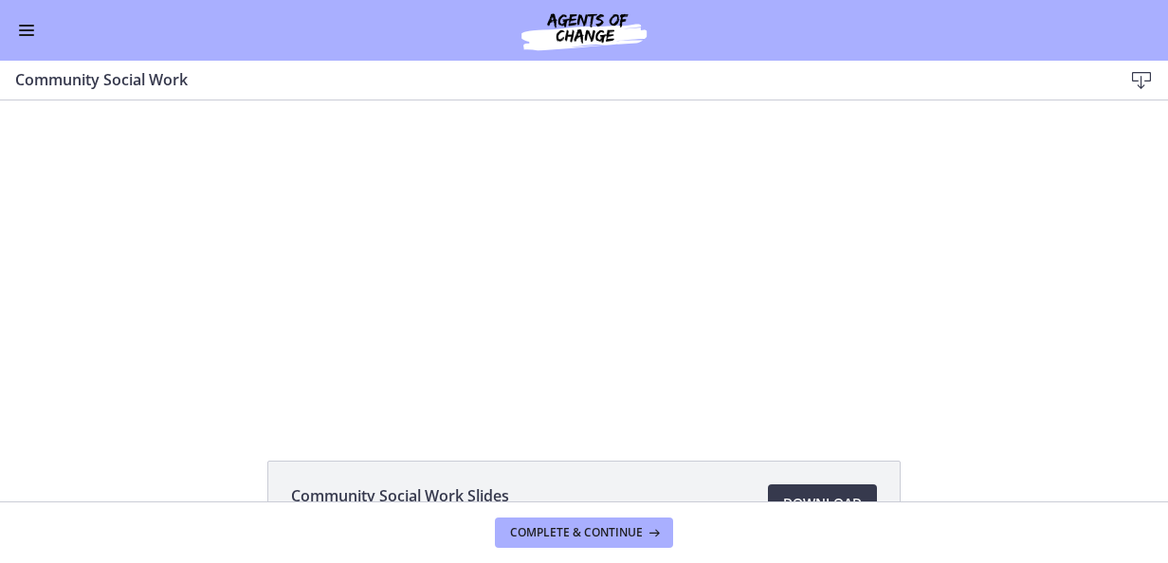
click at [32, 37] on button "Enable menu" at bounding box center [26, 30] width 23 height 23
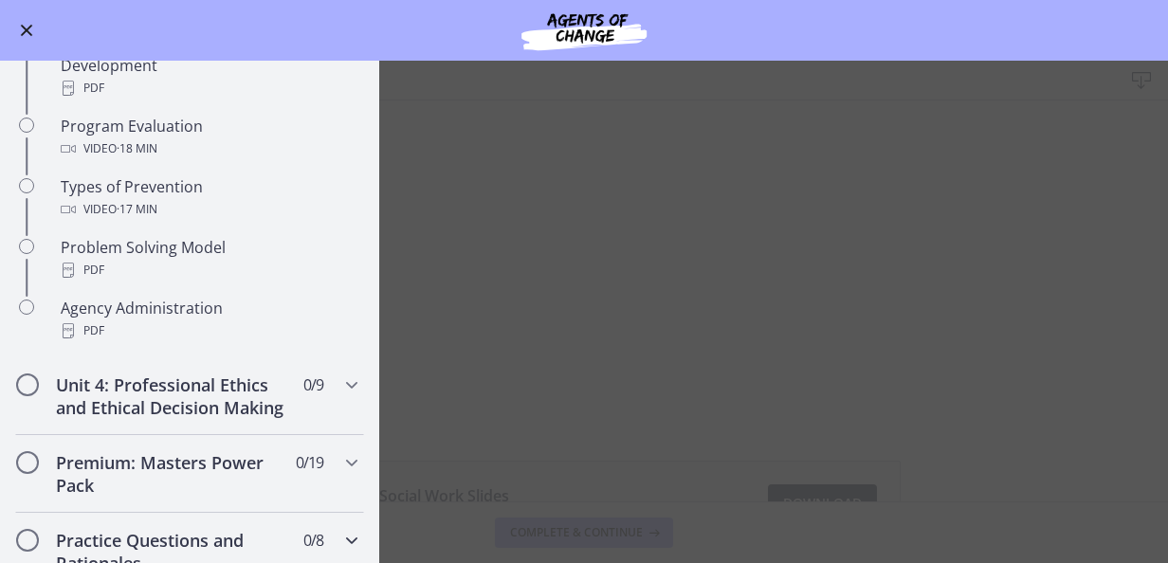
scroll to position [1232, 0]
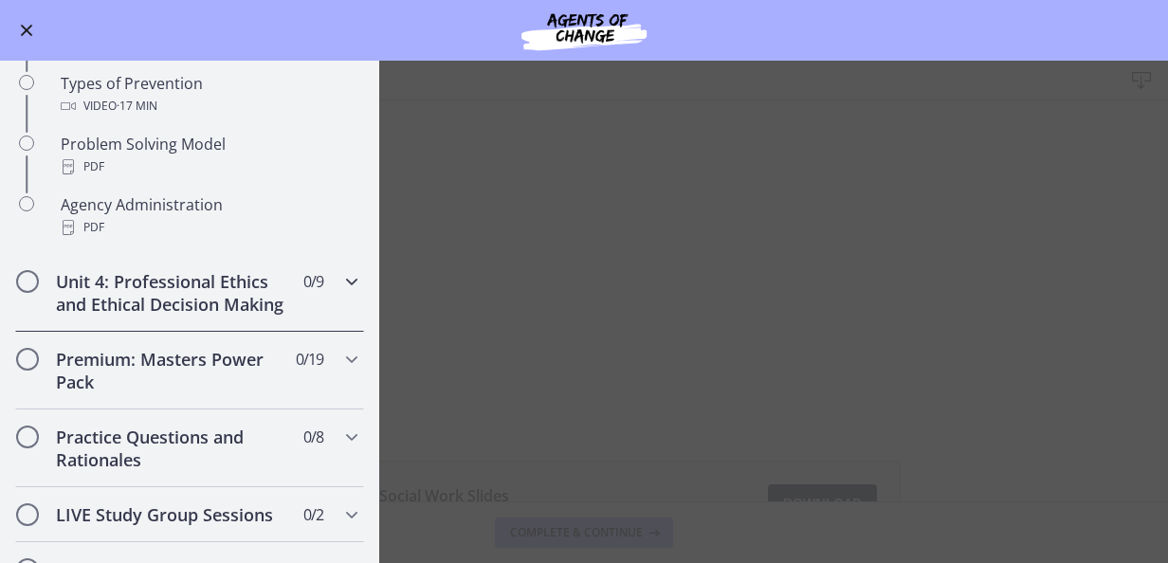
click at [340, 274] on icon "Chapters" at bounding box center [351, 281] width 23 height 23
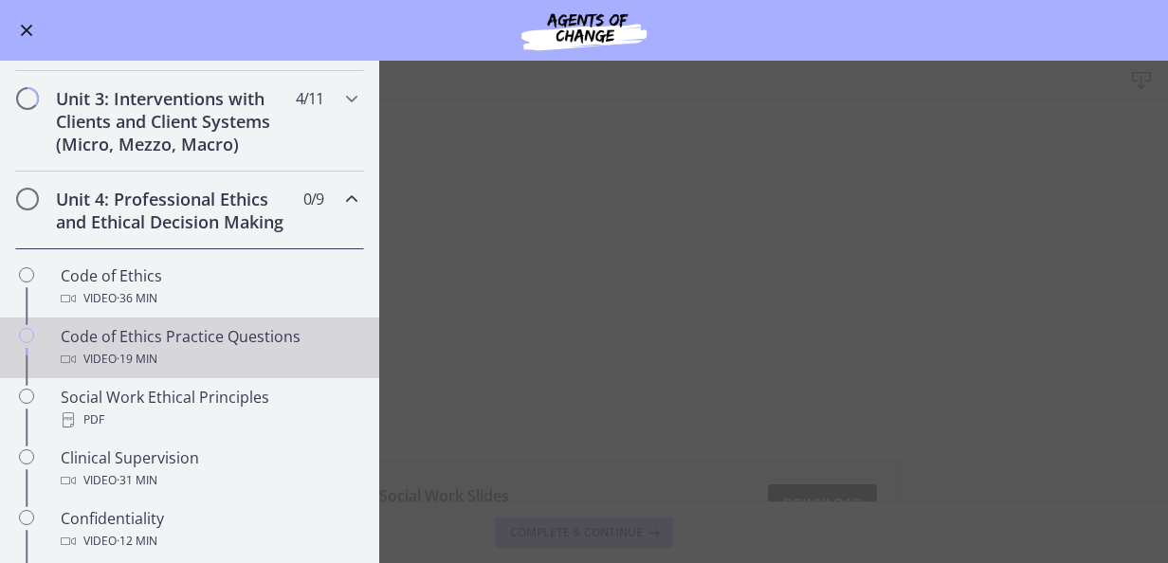
scroll to position [568, 0]
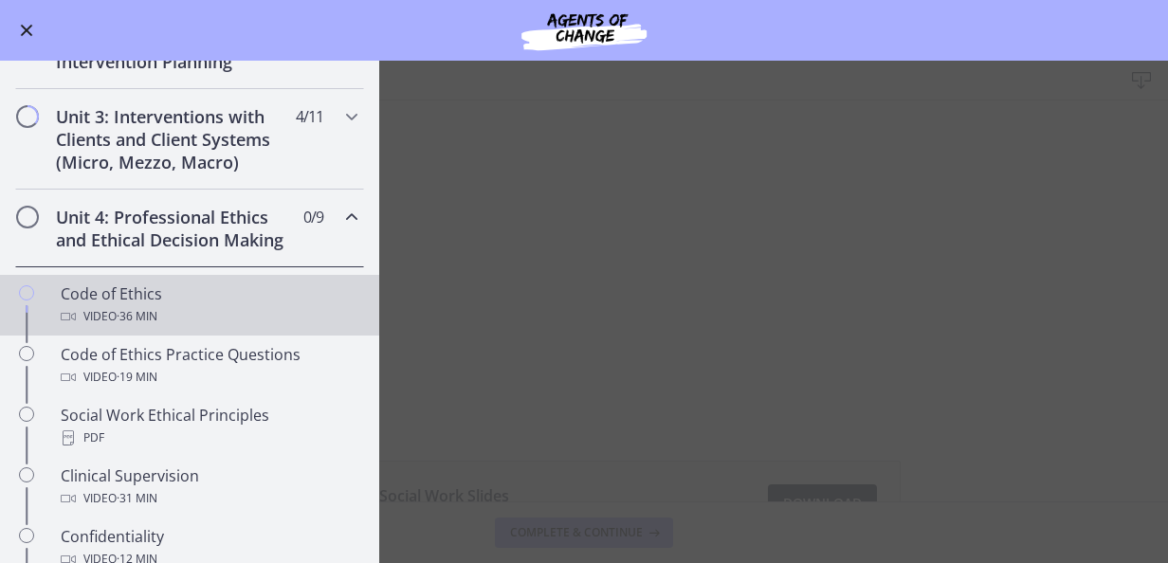
click at [181, 315] on div "Code of Ethics Video · 36 min" at bounding box center [209, 306] width 296 height 46
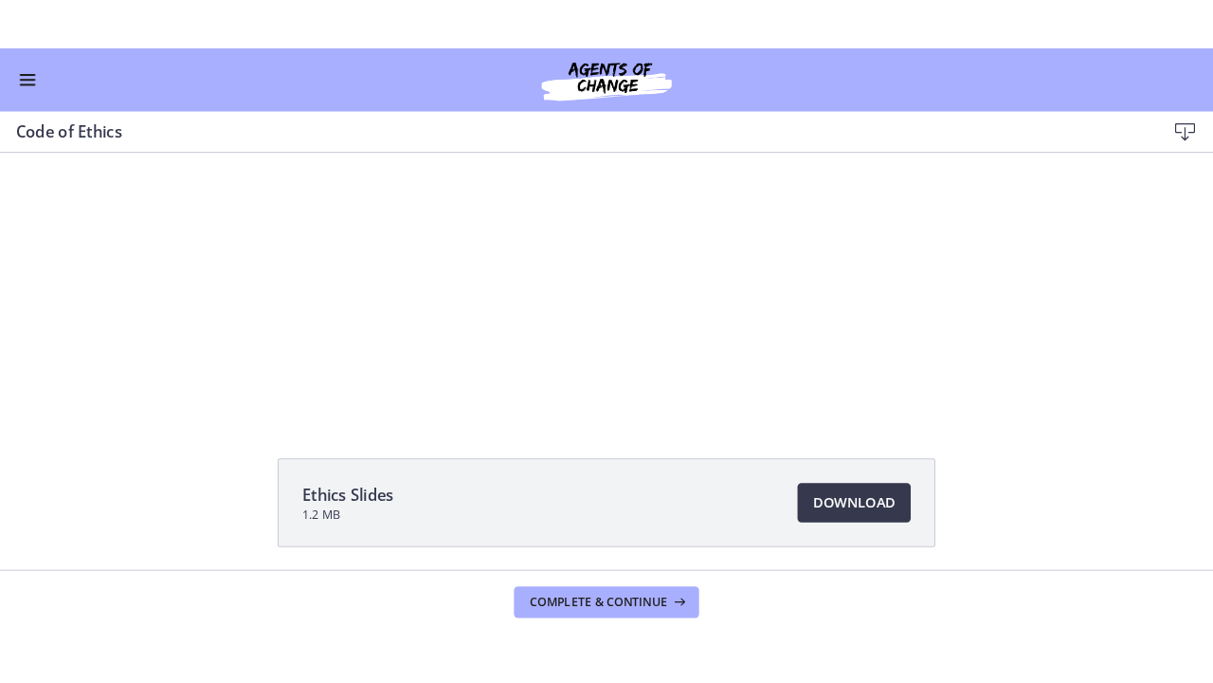
scroll to position [95, 0]
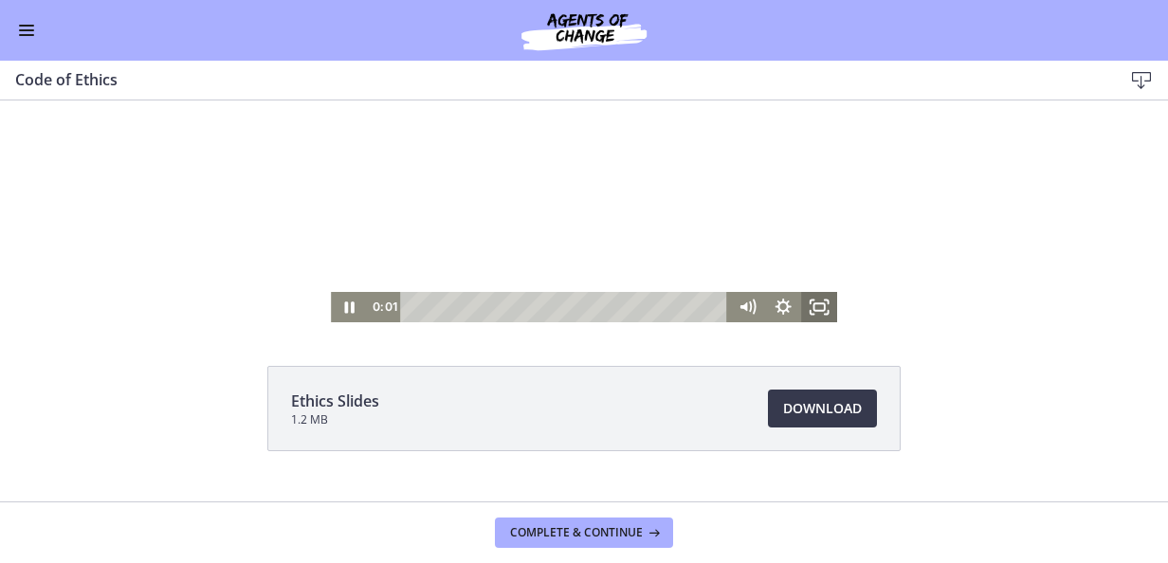
click at [817, 304] on rect "Fullscreen" at bounding box center [819, 307] width 10 height 8
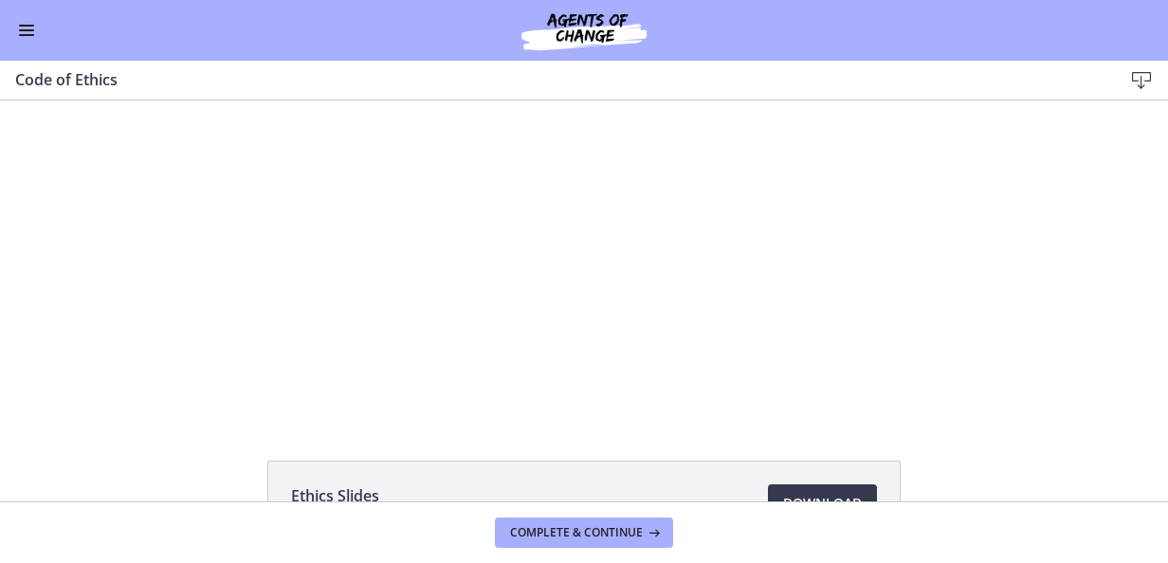
scroll to position [568, 0]
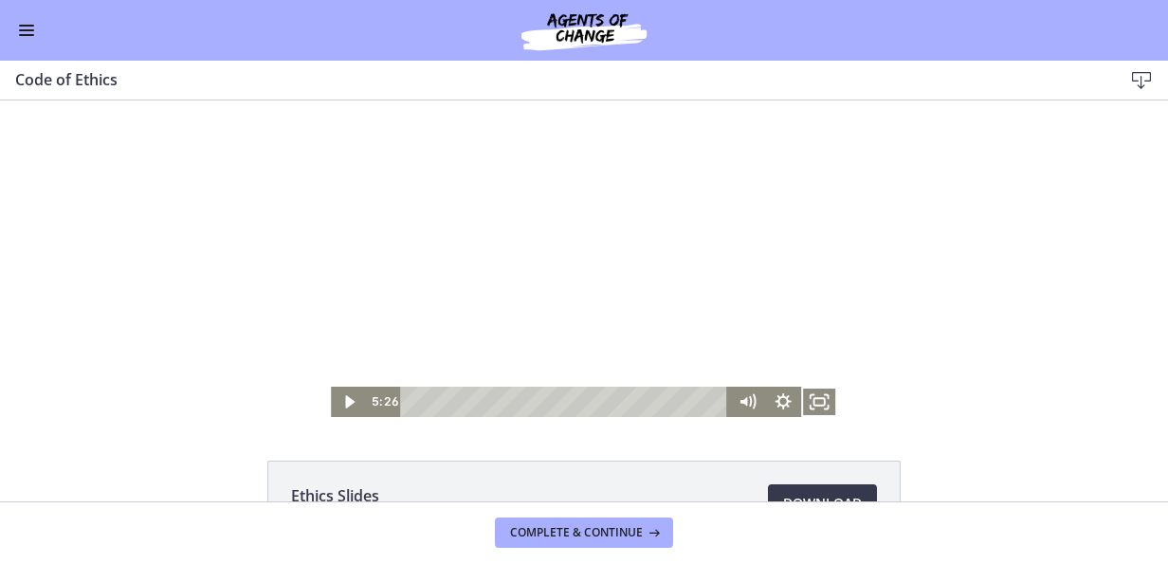
click at [801, 387] on button "Fullscreen" at bounding box center [819, 402] width 36 height 30
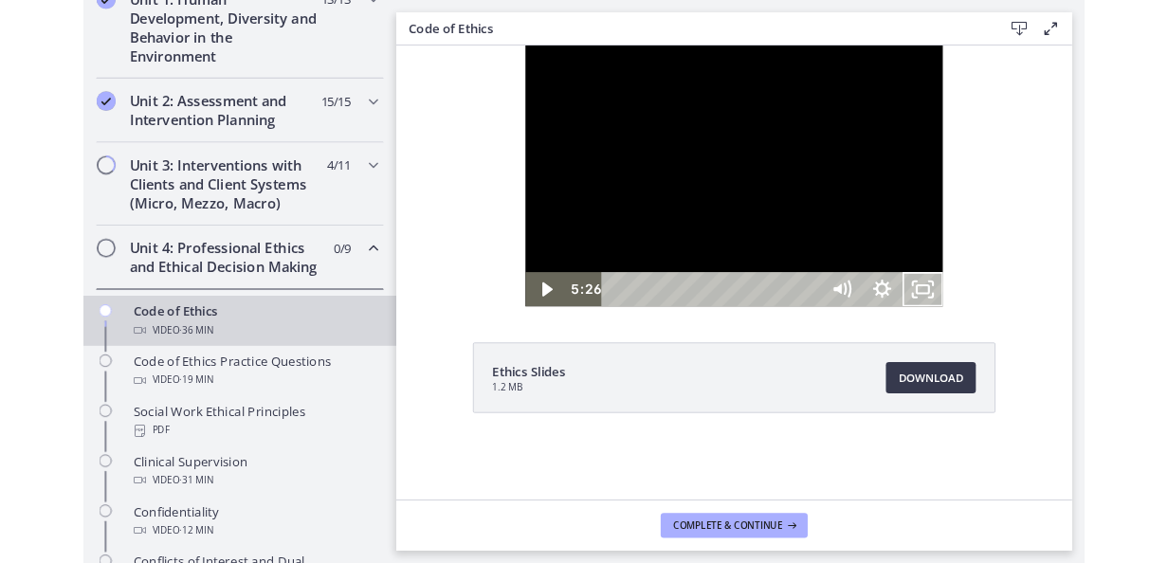
scroll to position [571, 0]
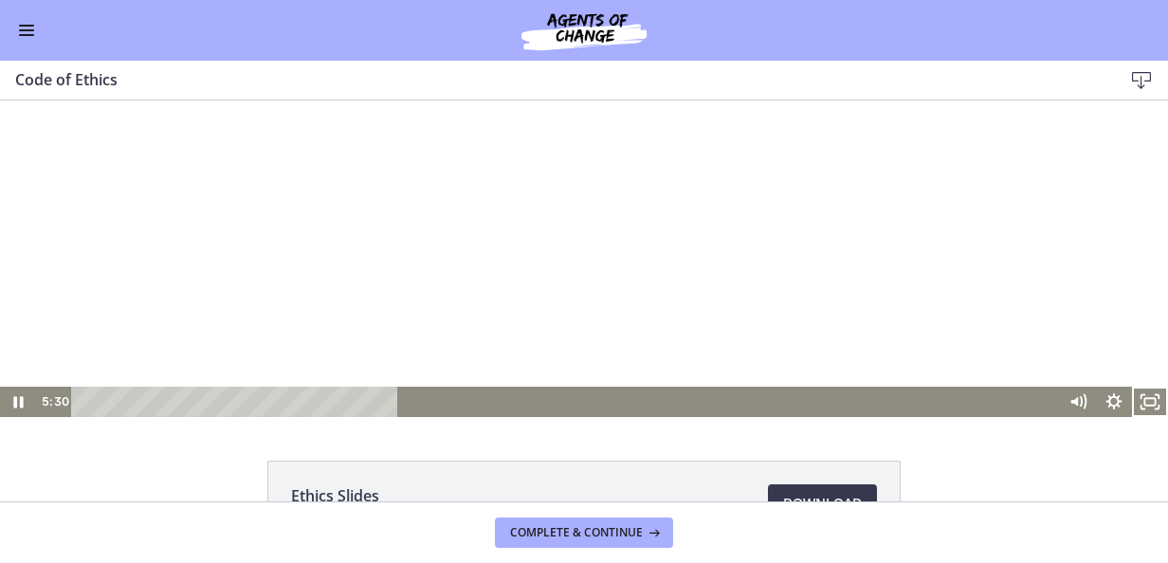
click at [1132, 387] on button "Fullscreen" at bounding box center [1150, 402] width 36 height 30
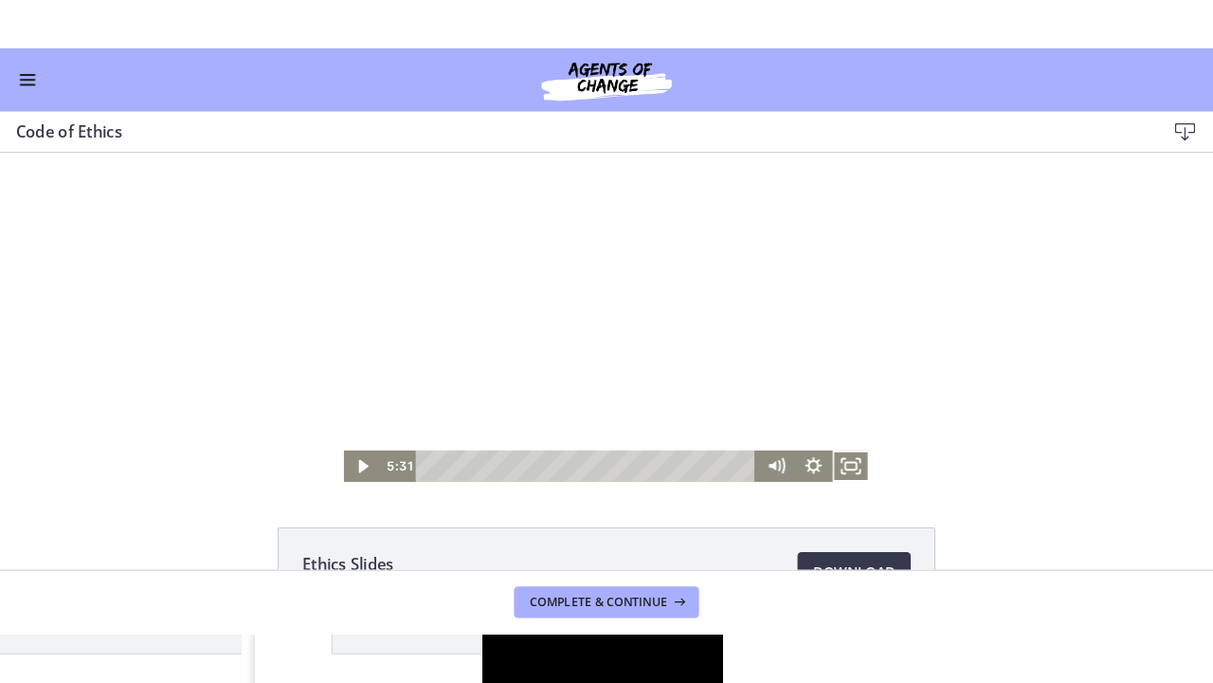
scroll to position [567, 0]
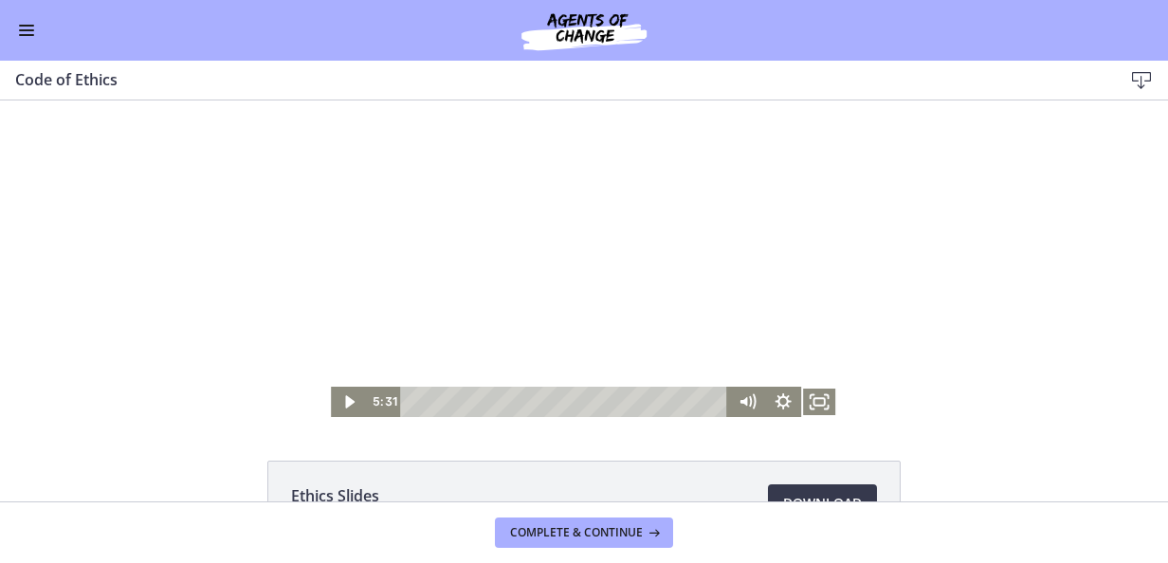
click at [801, 405] on icon "Fullscreen" at bounding box center [819, 402] width 36 height 30
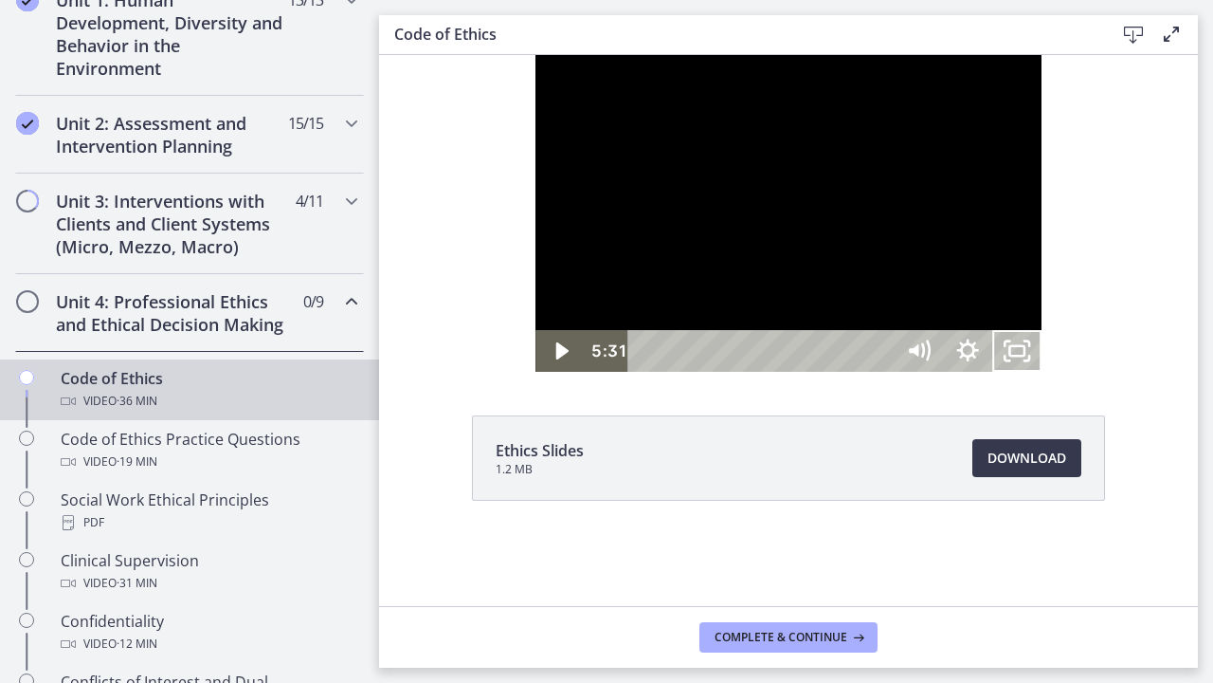
scroll to position [570, 0]
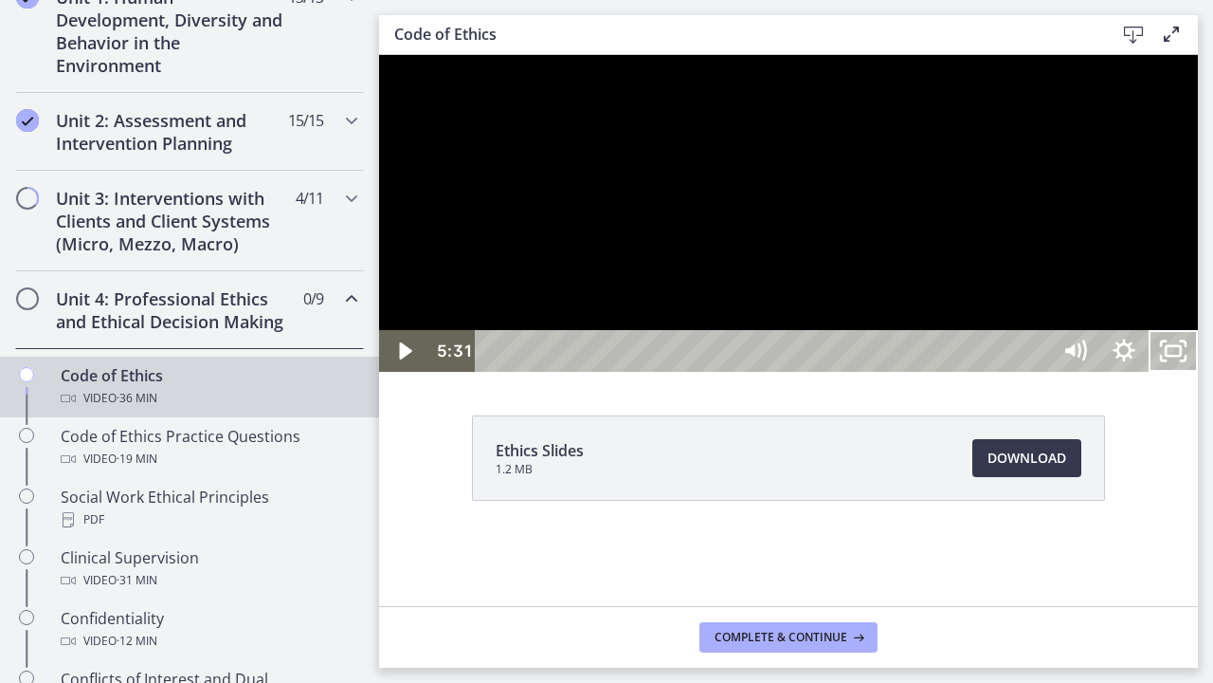
drag, startPoint x: 782, startPoint y: 330, endPoint x: 794, endPoint y: 330, distance: 12.3
click at [781, 330] on div at bounding box center [788, 213] width 819 height 317
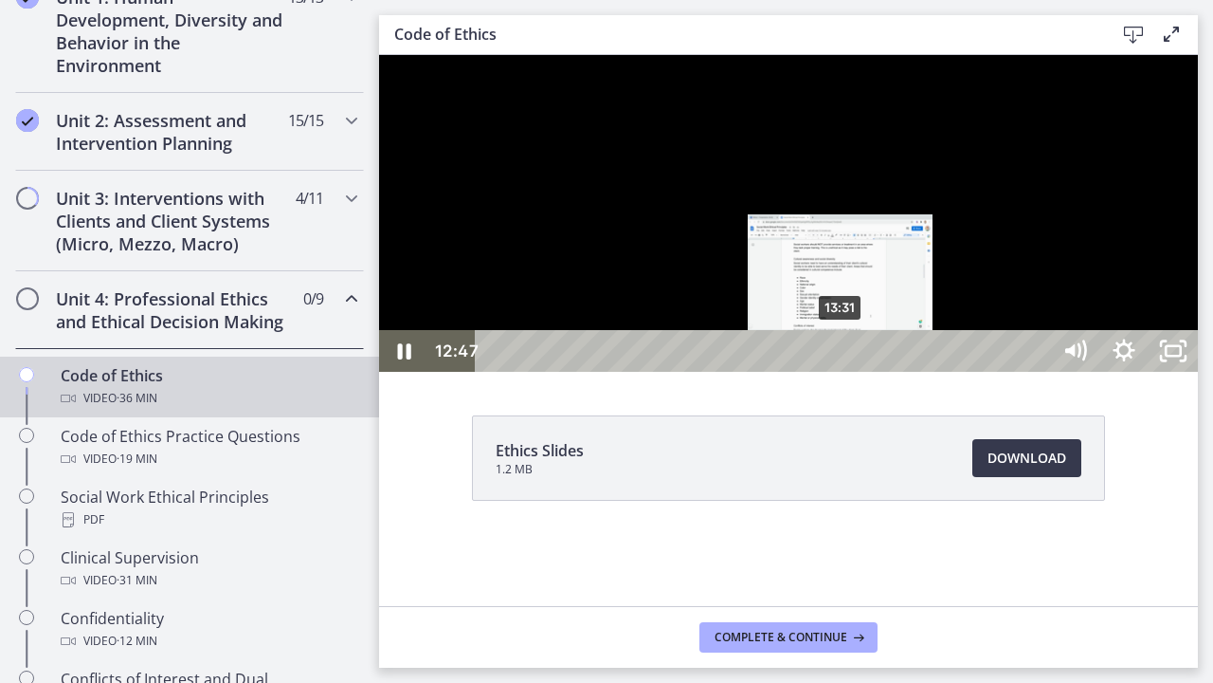
click at [842, 372] on div "13:31" at bounding box center [765, 351] width 545 height 42
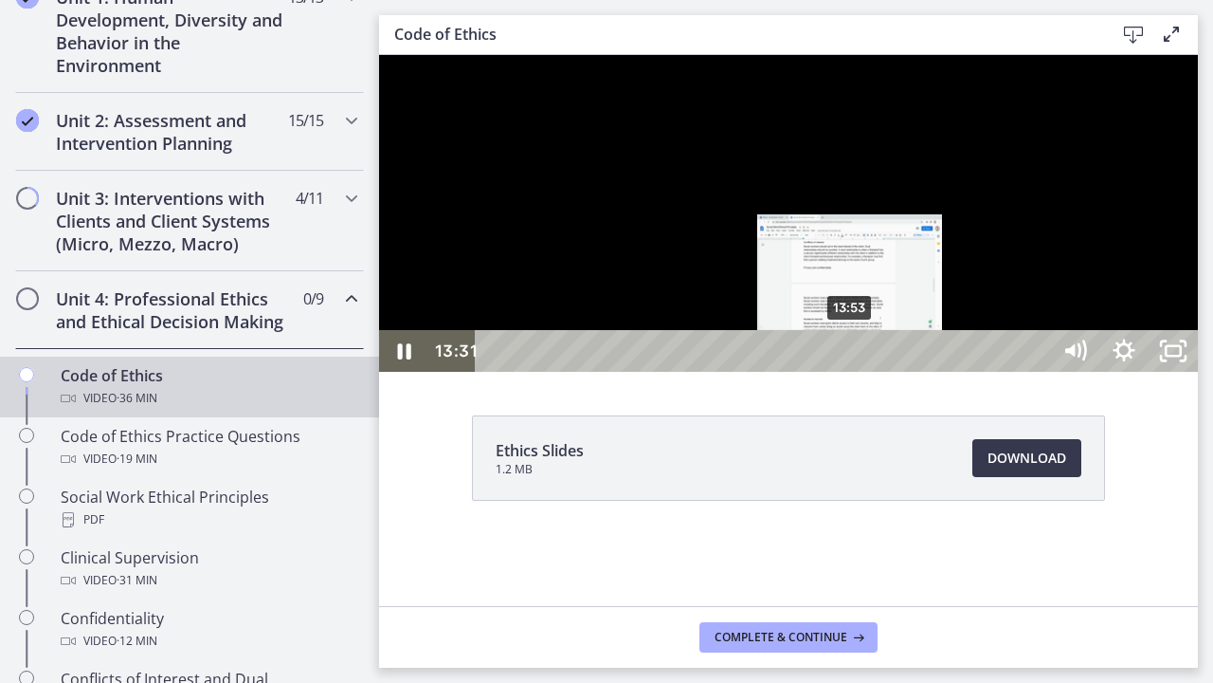
click at [851, 372] on div "13:53" at bounding box center [765, 351] width 545 height 42
click at [854, 358] on div "Playbar" at bounding box center [850, 351] width 14 height 14
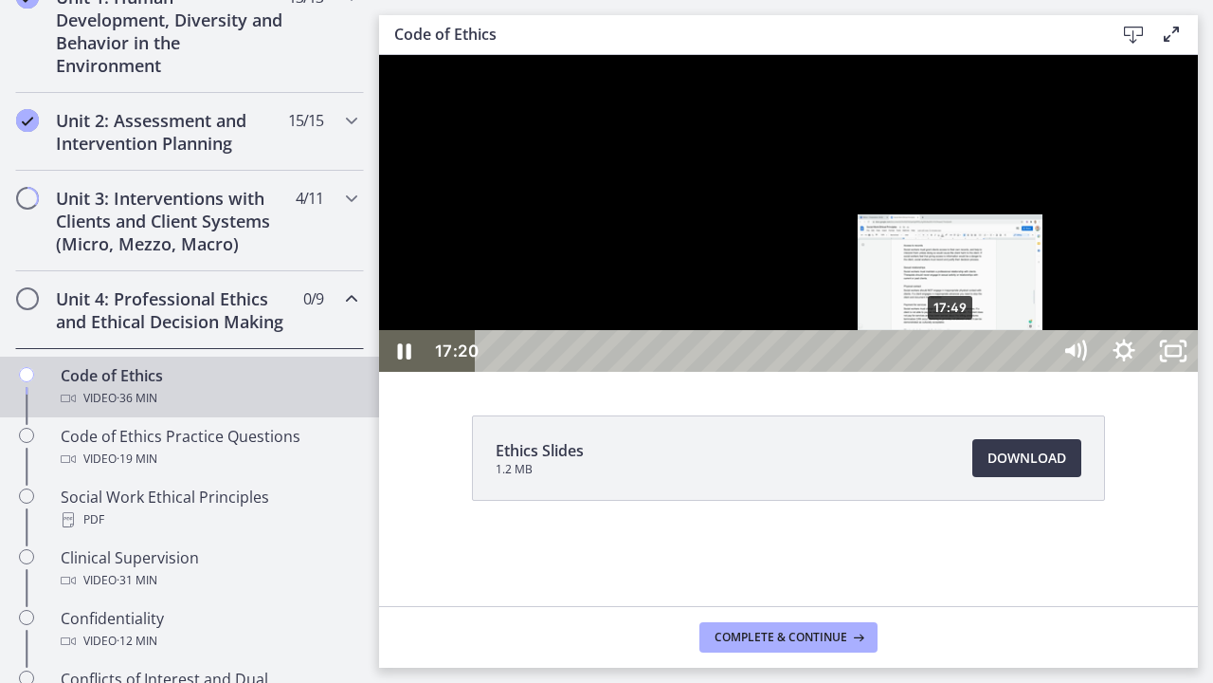
click at [953, 372] on div "17:49" at bounding box center [765, 351] width 545 height 42
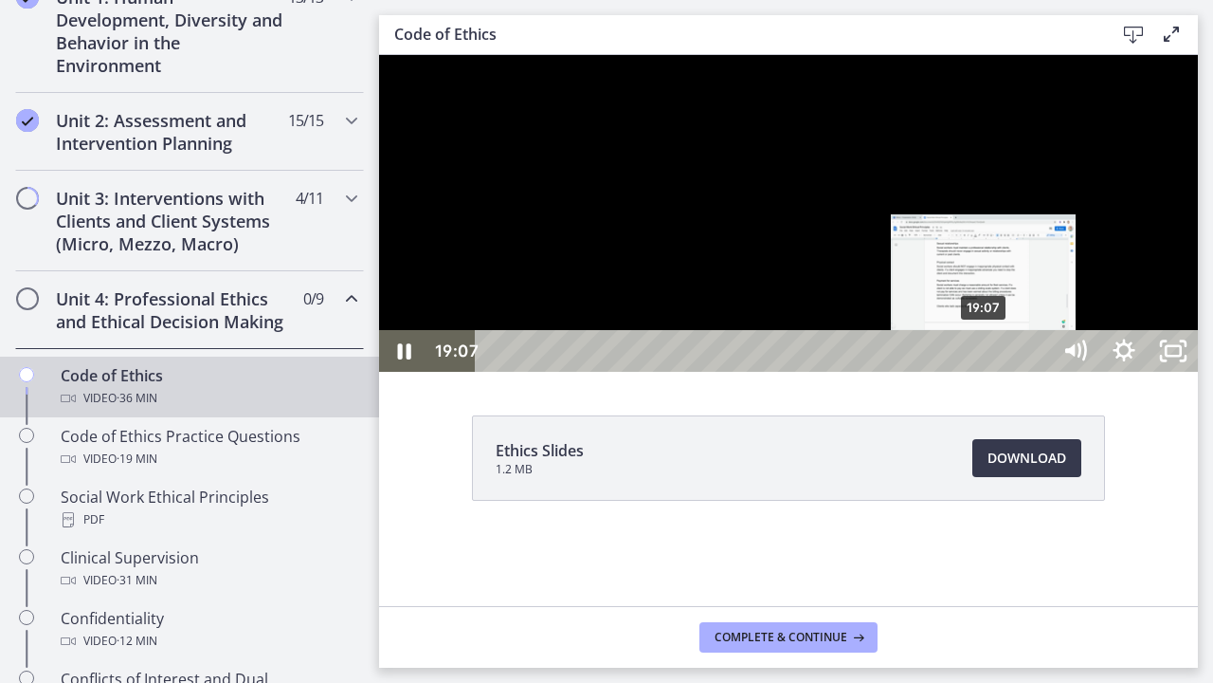
click at [986, 372] on div "19:07" at bounding box center [765, 351] width 545 height 42
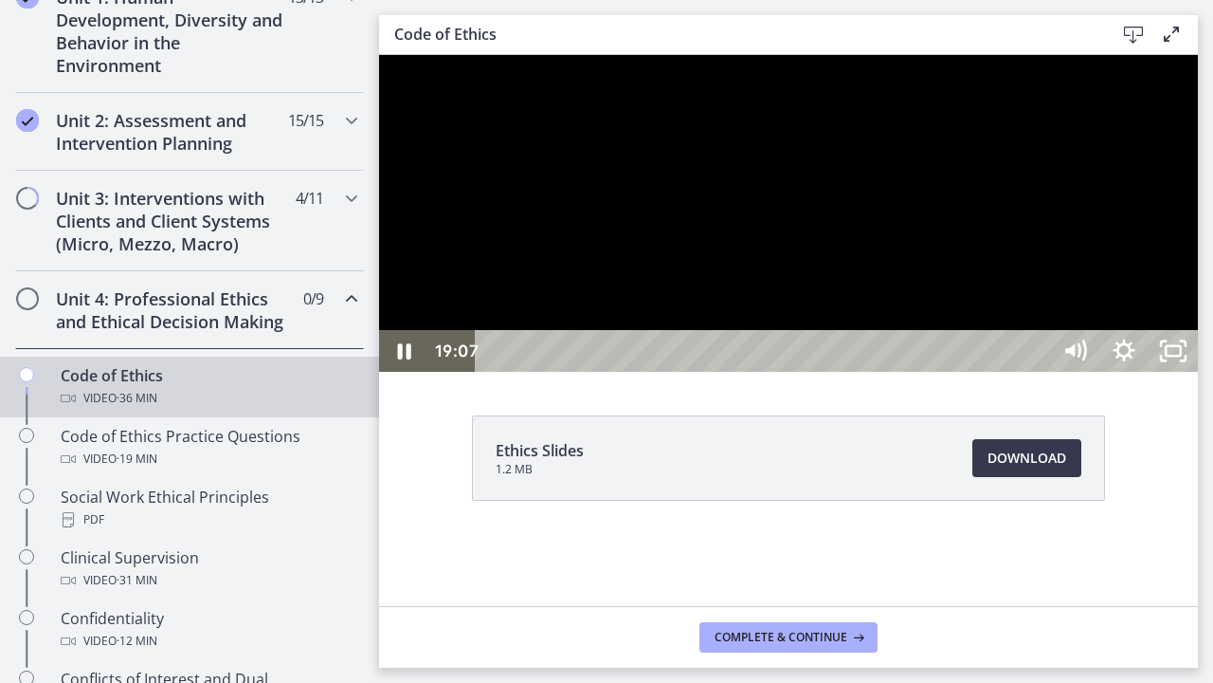
click at [767, 372] on div at bounding box center [788, 213] width 819 height 317
click at [1073, 372] on div at bounding box center [788, 213] width 819 height 317
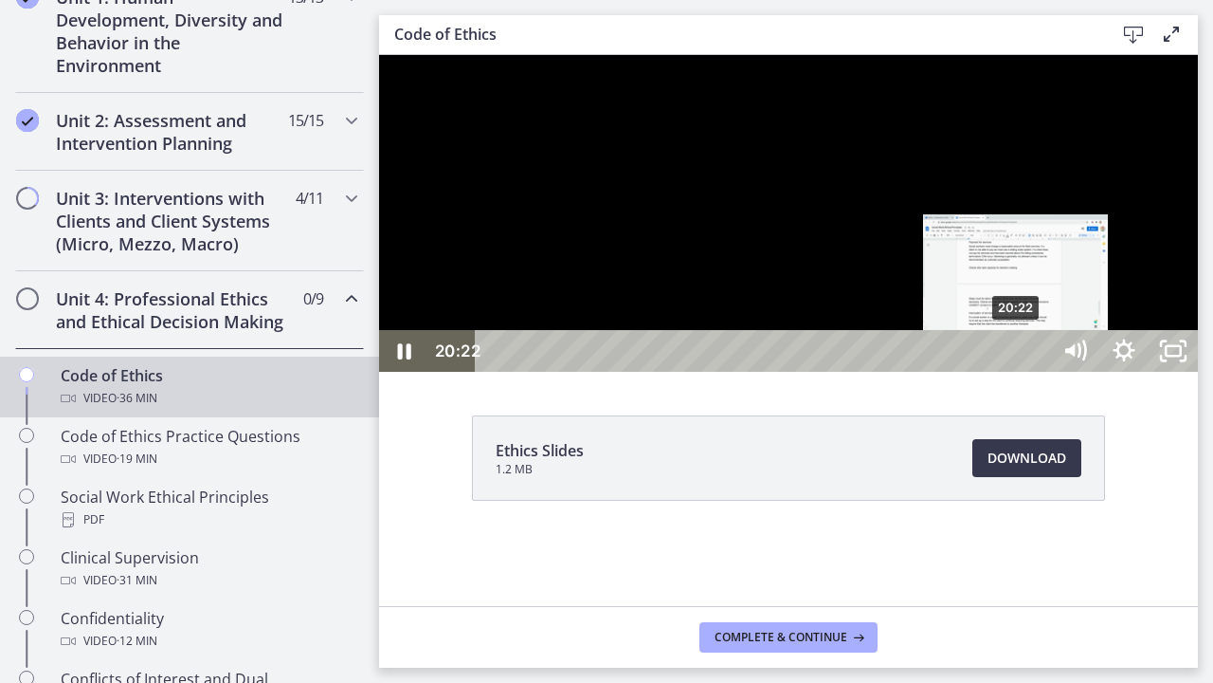
click at [1018, 372] on div "20:22" at bounding box center [765, 351] width 545 height 42
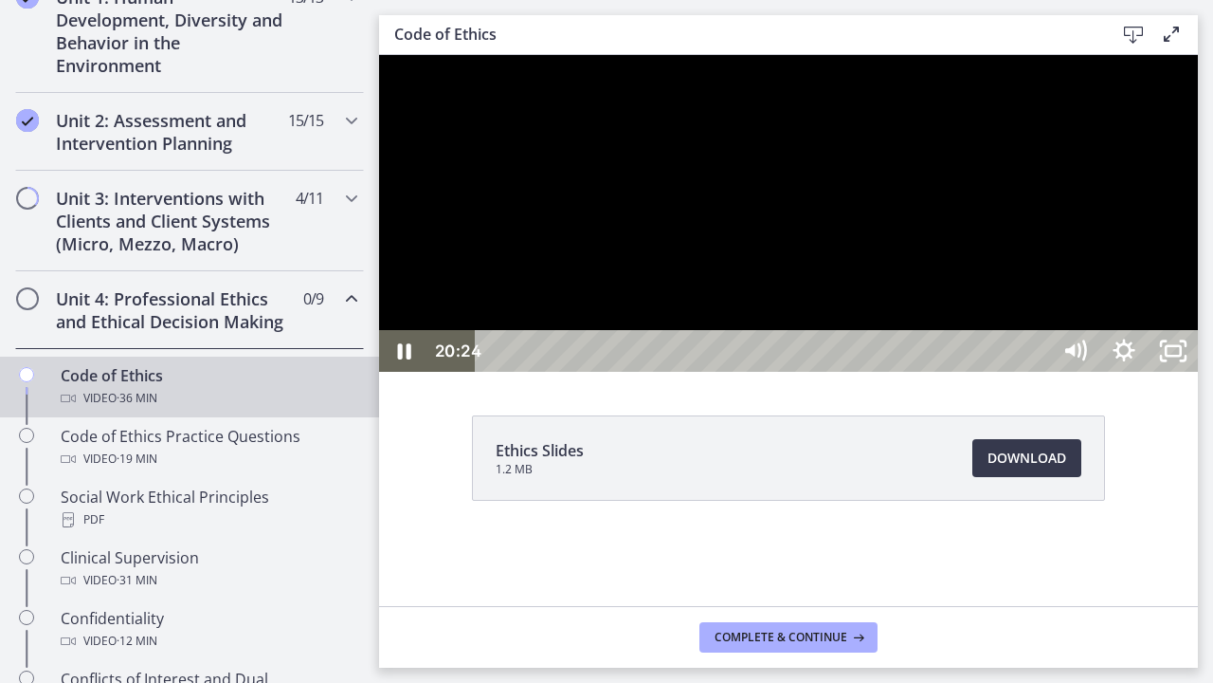
click at [1113, 348] on div at bounding box center [788, 213] width 819 height 317
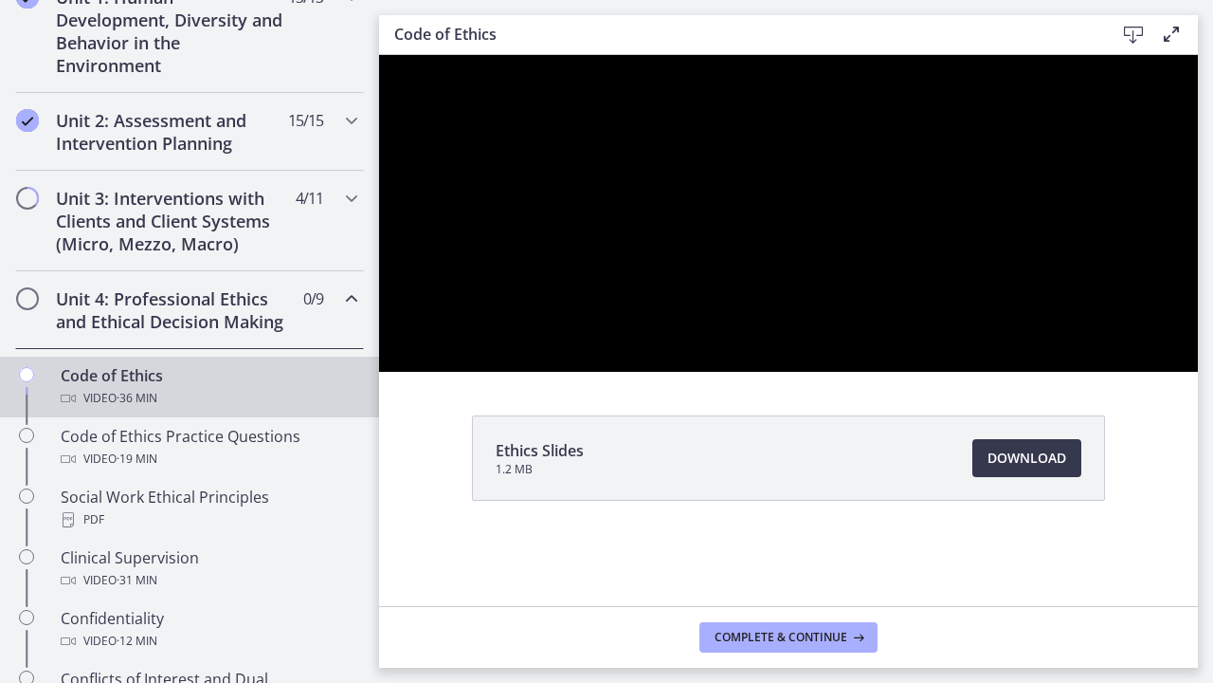
click at [379, 55] on button "Play Video: cbe64g9t4o1cl02sihb0.mp4" at bounding box center [379, 55] width 1 height 1
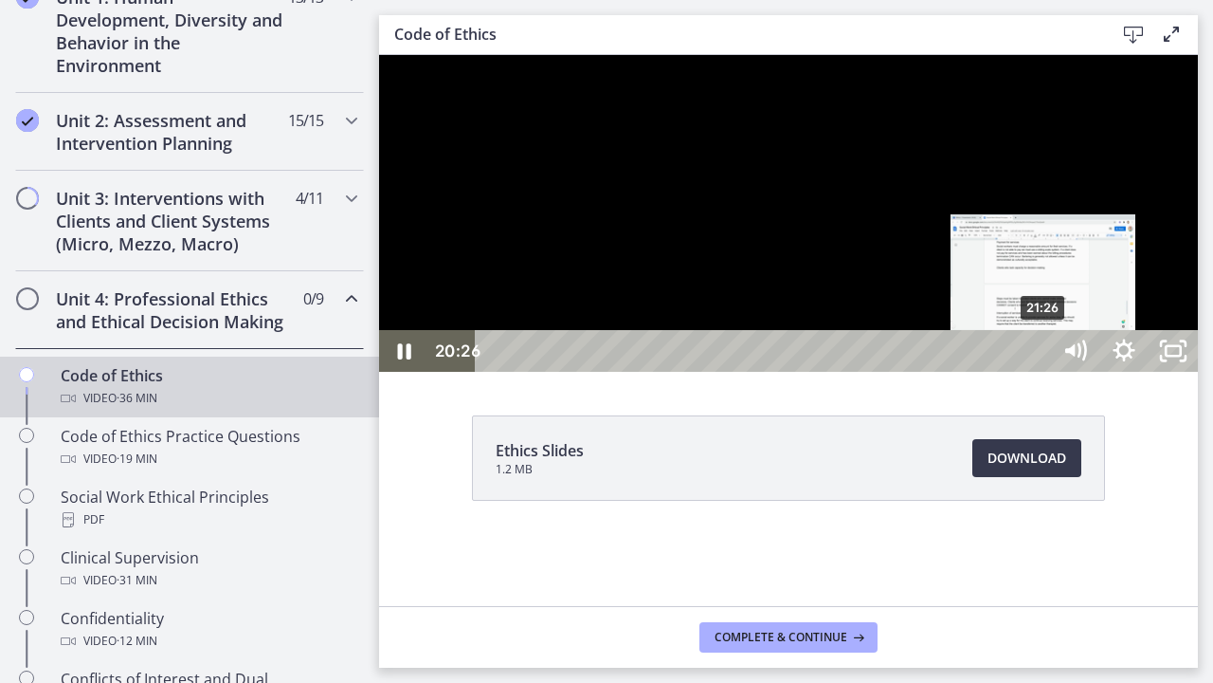
click at [1038, 372] on div "21:26" at bounding box center [765, 351] width 545 height 42
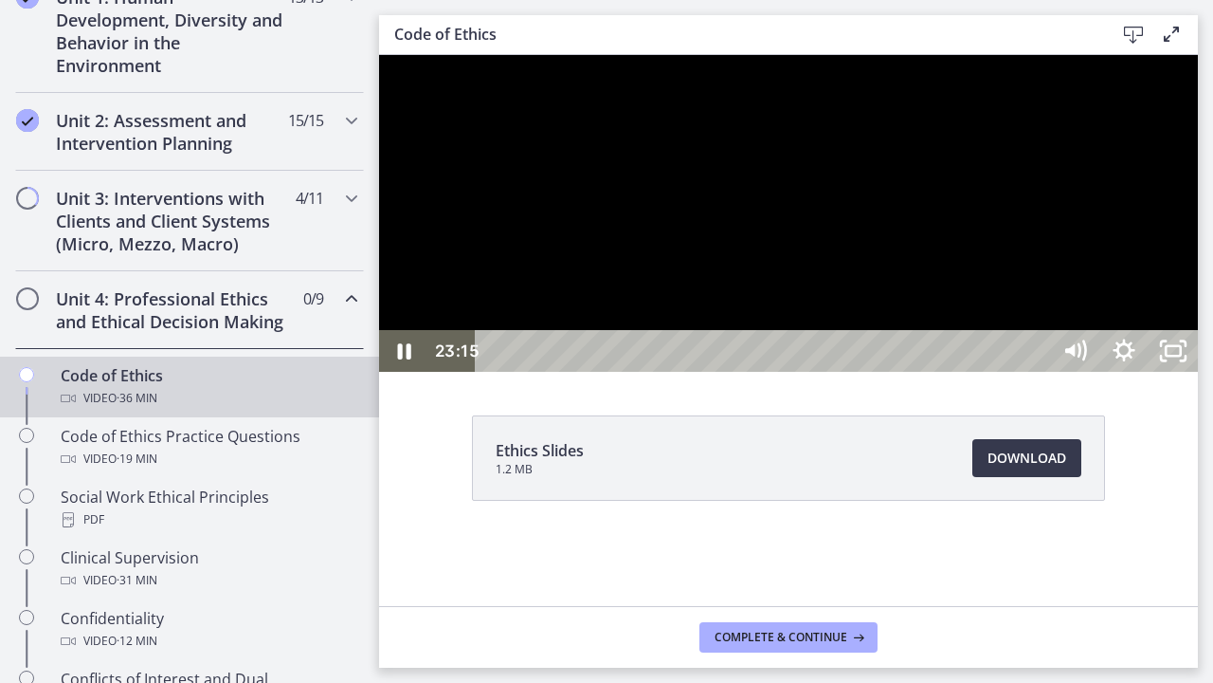
drag, startPoint x: 851, startPoint y: 320, endPoint x: 849, endPoint y: 332, distance: 11.5
click at [849, 330] on div at bounding box center [788, 213] width 819 height 317
click at [379, 55] on button "Play Video: cbe64g9t4o1cl02sihb0.mp4" at bounding box center [379, 55] width 1 height 1
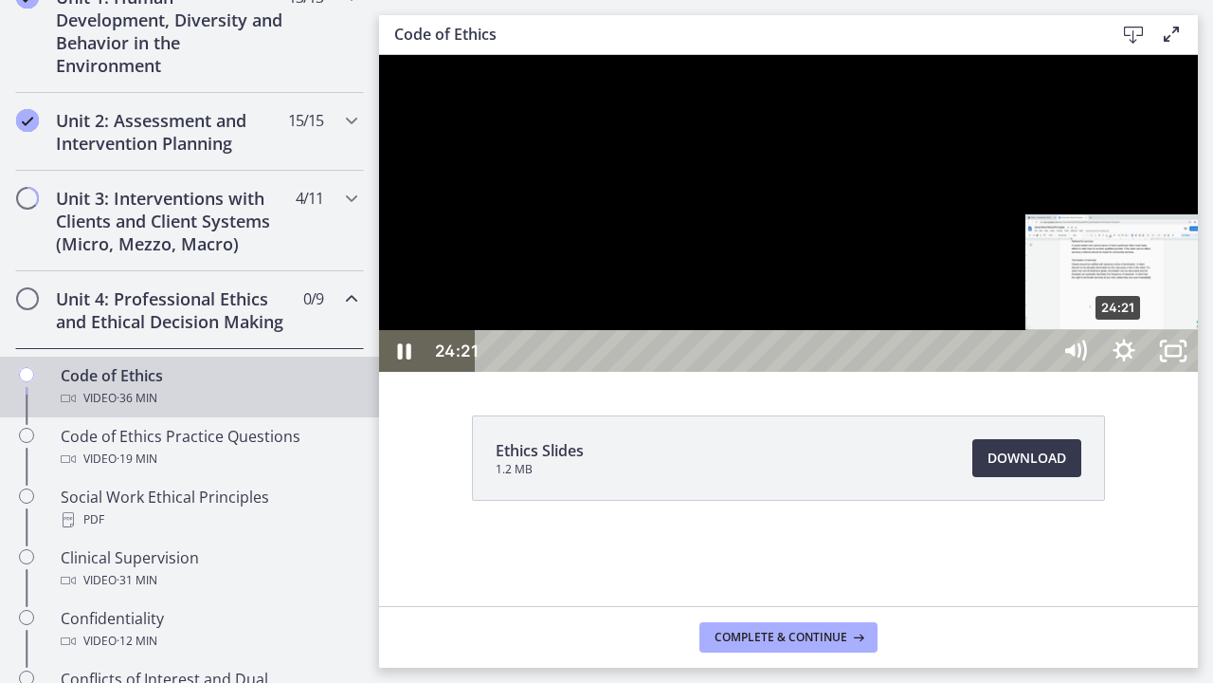
click at [1038, 372] on div "24:21" at bounding box center [765, 351] width 545 height 42
click at [1038, 372] on div "24:56" at bounding box center [765, 351] width 545 height 42
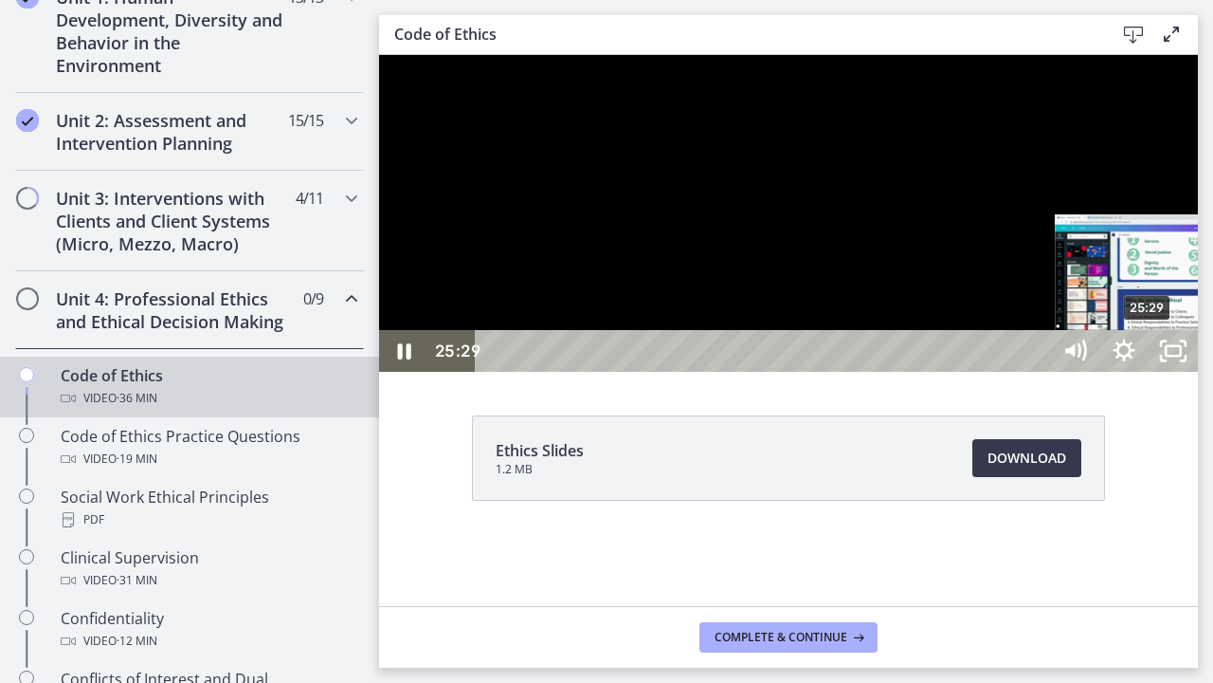
click at [1150, 358] on div "Playbar" at bounding box center [1147, 351] width 14 height 14
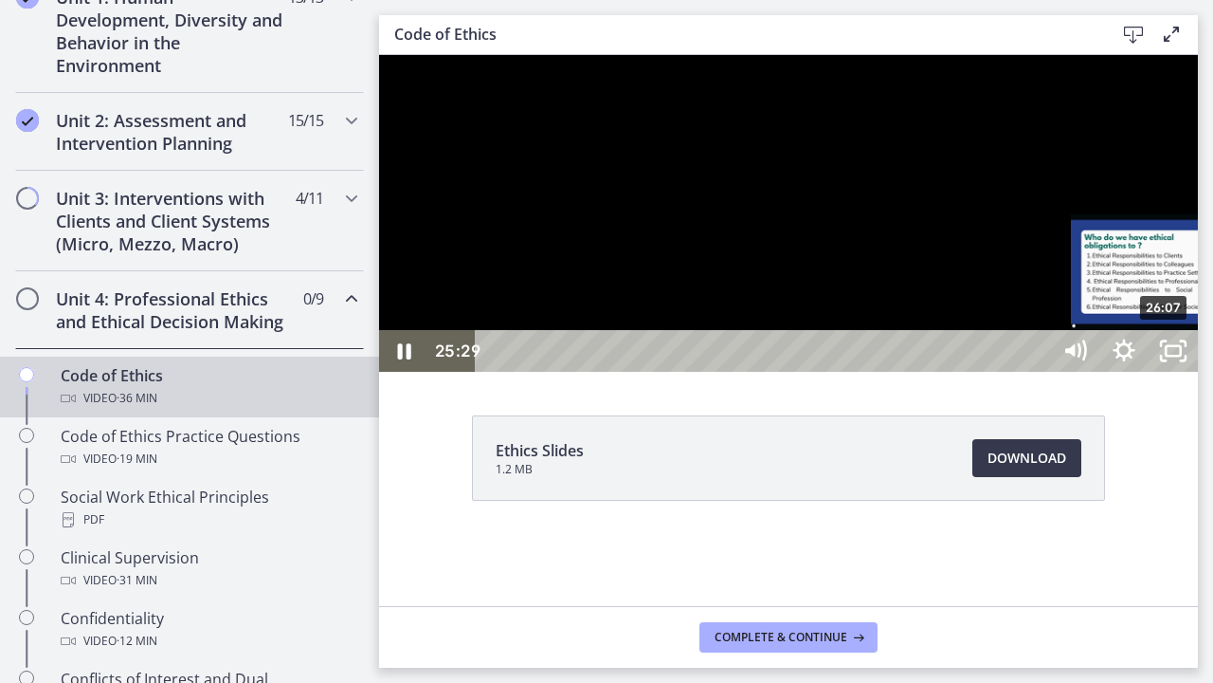
click at [1038, 372] on div "26:07" at bounding box center [765, 351] width 545 height 42
click at [1038, 372] on div "26:45" at bounding box center [765, 351] width 545 height 42
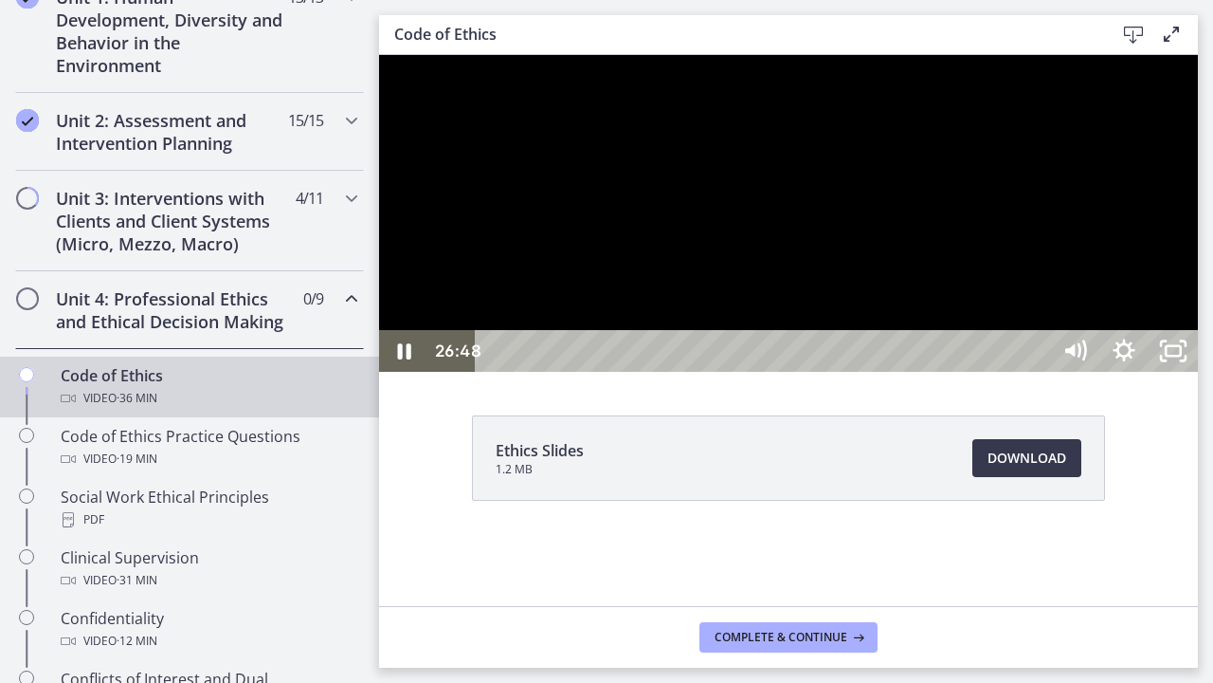
click at [942, 372] on div at bounding box center [788, 213] width 819 height 317
click at [937, 372] on div at bounding box center [788, 213] width 819 height 317
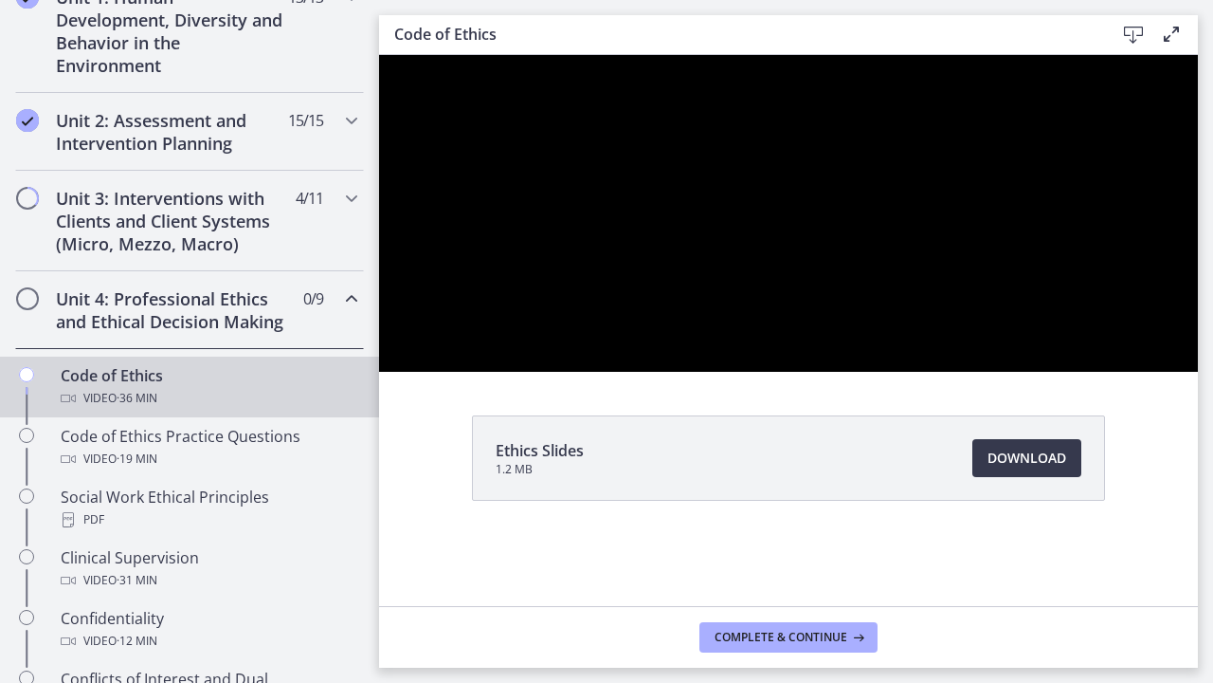
click at [379, 55] on button "Pause: cbe64g9t4o1cl02sihb0.mp4" at bounding box center [379, 55] width 1 height 1
